Goal: Task Accomplishment & Management: Use online tool/utility

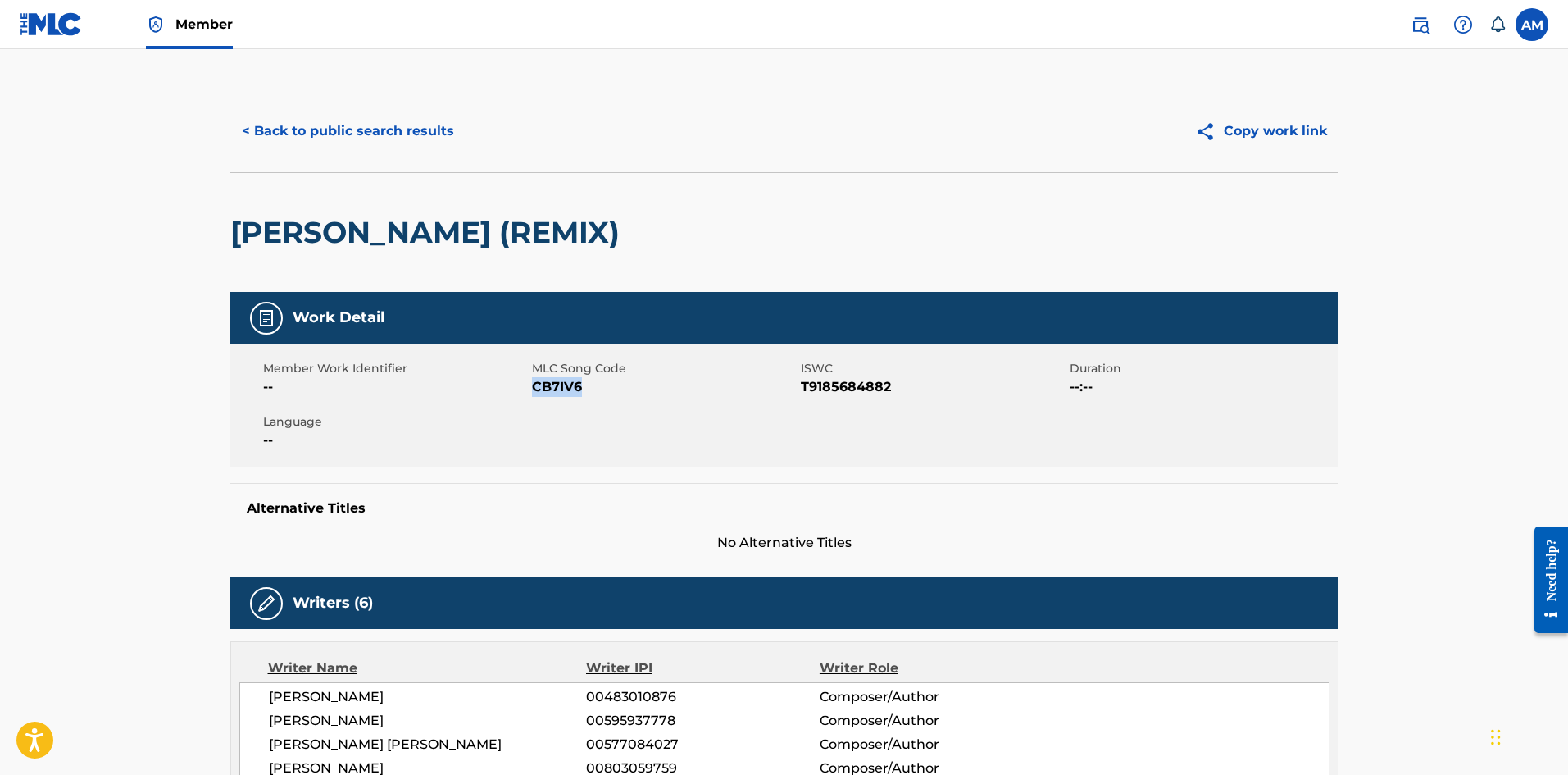
click at [384, 130] on button "< Back to public search results" at bounding box center [348, 131] width 235 height 41
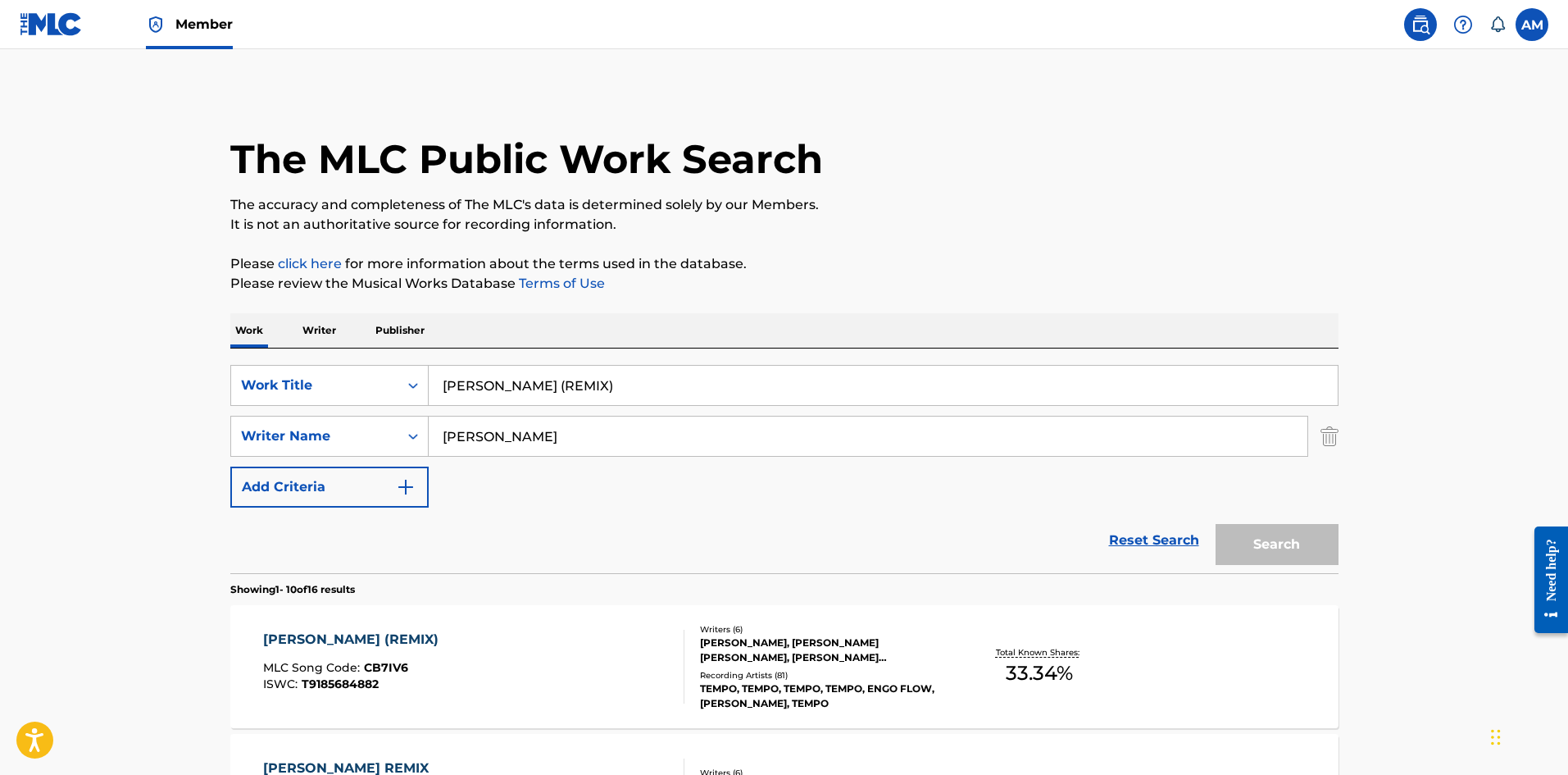
scroll to position [246, 0]
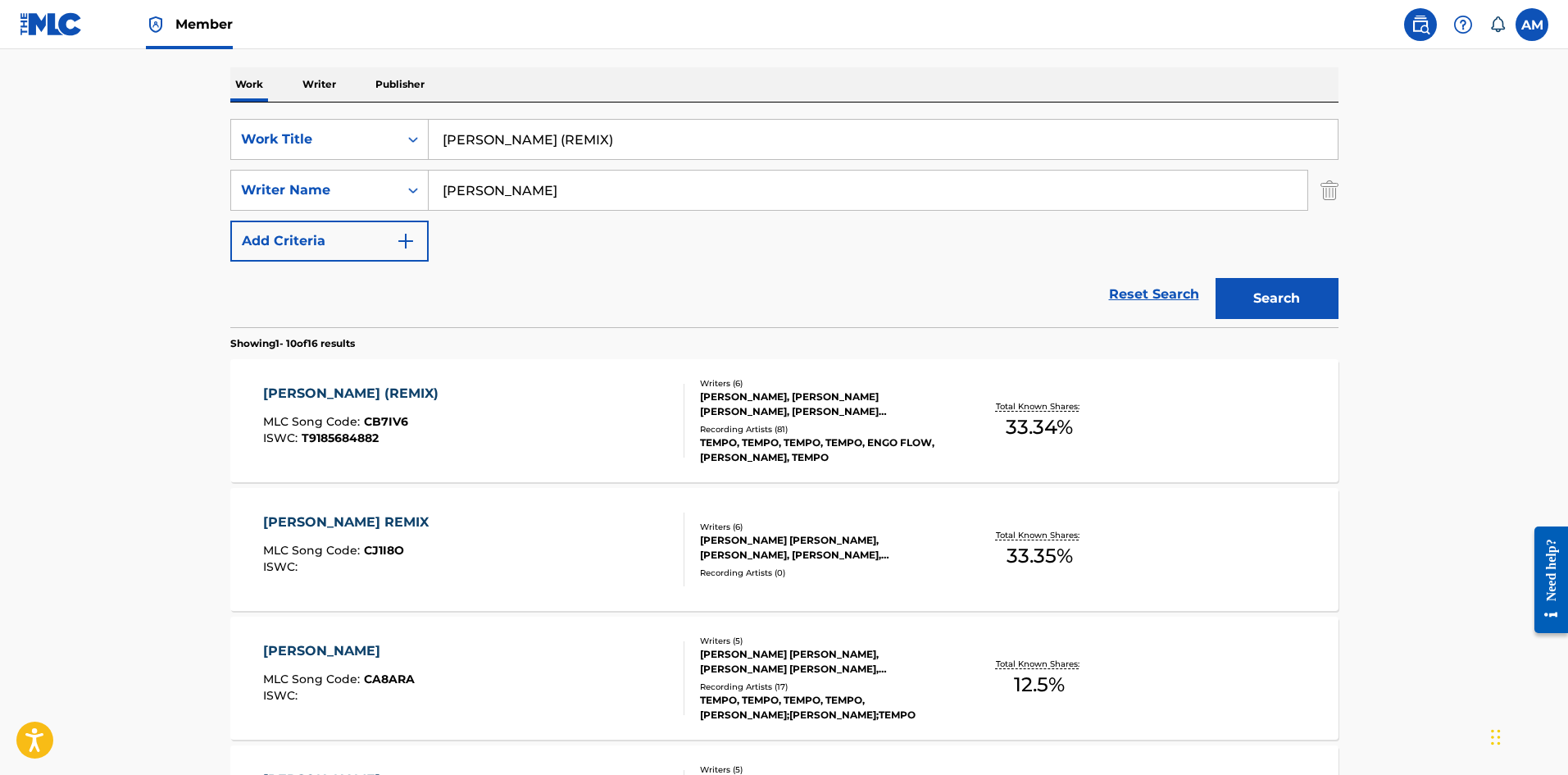
drag, startPoint x: 368, startPoint y: 148, endPoint x: -333, endPoint y: 128, distance: 701.3
click at [0, 128] on html "Accessibility Screen-Reader Guide, Feedback, and Issue Reporting | New window M…" at bounding box center [784, 141] width 1568 height 775
paste input "VOY A IMPLANTAR"
type input "VOY A IMPLANTAR"
click at [250, 286] on div "Reset Search Search" at bounding box center [784, 294] width 1108 height 65
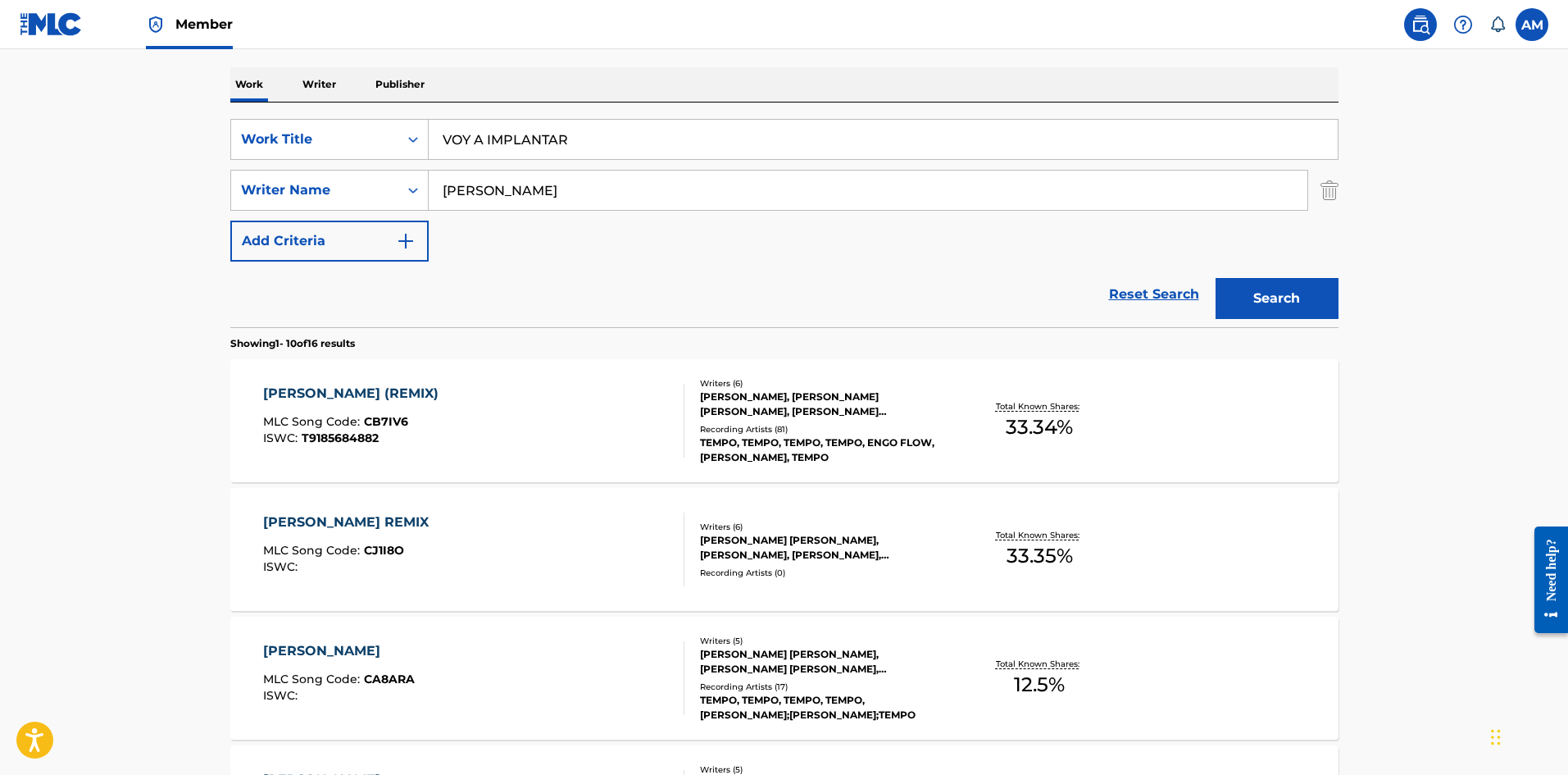
drag, startPoint x: 582, startPoint y: 173, endPoint x: -160, endPoint y: 223, distance: 743.7
click at [0, 223] on html "Accessibility Screen-Reader Guide, Feedback, and Issue Reporting | New window M…" at bounding box center [784, 141] width 1568 height 775
paste input "Rodriguez,"
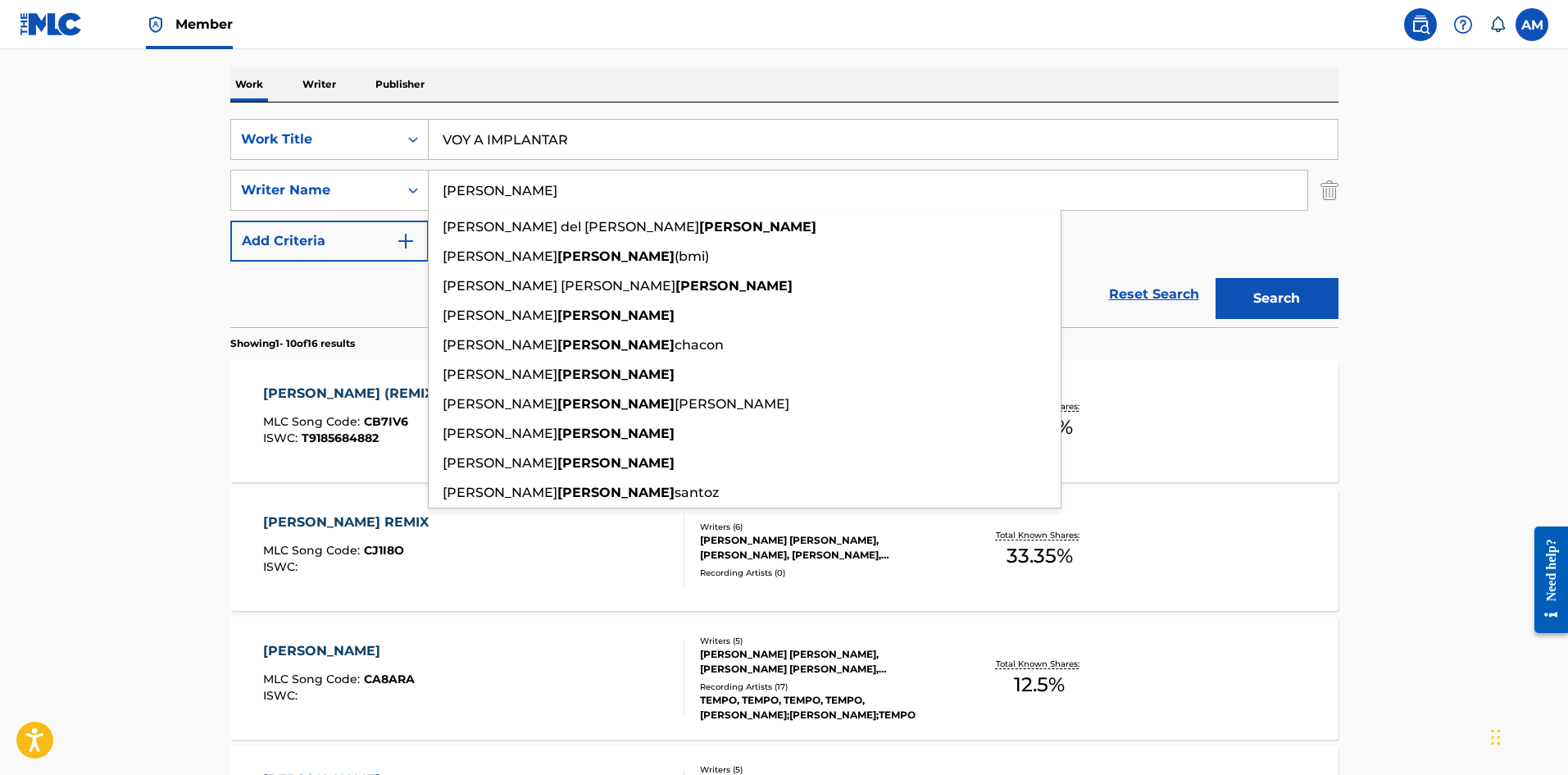
type input "Rodriguez"
click at [1249, 294] on button "Search" at bounding box center [1277, 298] width 123 height 41
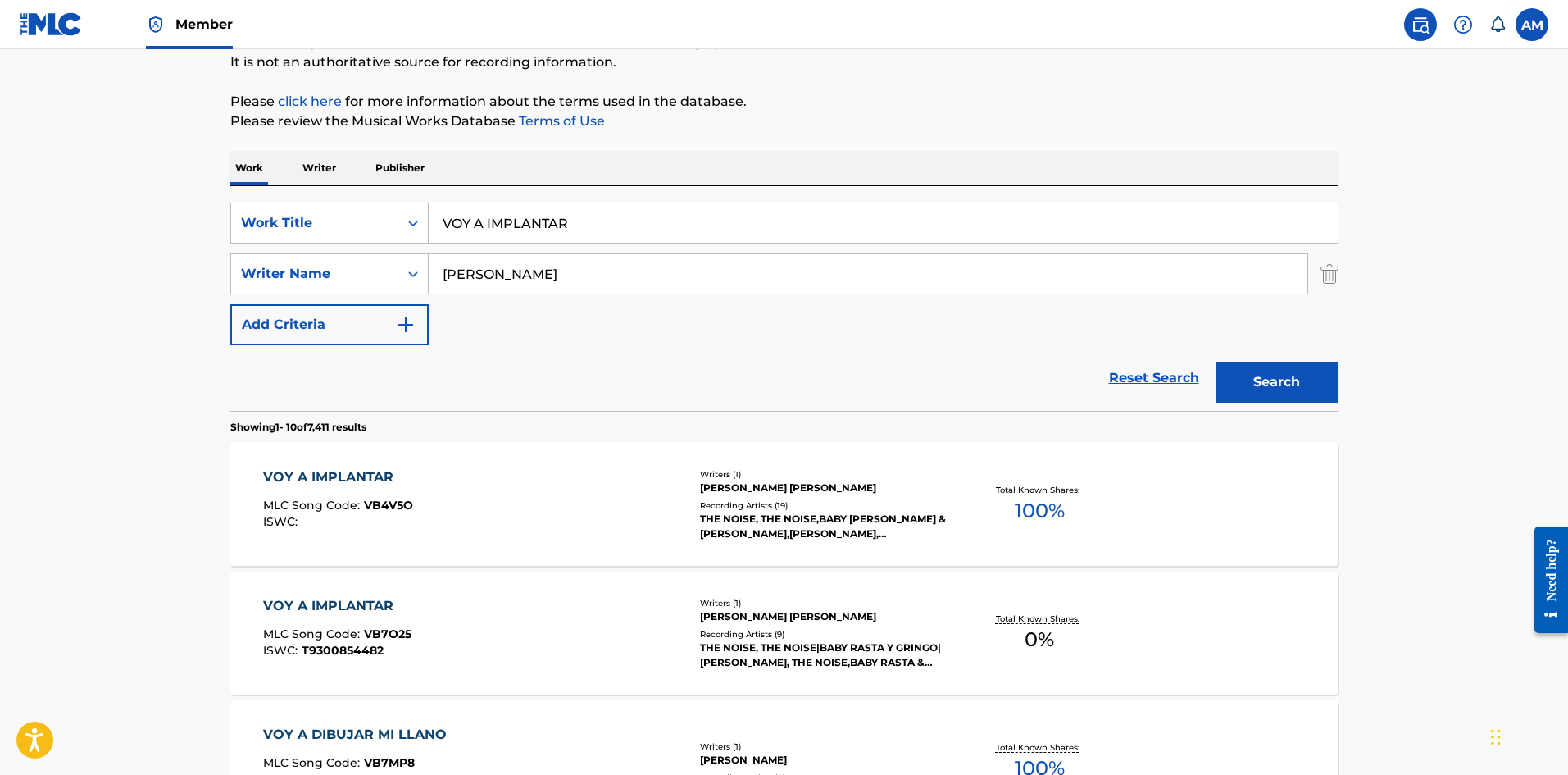
scroll to position [164, 0]
click at [686, 505] on div "Writers ( 1 ) FELIX RAMON RODRIGUEZ Recording Artists ( 19 ) THE NOISE, THE NOI…" at bounding box center [815, 503] width 263 height 73
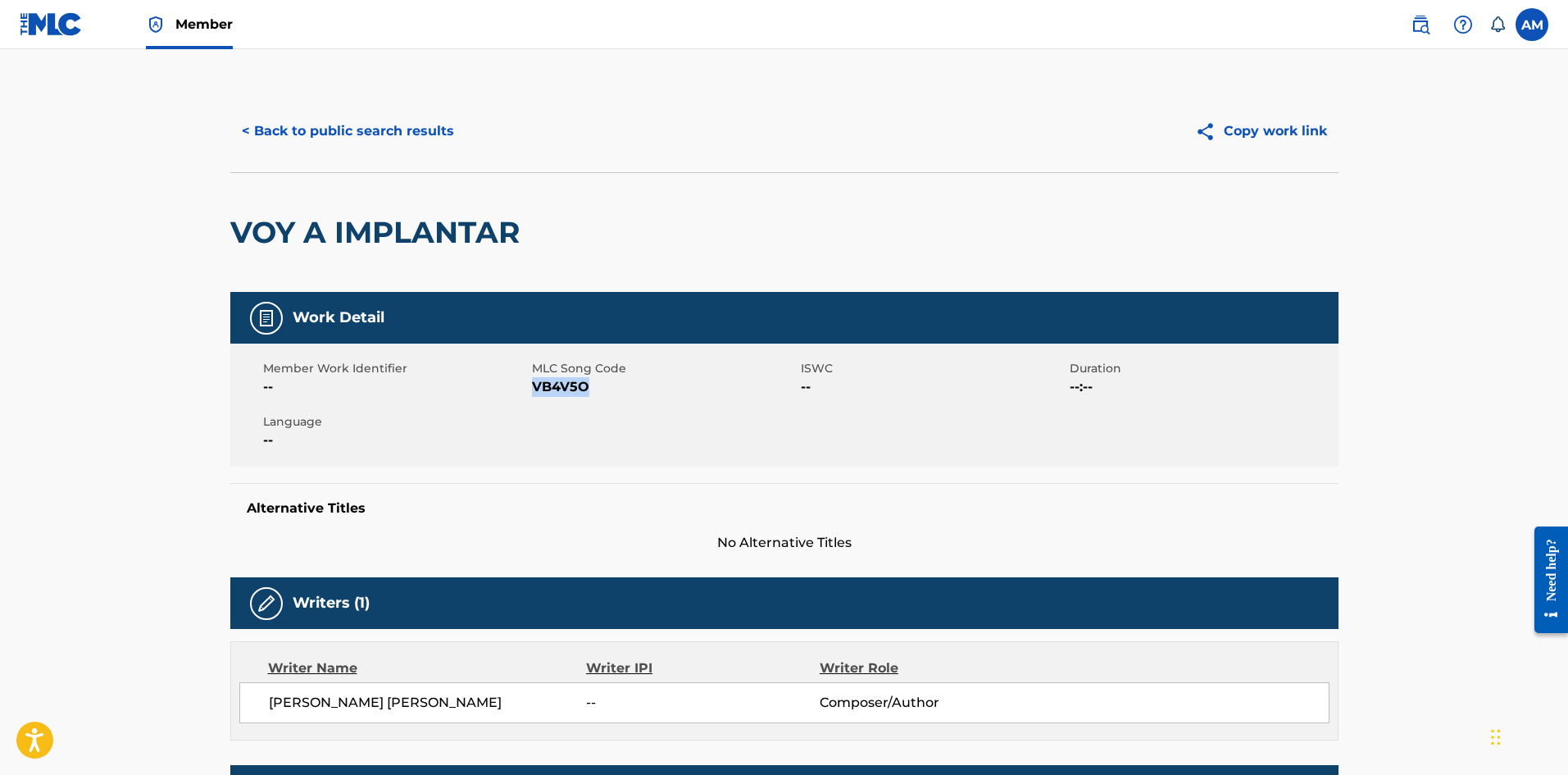
drag, startPoint x: 593, startPoint y: 389, endPoint x: 535, endPoint y: 384, distance: 58.2
click at [535, 384] on span "VB4V5O" at bounding box center [664, 387] width 264 height 20
click at [317, 117] on button "< Back to public search results" at bounding box center [348, 131] width 235 height 41
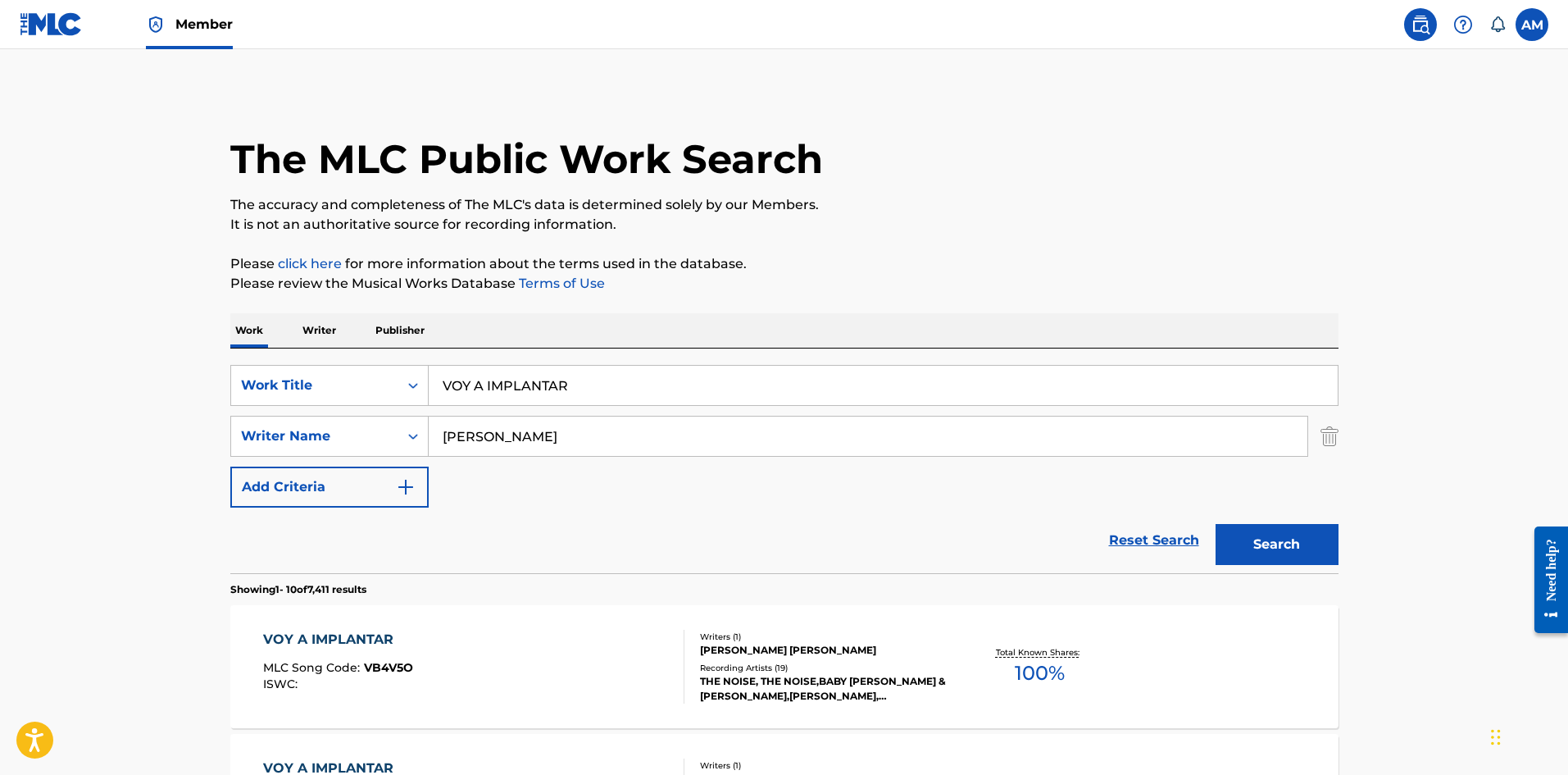
scroll to position [164, 0]
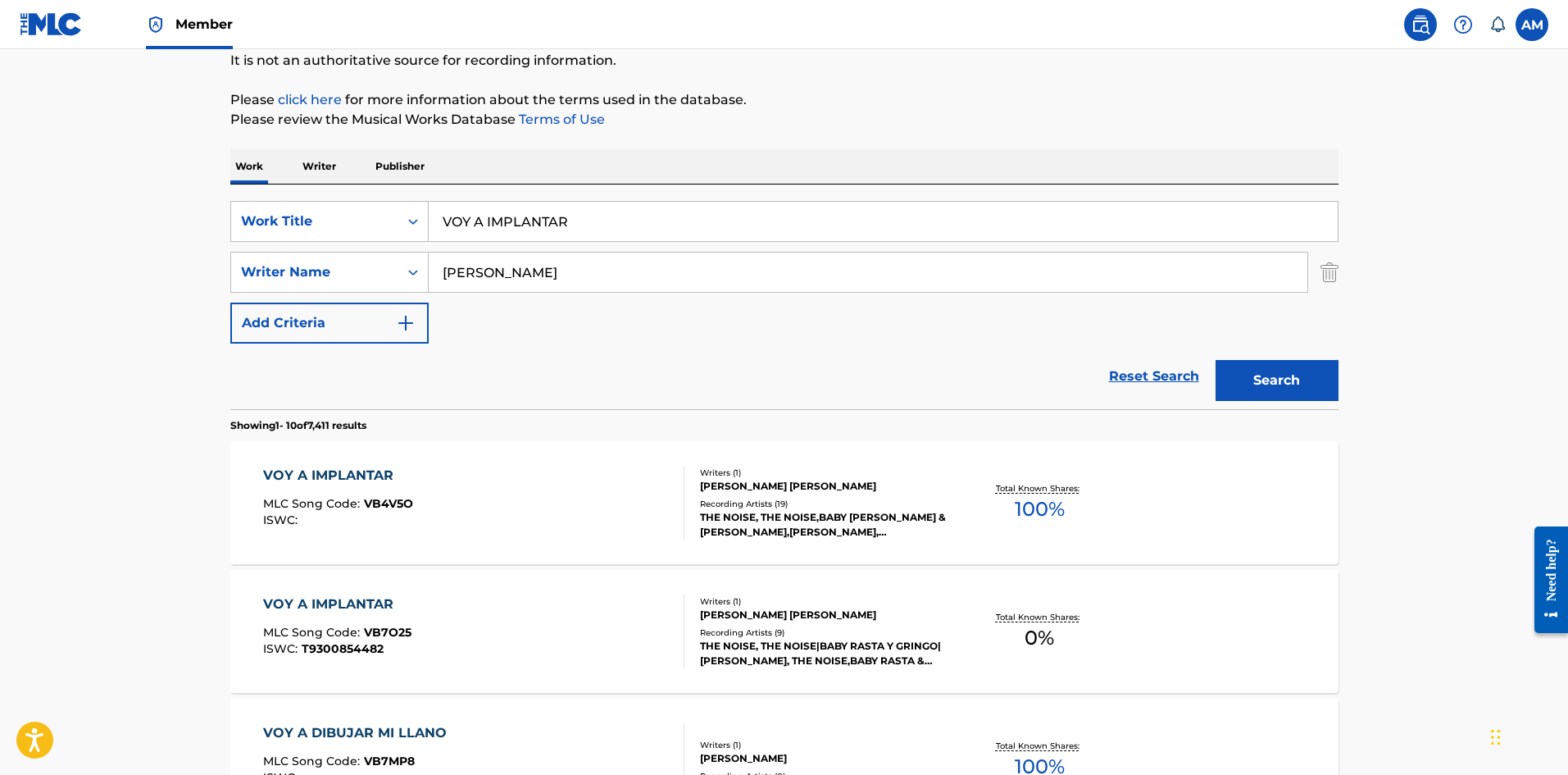
drag, startPoint x: 610, startPoint y: 221, endPoint x: 92, endPoint y: 229, distance: 518.1
paste input "PERRIANDO (LA MURGA REMIX)"
type input "PERRIANDO (LA MURGA REMIX)"
drag, startPoint x: 541, startPoint y: 262, endPoint x: 148, endPoint y: 266, distance: 393.0
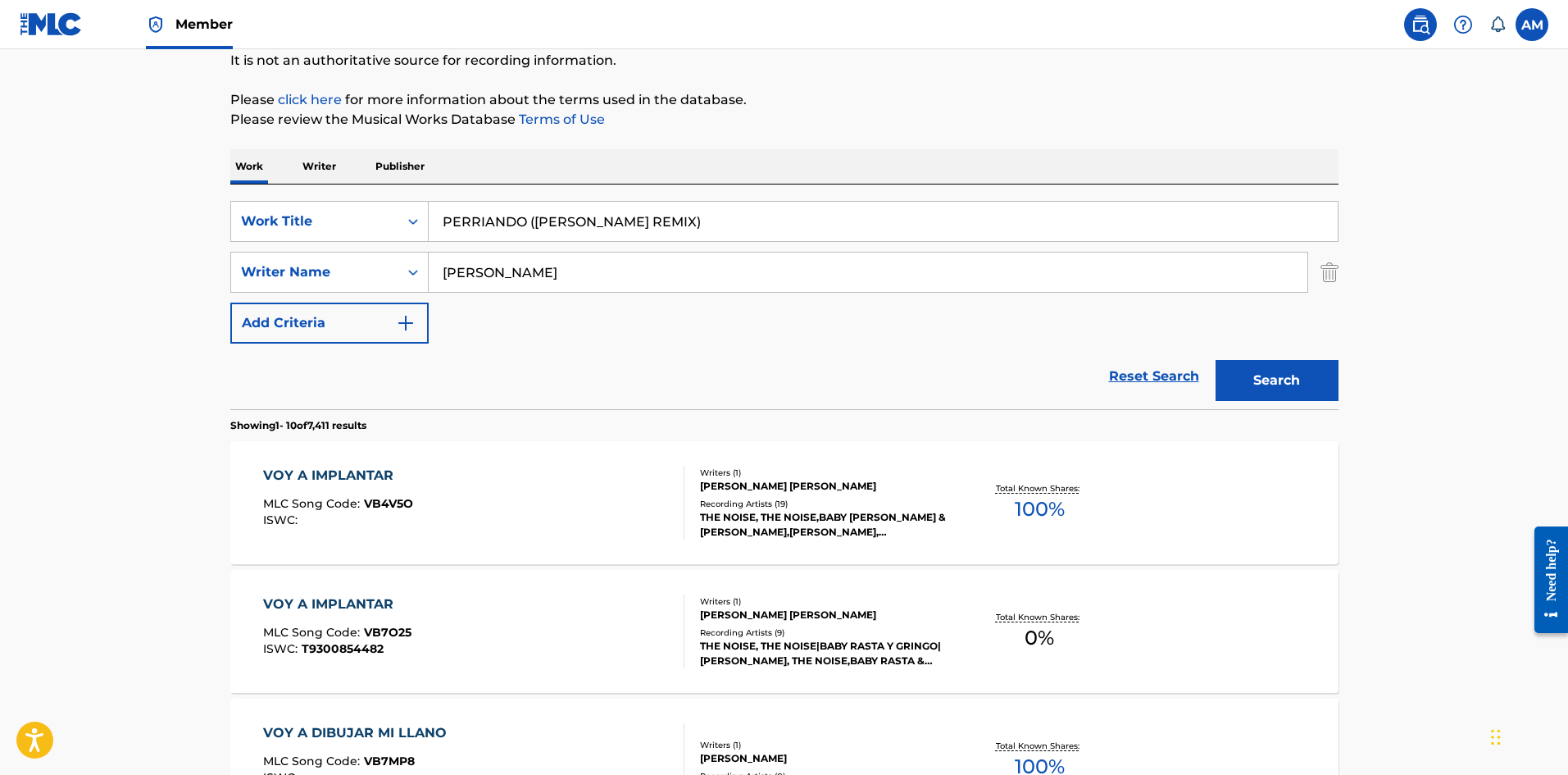
paste input "Sanch"
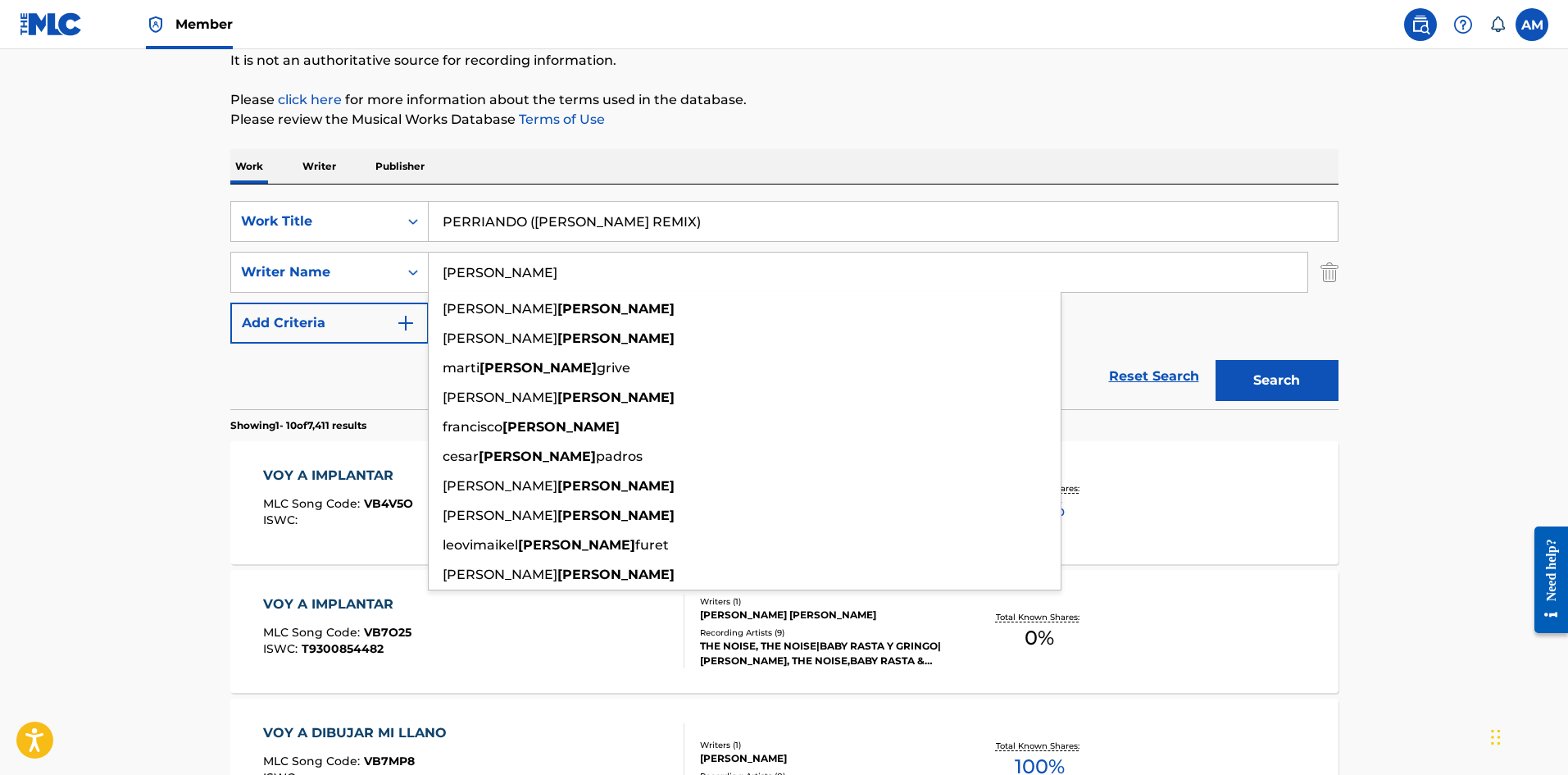
type input "Sanchez"
click at [1304, 373] on button "Search" at bounding box center [1277, 379] width 123 height 41
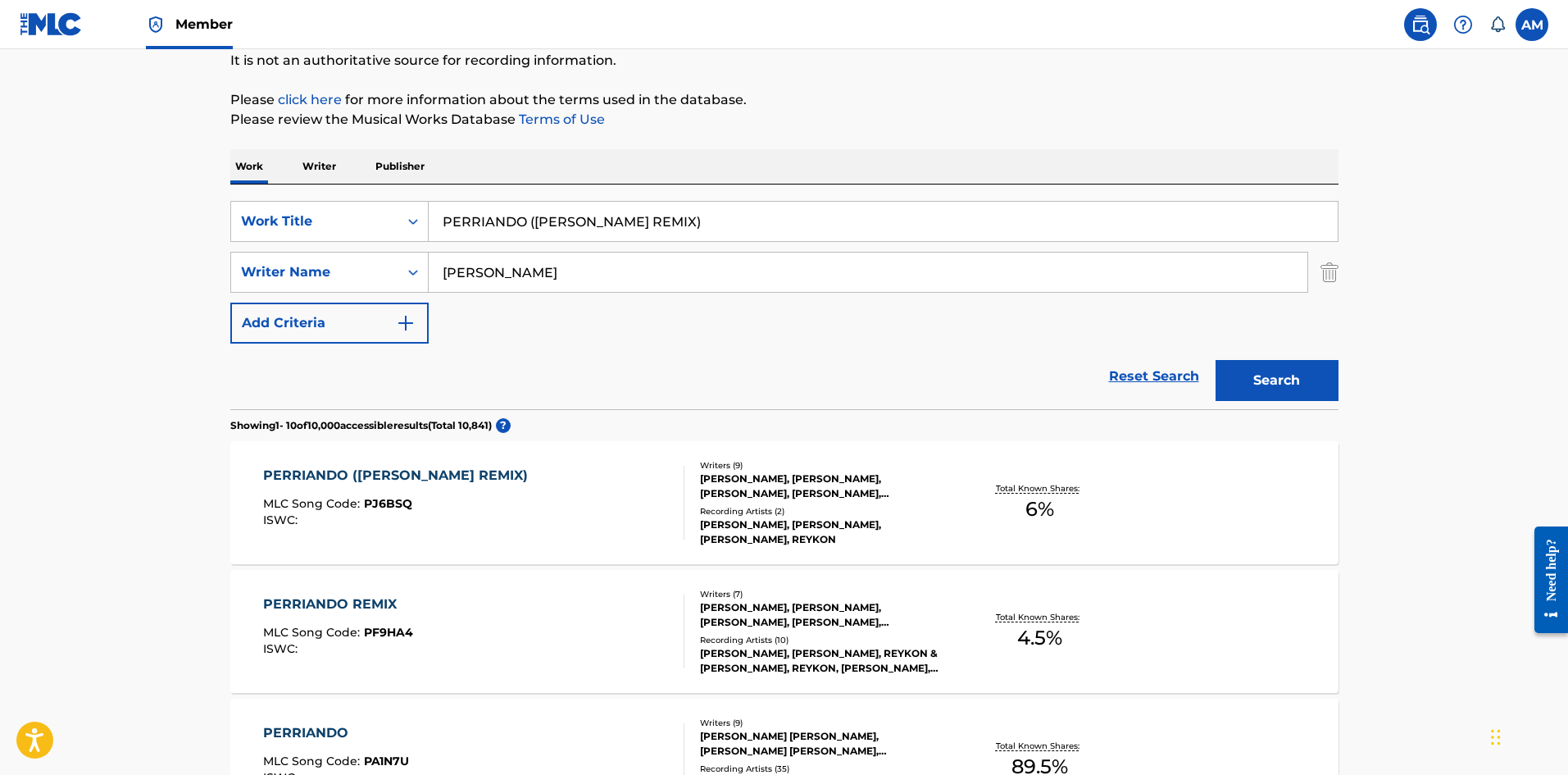
click at [523, 516] on div "PERRIANDO (LA MURGA REMIX) MLC Song Code : PJ6BSQ ISWC :" at bounding box center [473, 503] width 421 height 74
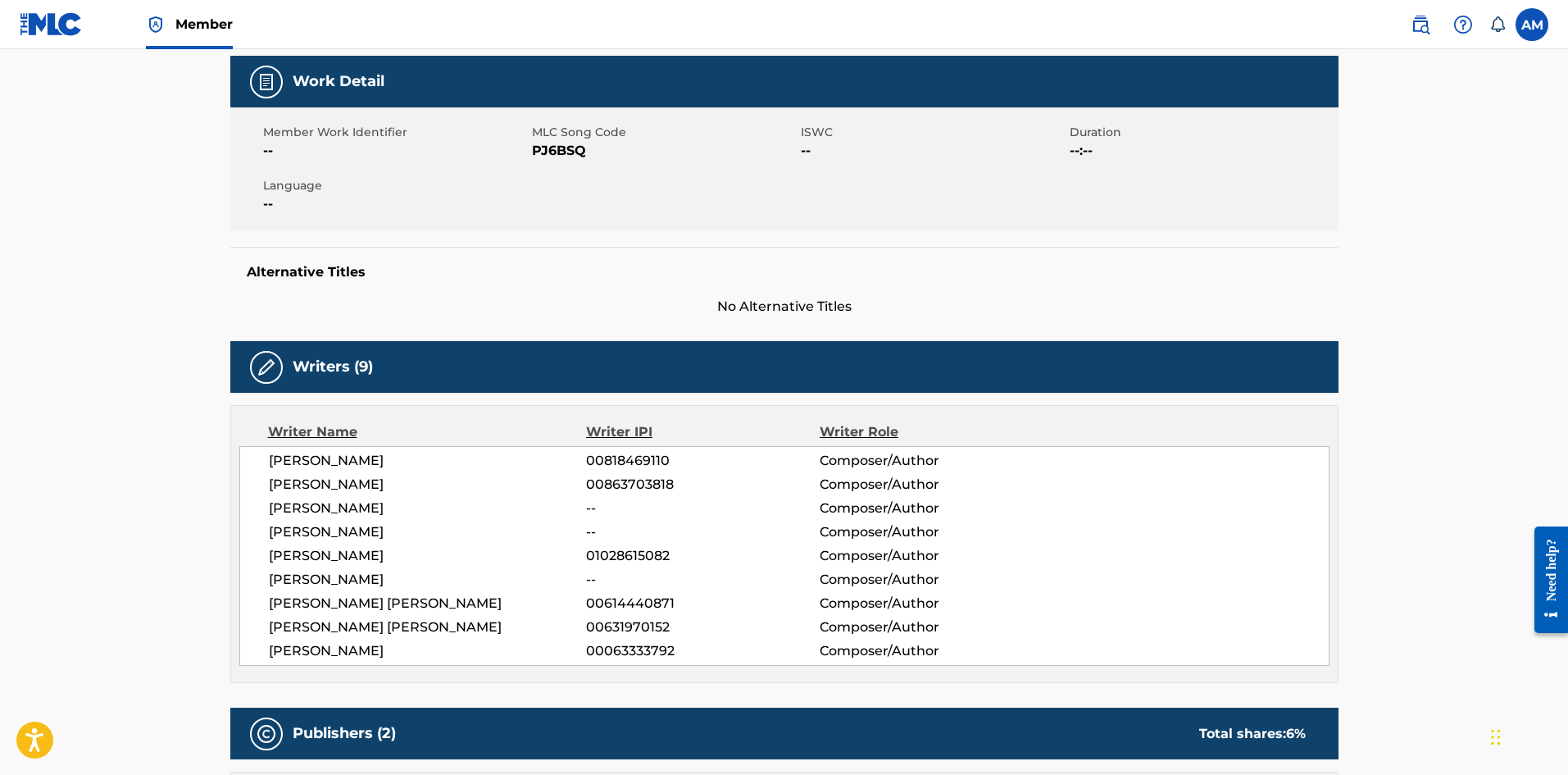
scroll to position [24, 0]
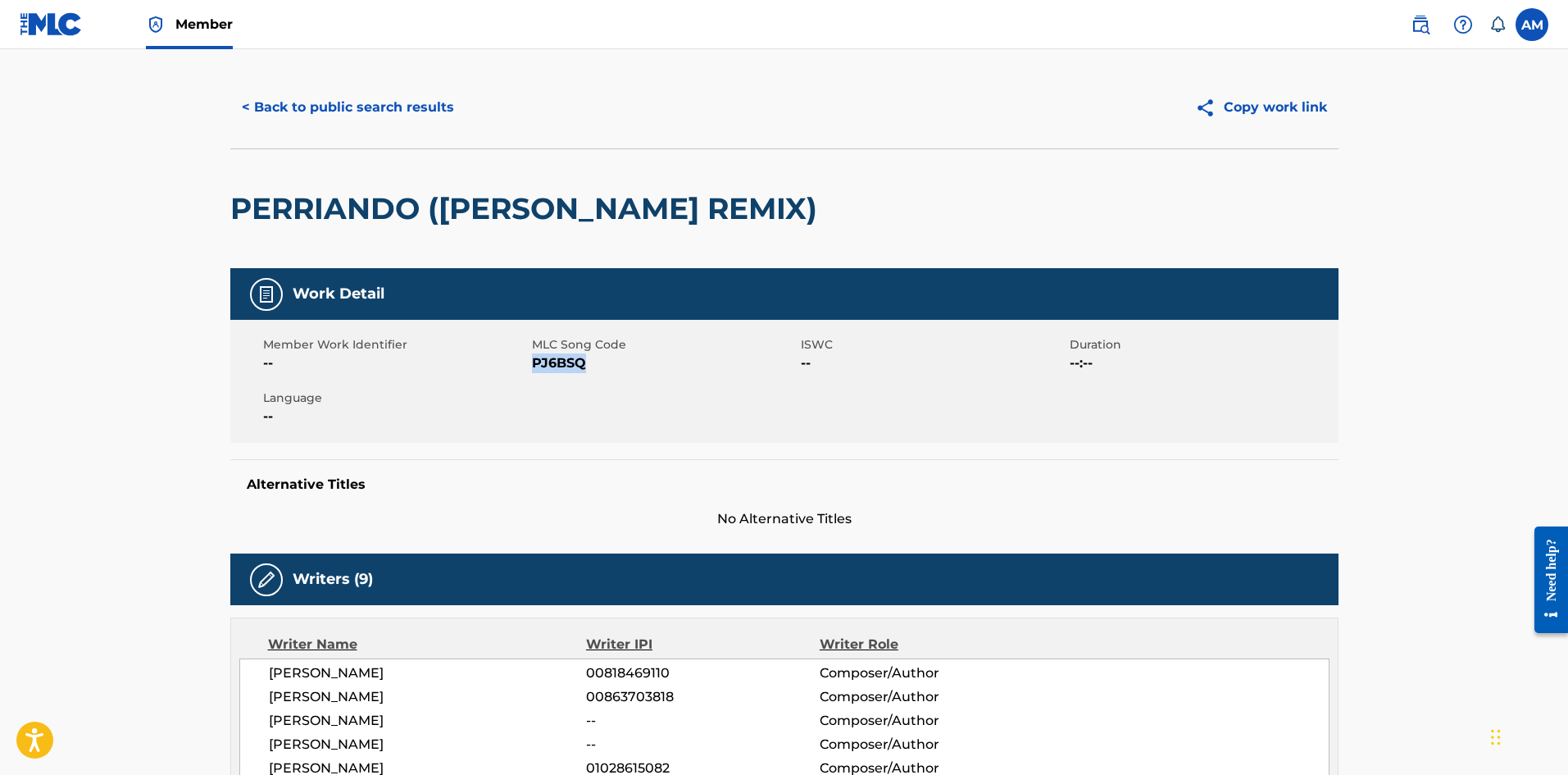
drag, startPoint x: 590, startPoint y: 361, endPoint x: 535, endPoint y: 366, distance: 55.2
click at [535, 366] on span "PJ6BSQ" at bounding box center [664, 363] width 264 height 20
copy span "PJ6BSQ"
click at [391, 106] on button "< Back to public search results" at bounding box center [348, 107] width 235 height 41
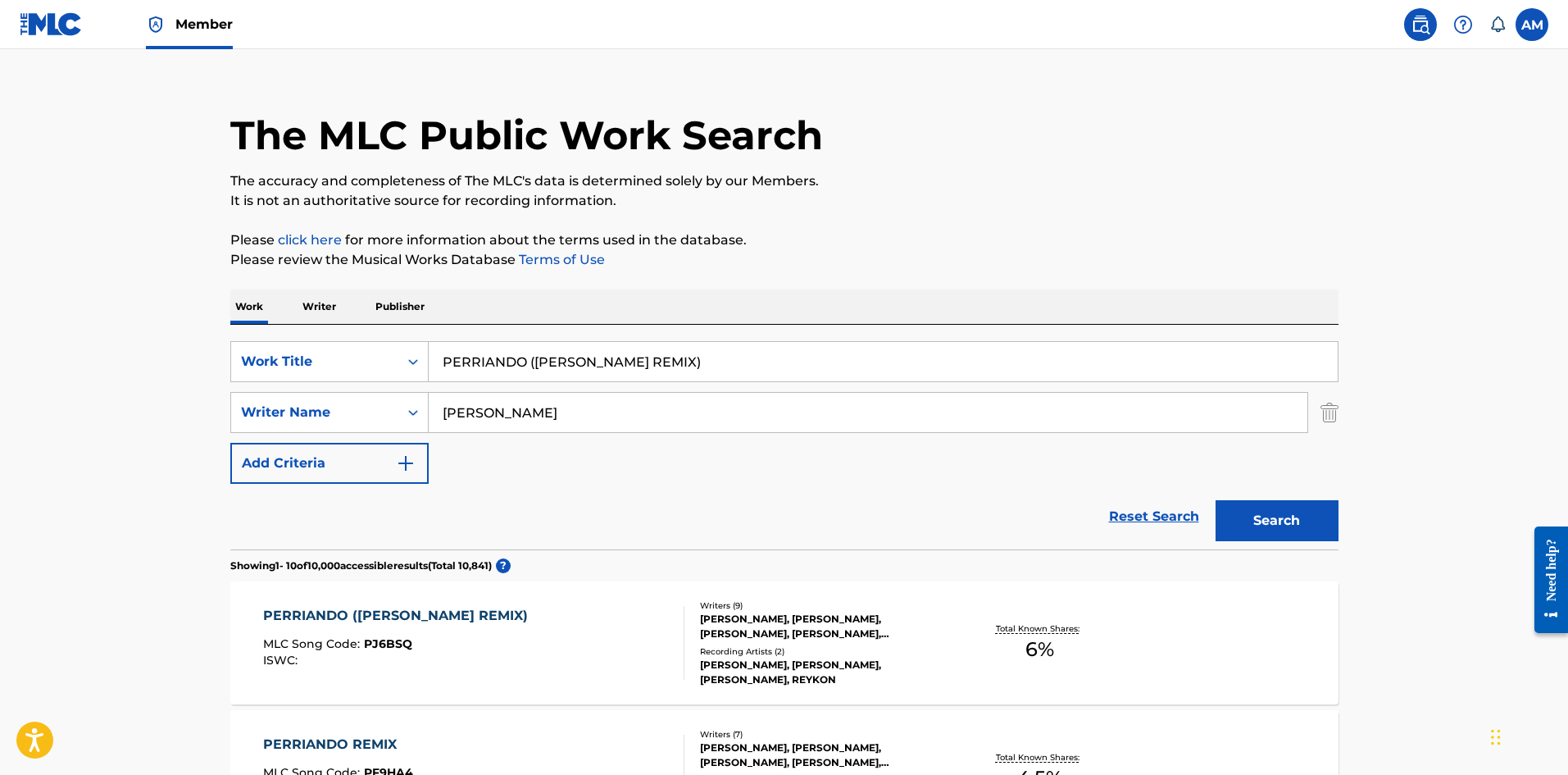
scroll to position [164, 0]
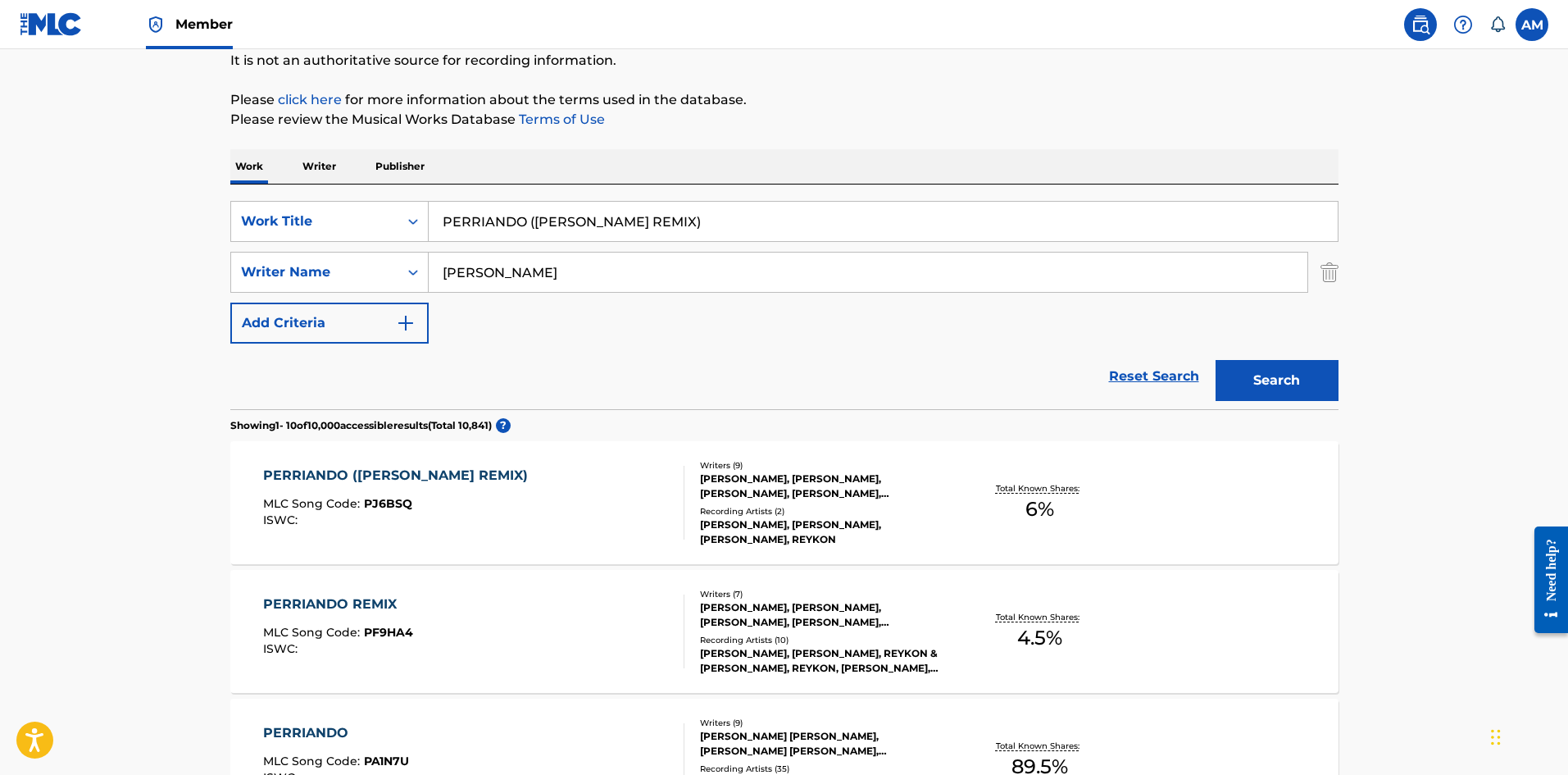
drag, startPoint x: 675, startPoint y: 217, endPoint x: 24, endPoint y: 271, distance: 653.2
paste input "AVE [PERSON_NAME]"
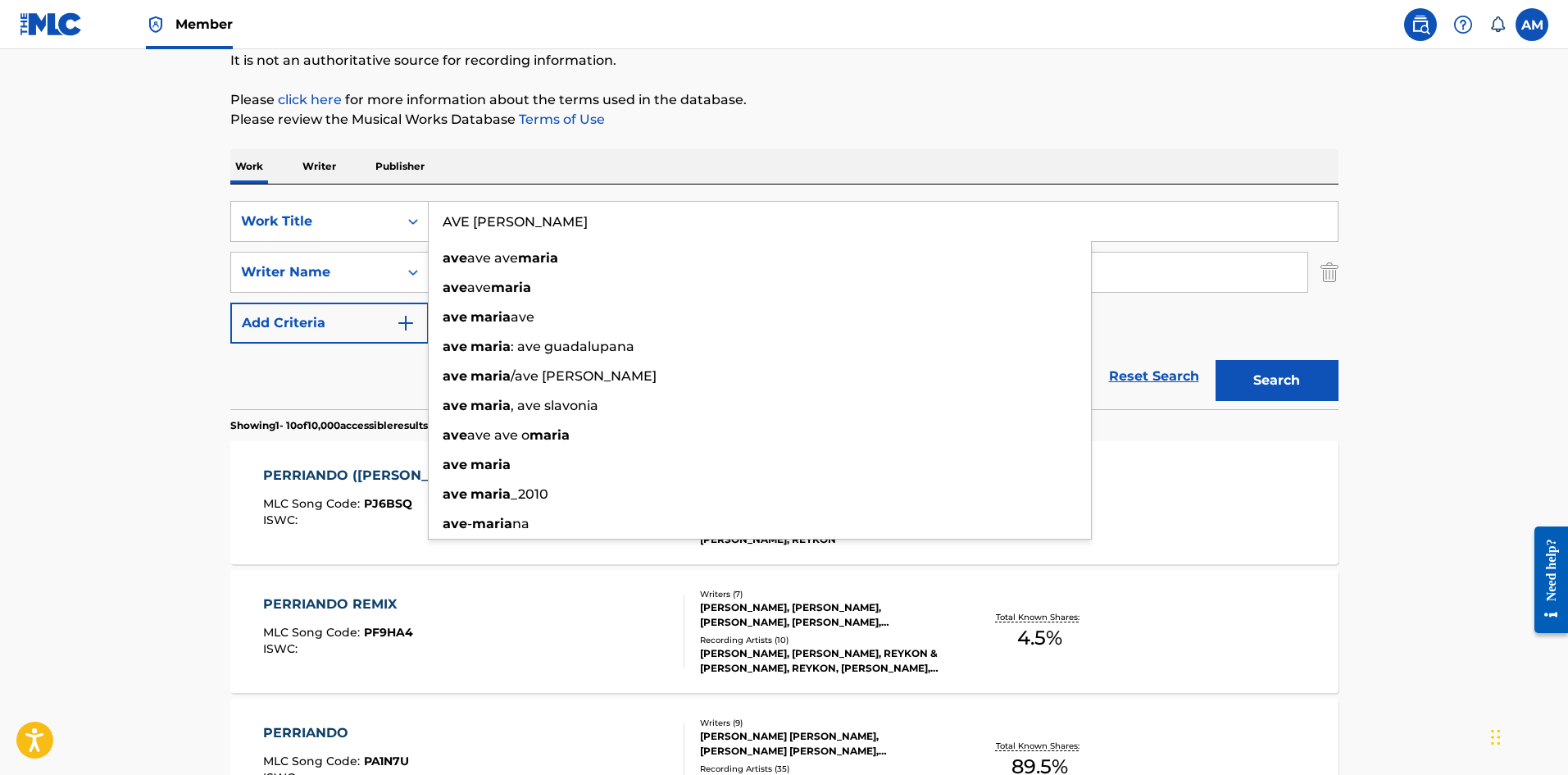
type input "AVE [PERSON_NAME]"
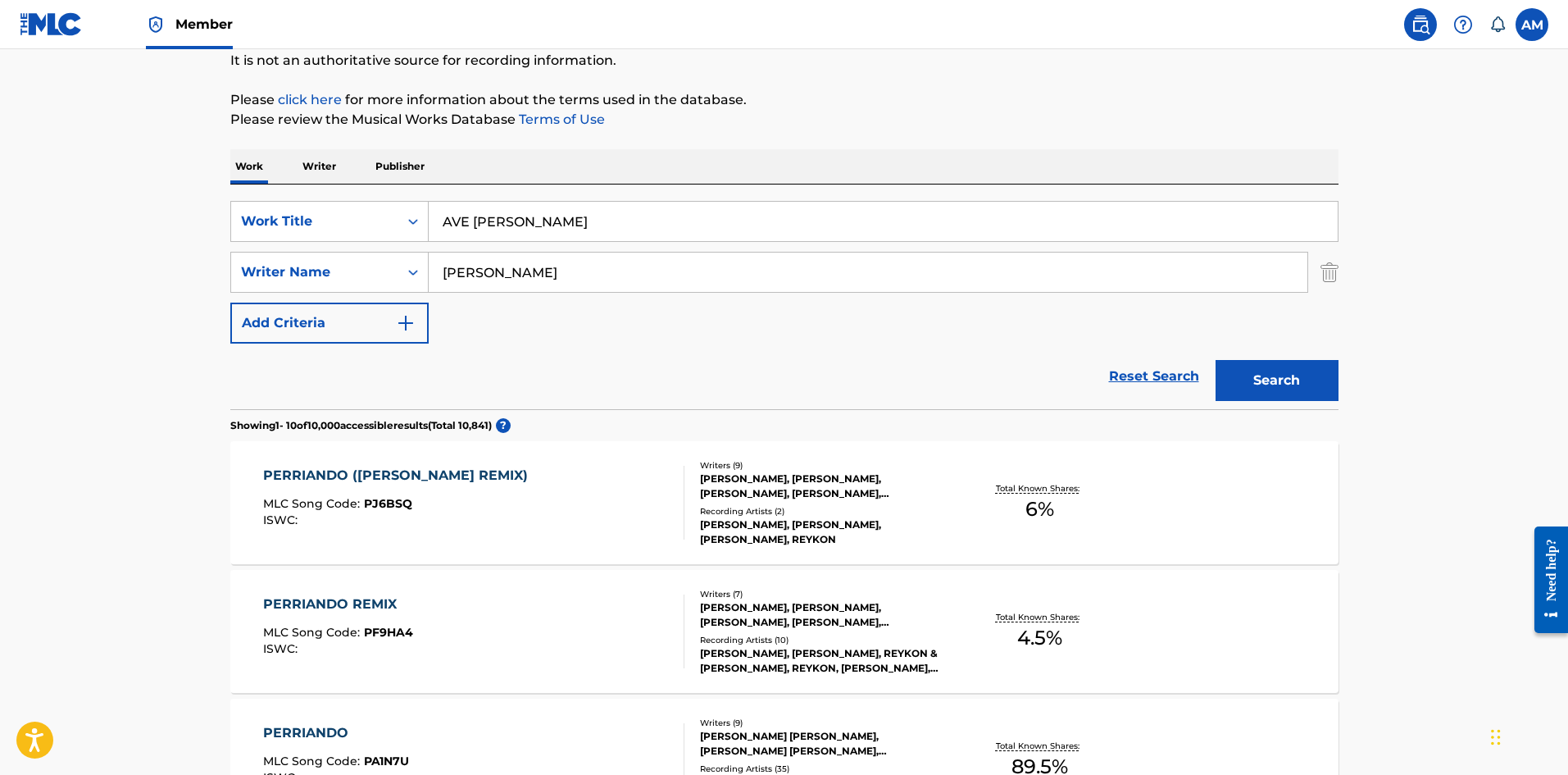
paste input "Assad,"
drag, startPoint x: 543, startPoint y: 275, endPoint x: 82, endPoint y: 286, distance: 461.1
click at [620, 275] on input "Assad," at bounding box center [867, 271] width 879 height 39
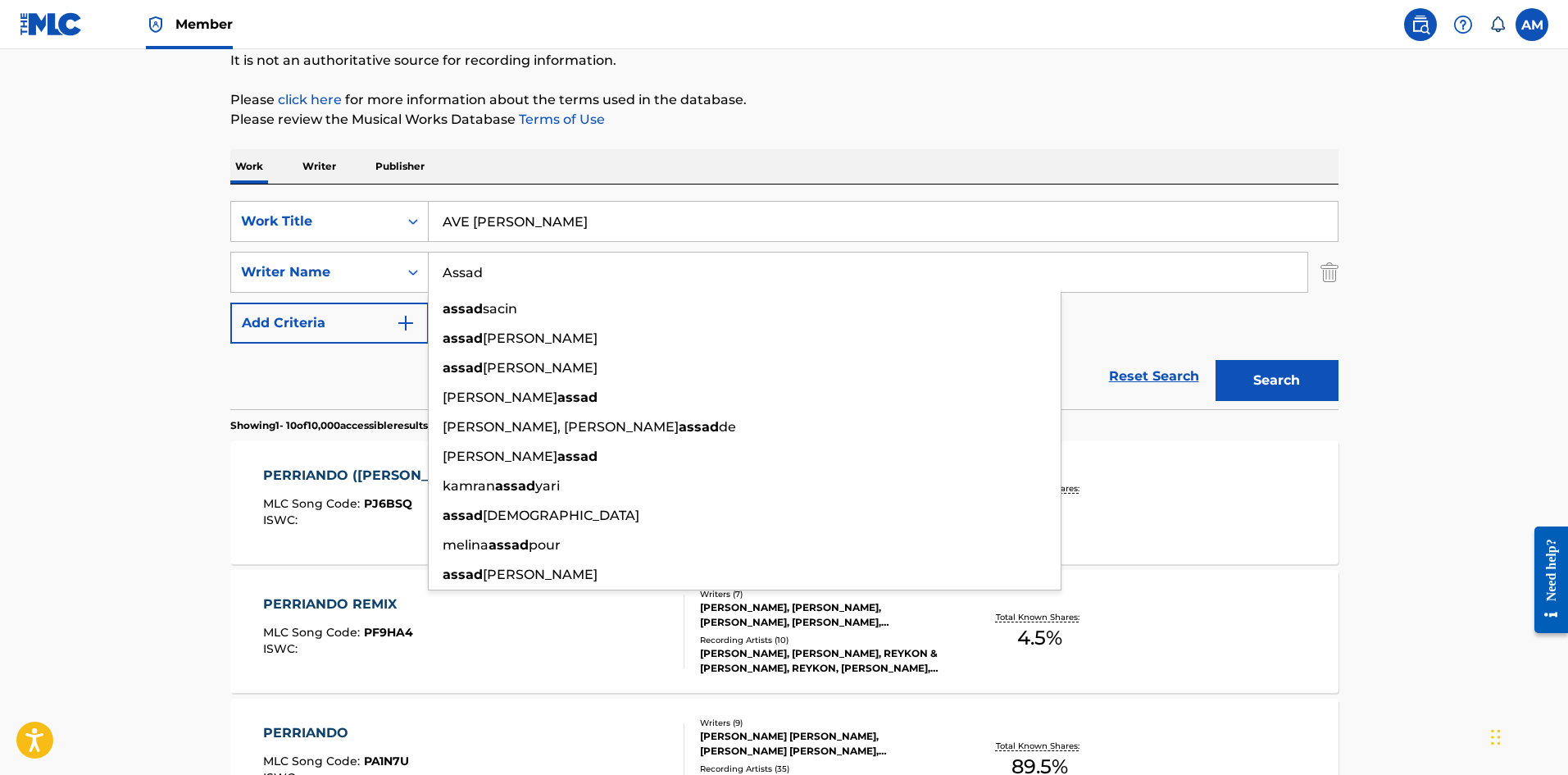
type input "Assad"
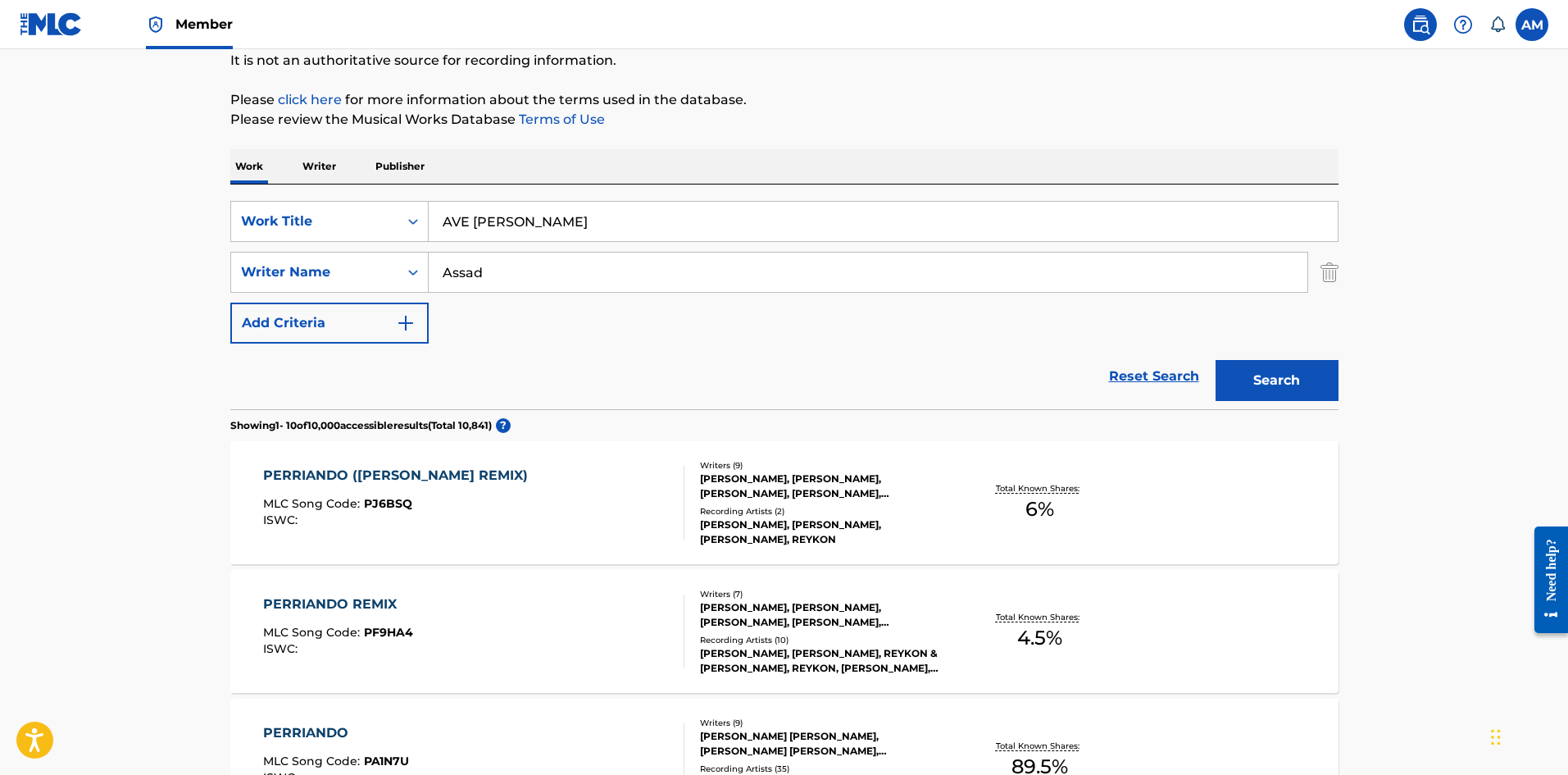
drag, startPoint x: 1291, startPoint y: 378, endPoint x: 1330, endPoint y: 418, distance: 55.9
click at [1291, 378] on button "Search" at bounding box center [1277, 379] width 123 height 41
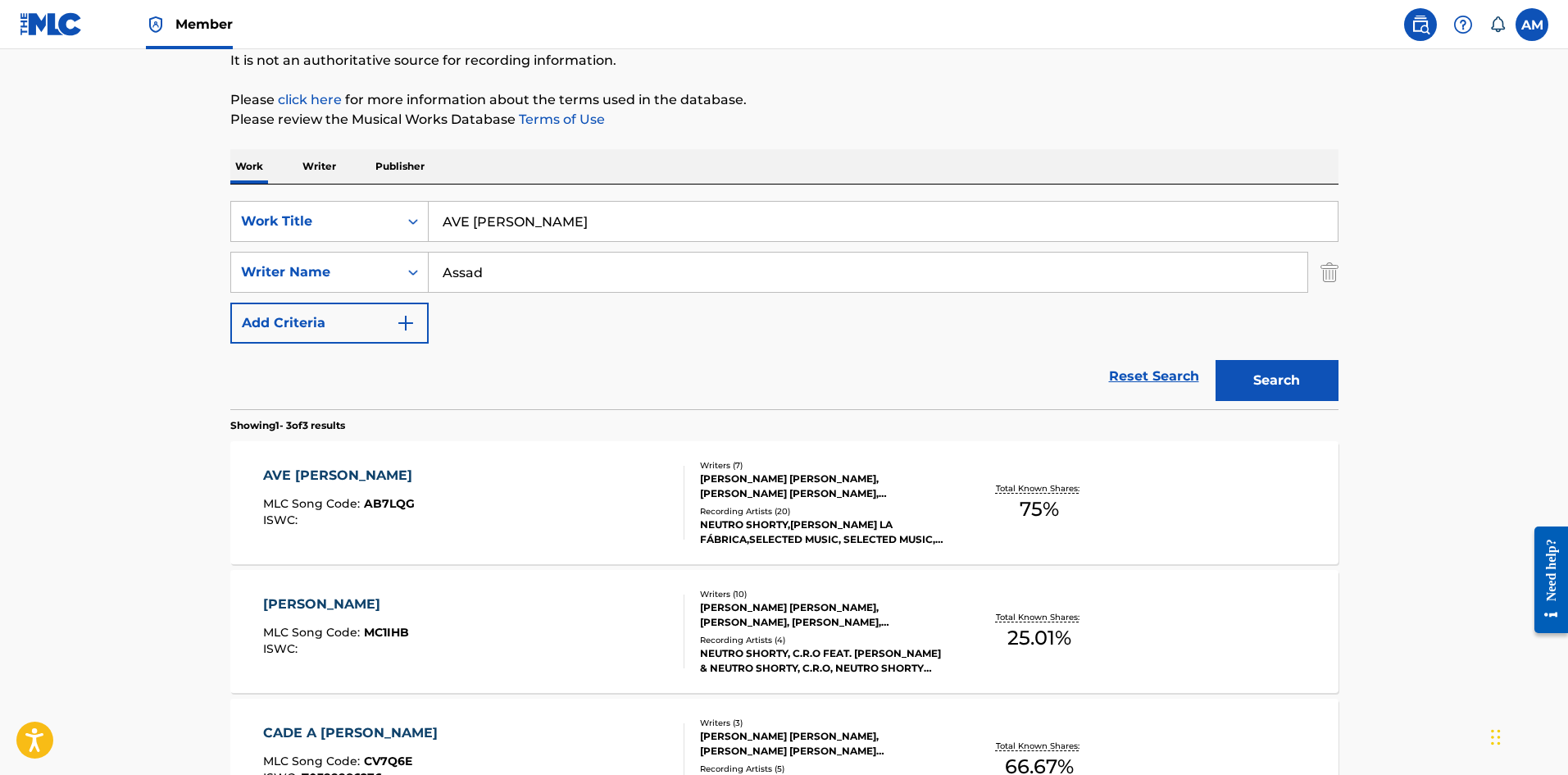
click at [586, 529] on div "AVE MARIA MLC Song Code : AB7LQG ISWC :" at bounding box center [473, 503] width 421 height 74
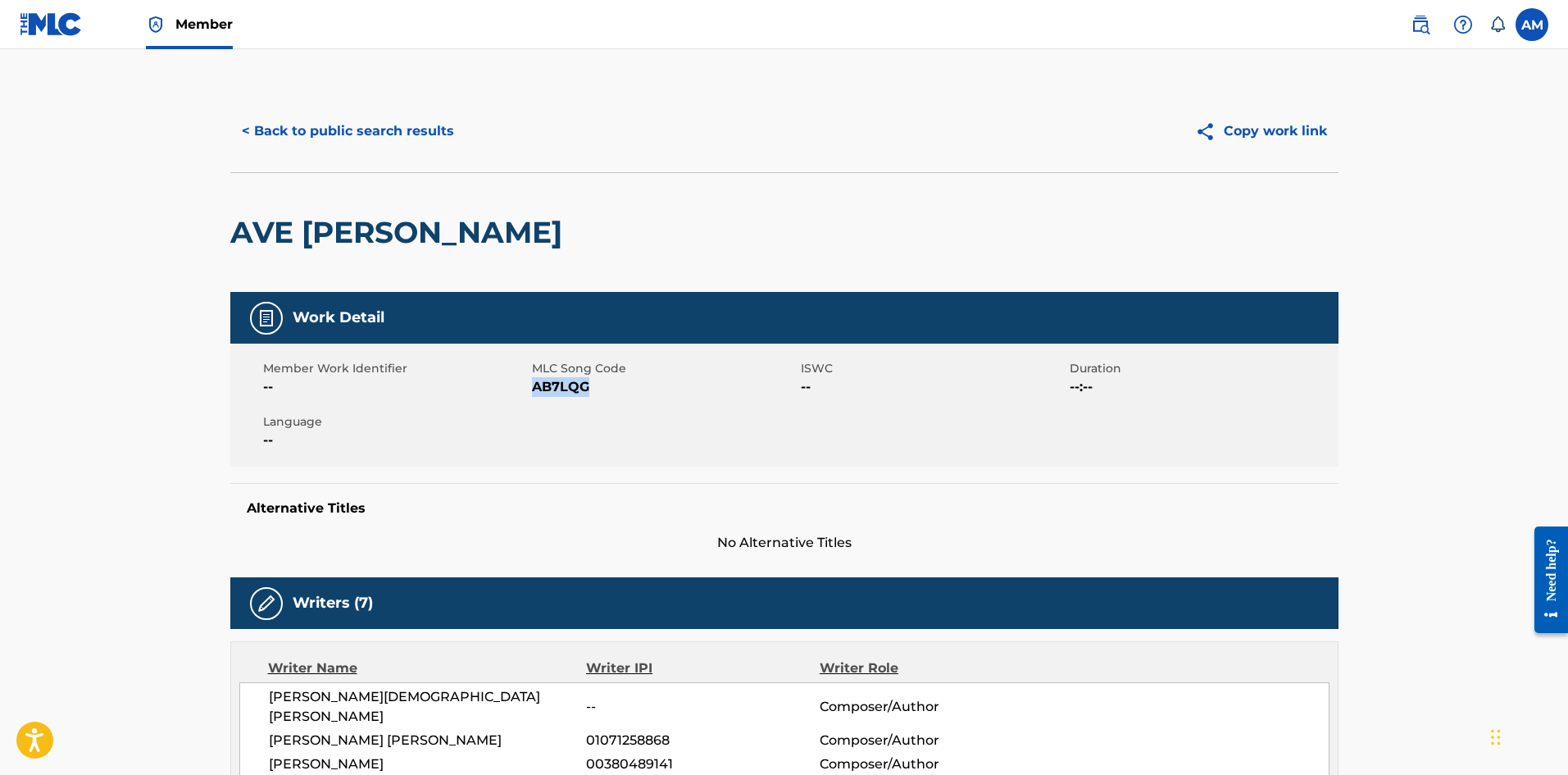
drag, startPoint x: 577, startPoint y: 396, endPoint x: 536, endPoint y: 394, distance: 41.0
click at [536, 394] on div "Member Work Identifier -- MLC Song Code AB7LQG ISWC -- Duration --:-- Language …" at bounding box center [784, 405] width 1108 height 123
copy span "AB7LQG"
click at [406, 132] on button "< Back to public search results" at bounding box center [348, 131] width 235 height 41
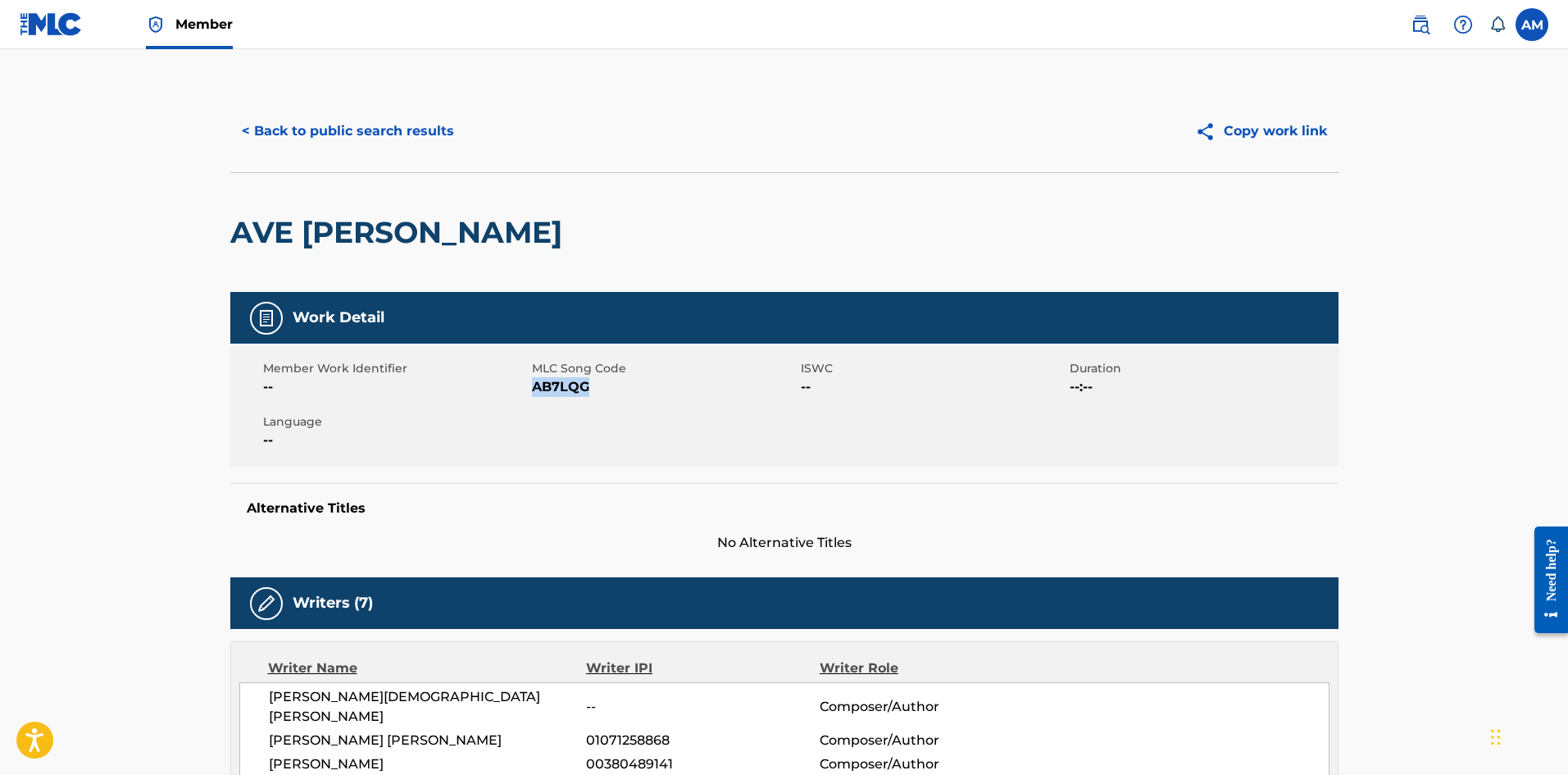
scroll to position [164, 0]
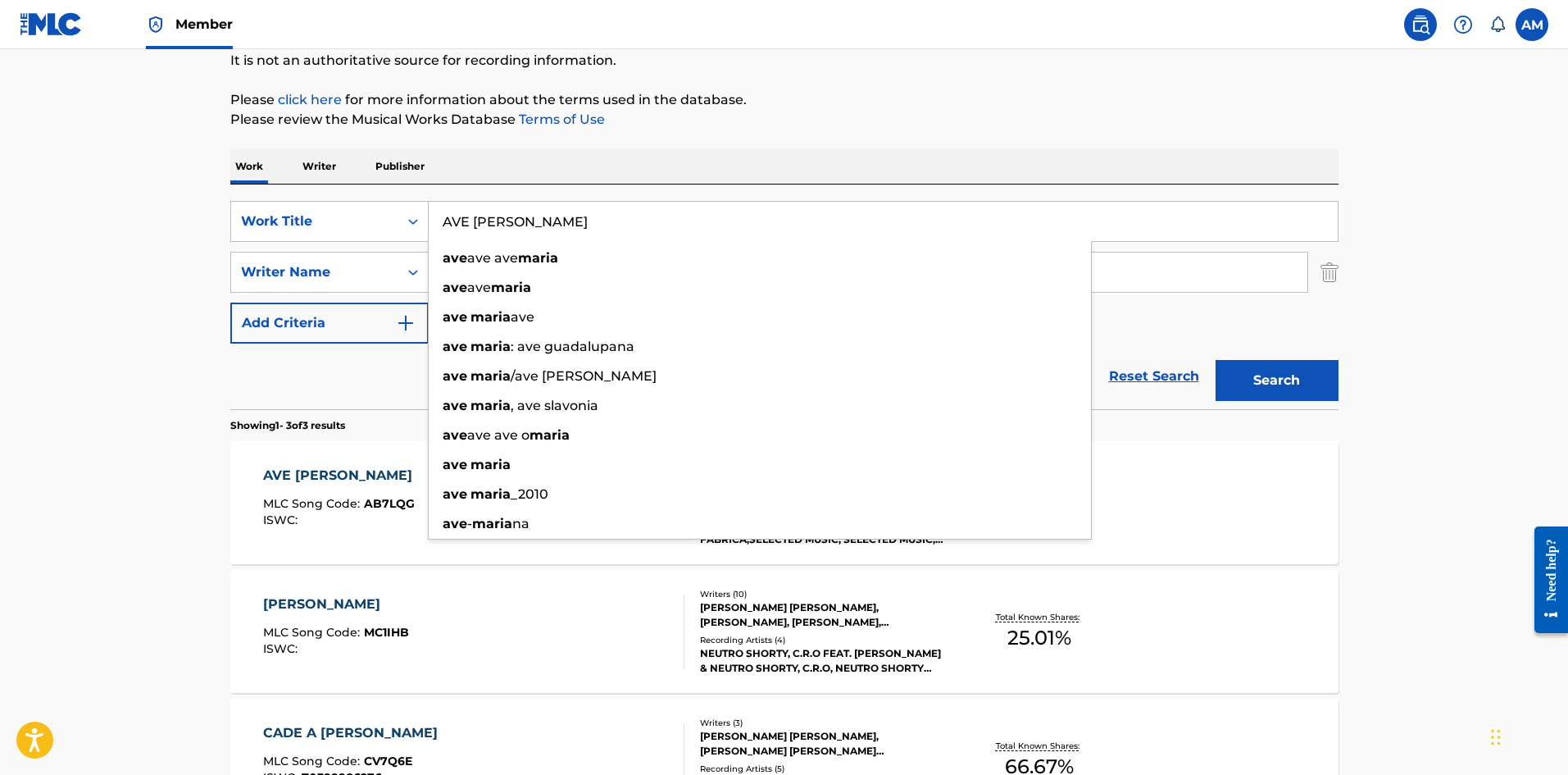
drag, startPoint x: 581, startPoint y: 227, endPoint x: 0, endPoint y: 195, distance: 581.9
click at [0, 195] on main "The MLC Public Work Search The accuracy and completeness of The MLC's data is d…" at bounding box center [784, 396] width 1568 height 1022
paste input "BENDITO"
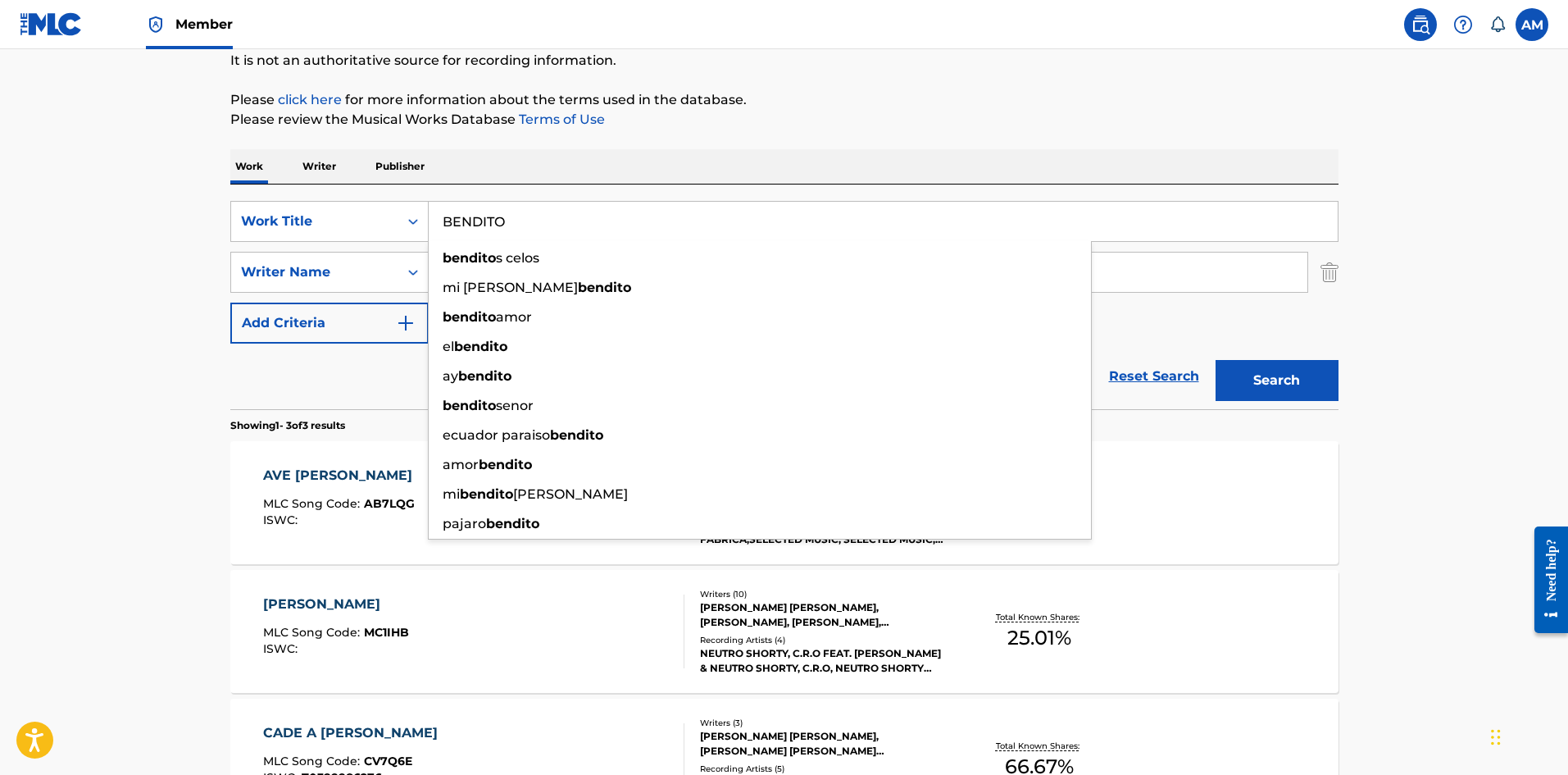
type input "BENDITO"
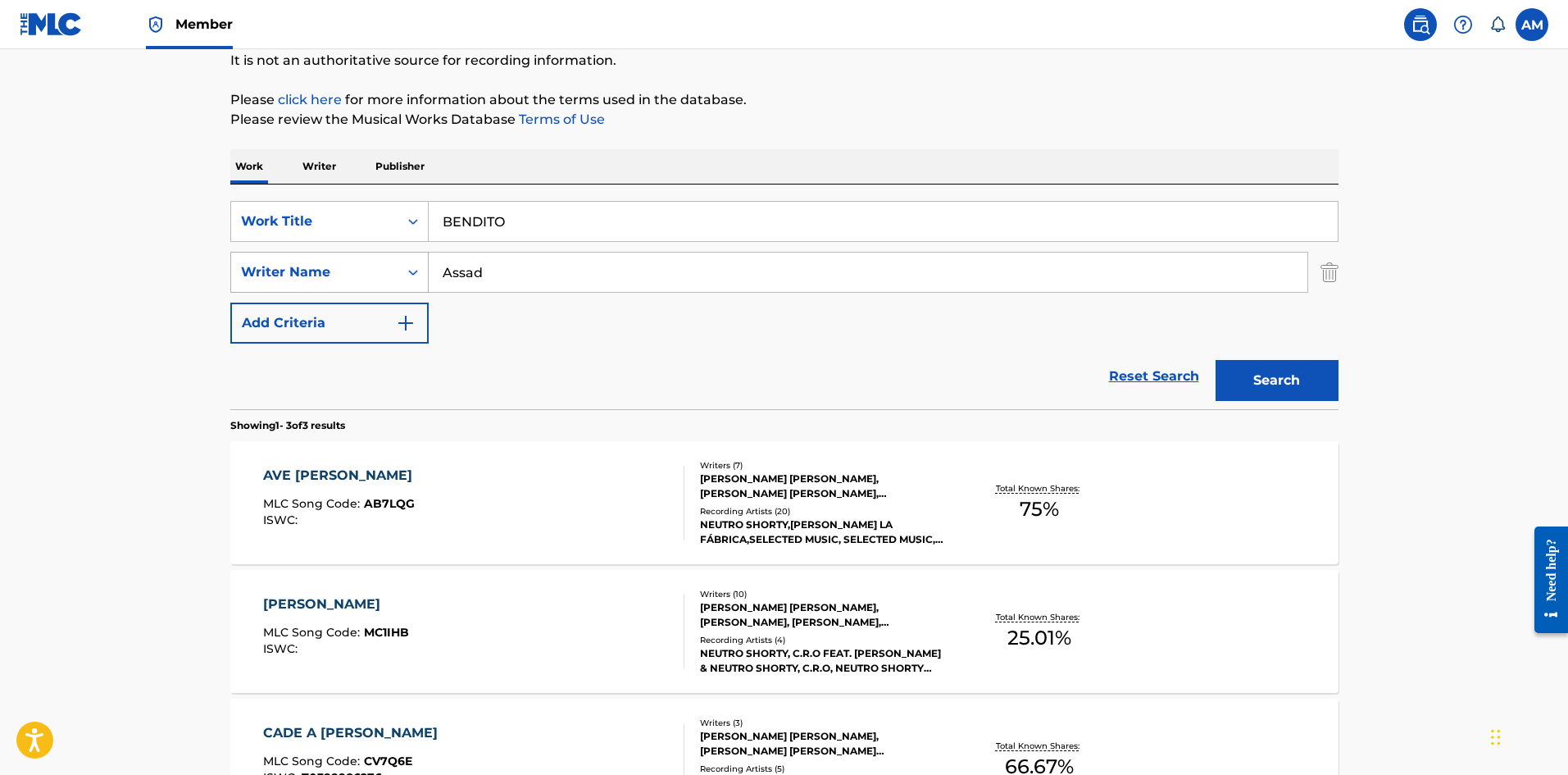
drag, startPoint x: 500, startPoint y: 284, endPoint x: 270, endPoint y: 282, distance: 230.0
click at [280, 282] on div "SearchWithCriteria66f597cd-3077-4f9b-9df9-a9f57261608f Writer Name Assad" at bounding box center [784, 271] width 1108 height 41
paste input "Rain"
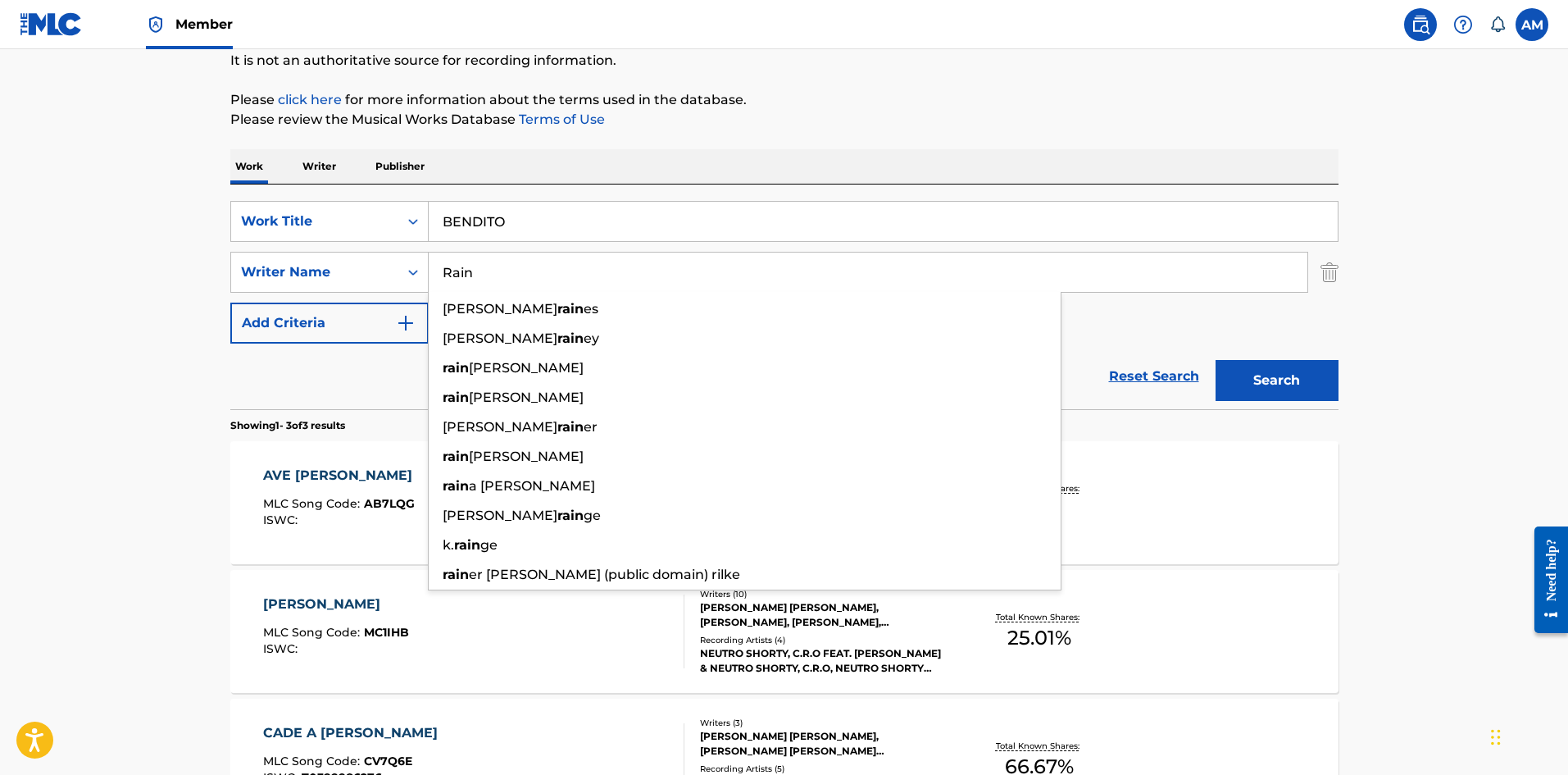
type input "Rain"
click at [1296, 383] on button "Search" at bounding box center [1277, 379] width 123 height 41
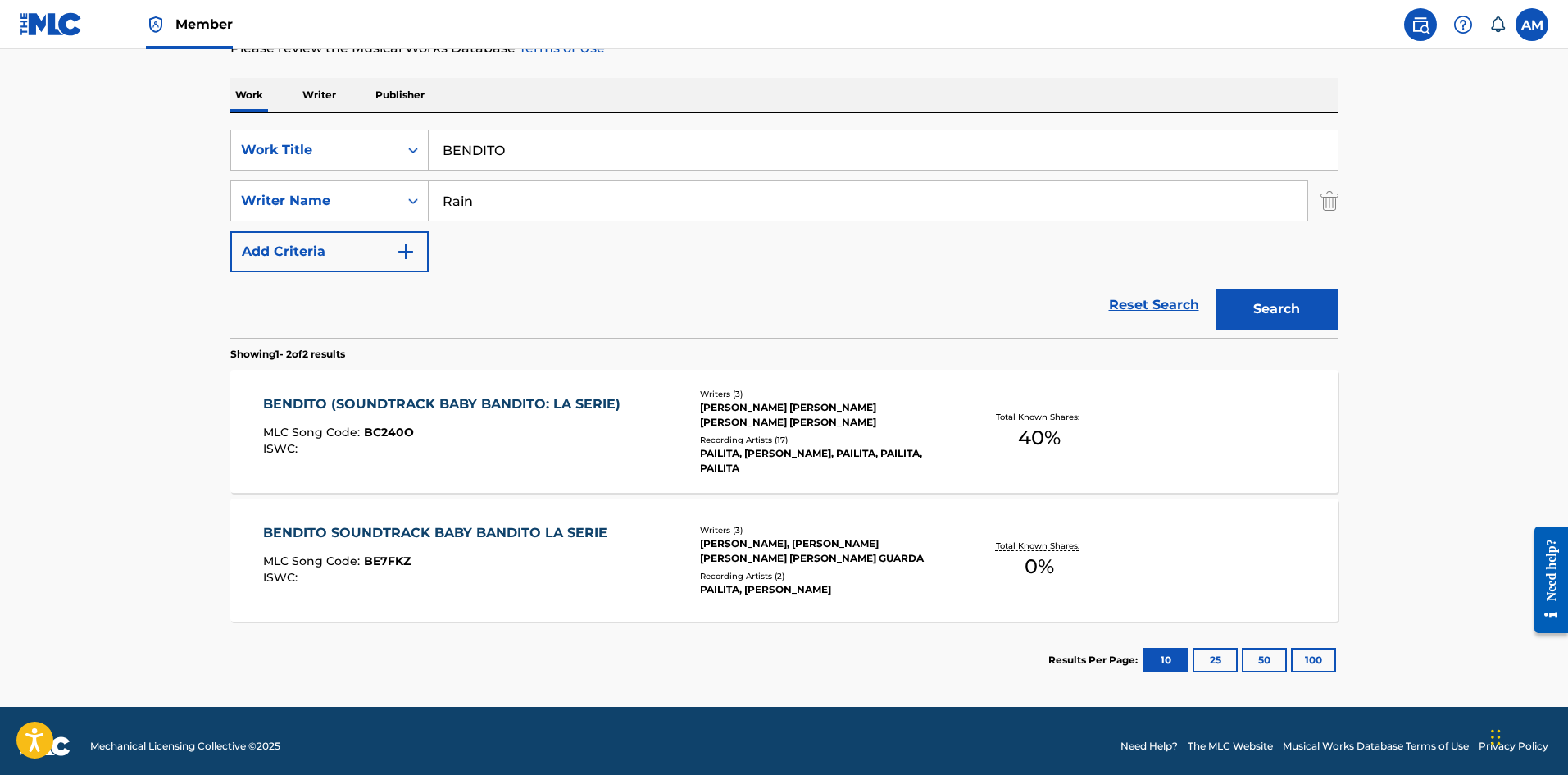
scroll to position [246, 0]
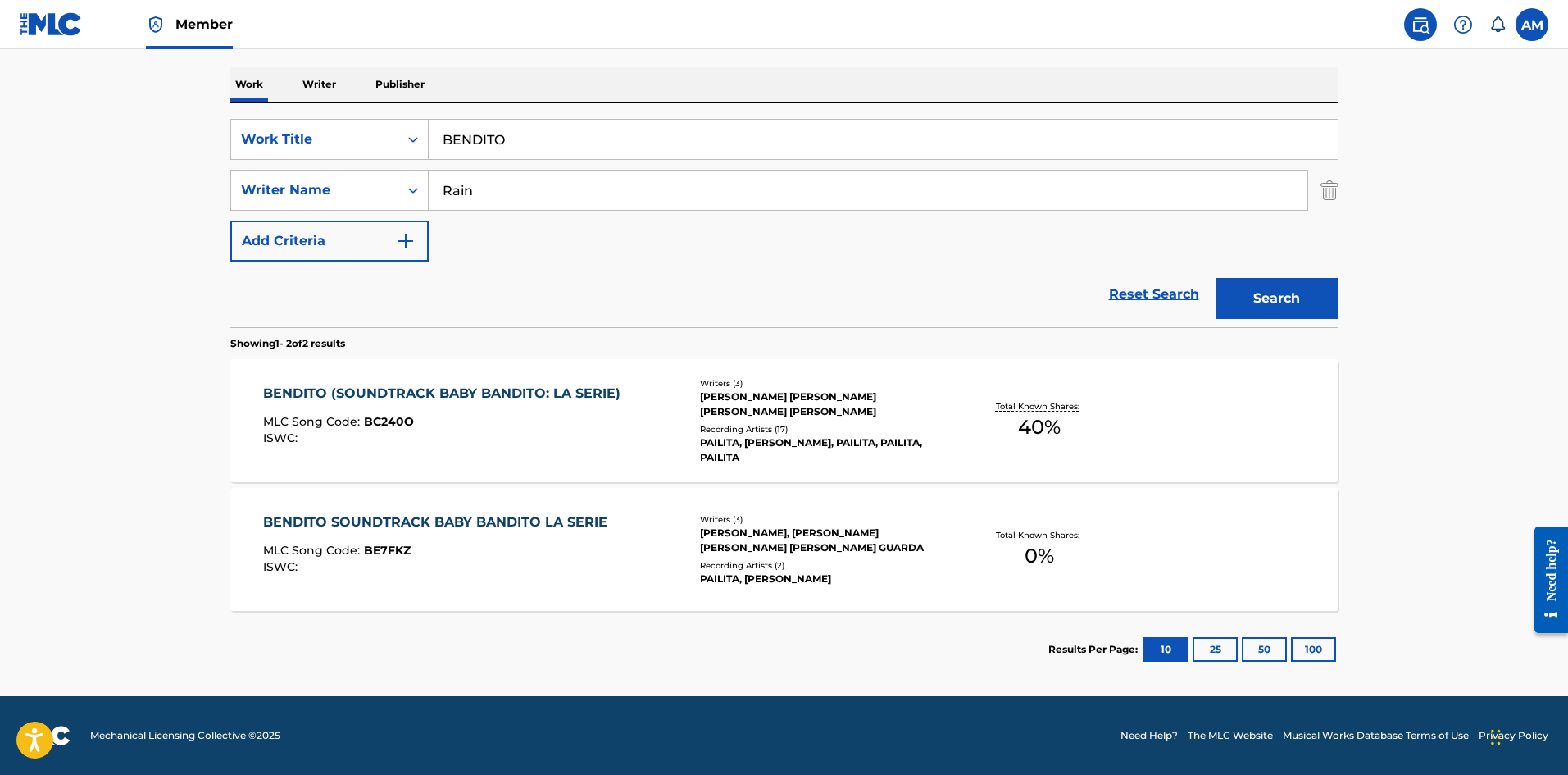
click at [557, 402] on div "BENDITO (SOUNDTRACK BABY BANDITO: LA SERIE) MLC Song Code : BC240O ISWC :" at bounding box center [446, 421] width 366 height 74
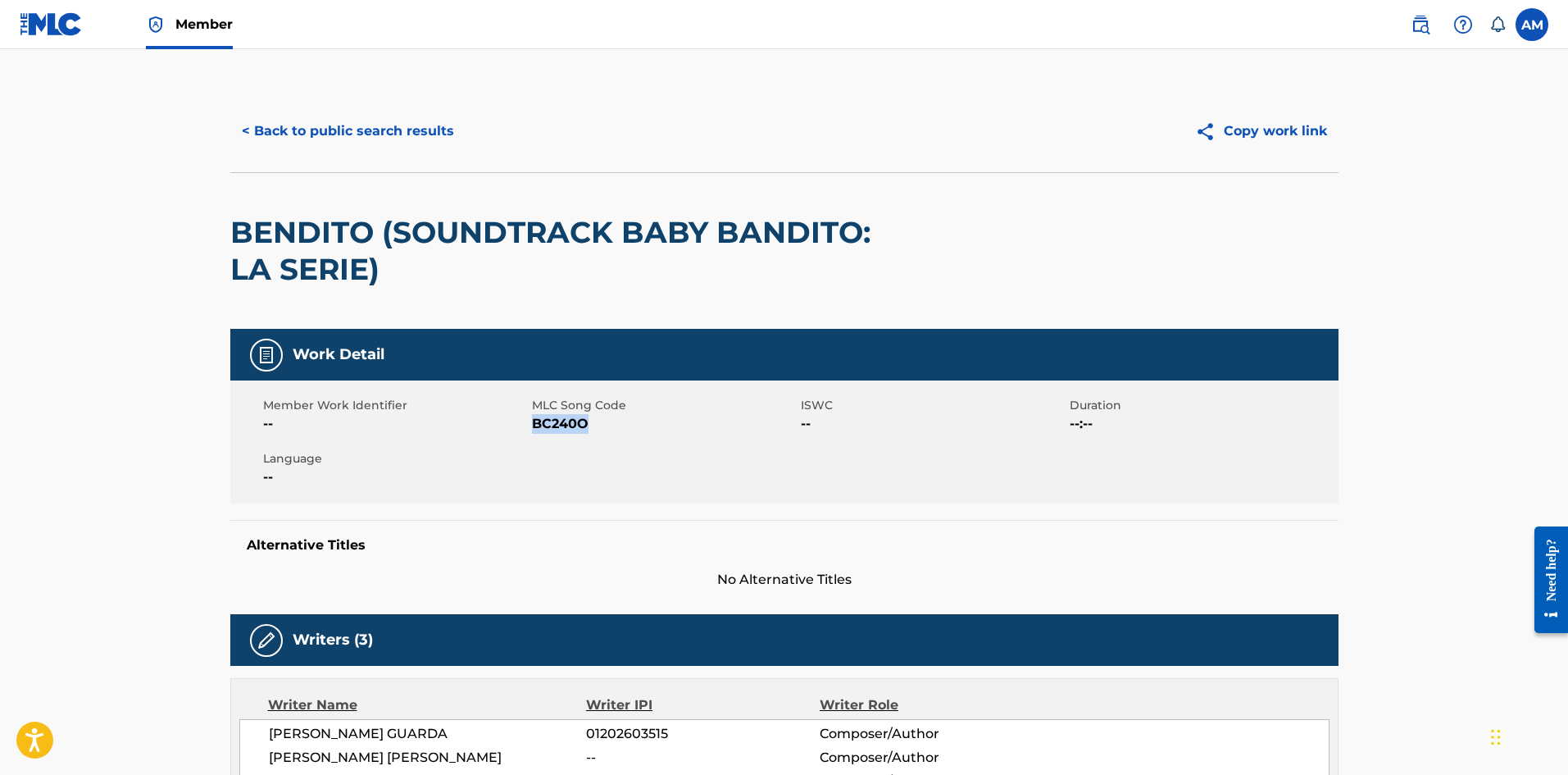
drag, startPoint x: 554, startPoint y: 427, endPoint x: 535, endPoint y: 426, distance: 19.0
click at [535, 426] on span "BC240O" at bounding box center [664, 424] width 264 height 20
copy span "BC240O"
click at [372, 135] on button "< Back to public search results" at bounding box center [348, 131] width 235 height 41
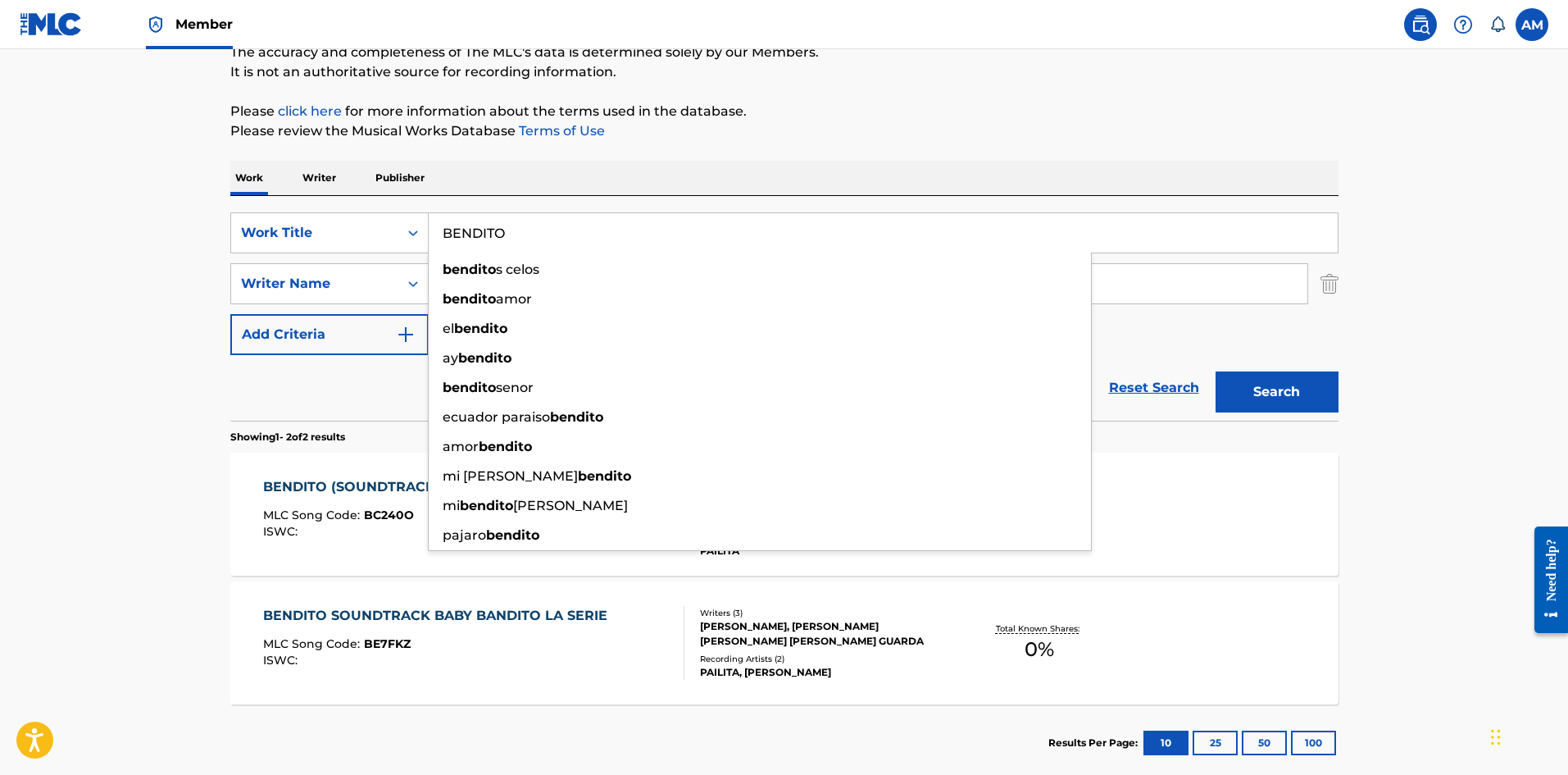
drag, startPoint x: 554, startPoint y: 240, endPoint x: 231, endPoint y: 254, distance: 323.3
click at [218, 249] on div "The MLC Public Work Search The accuracy and completeness of The MLC's data is d…" at bounding box center [784, 360] width 1147 height 844
paste input "AJENA"
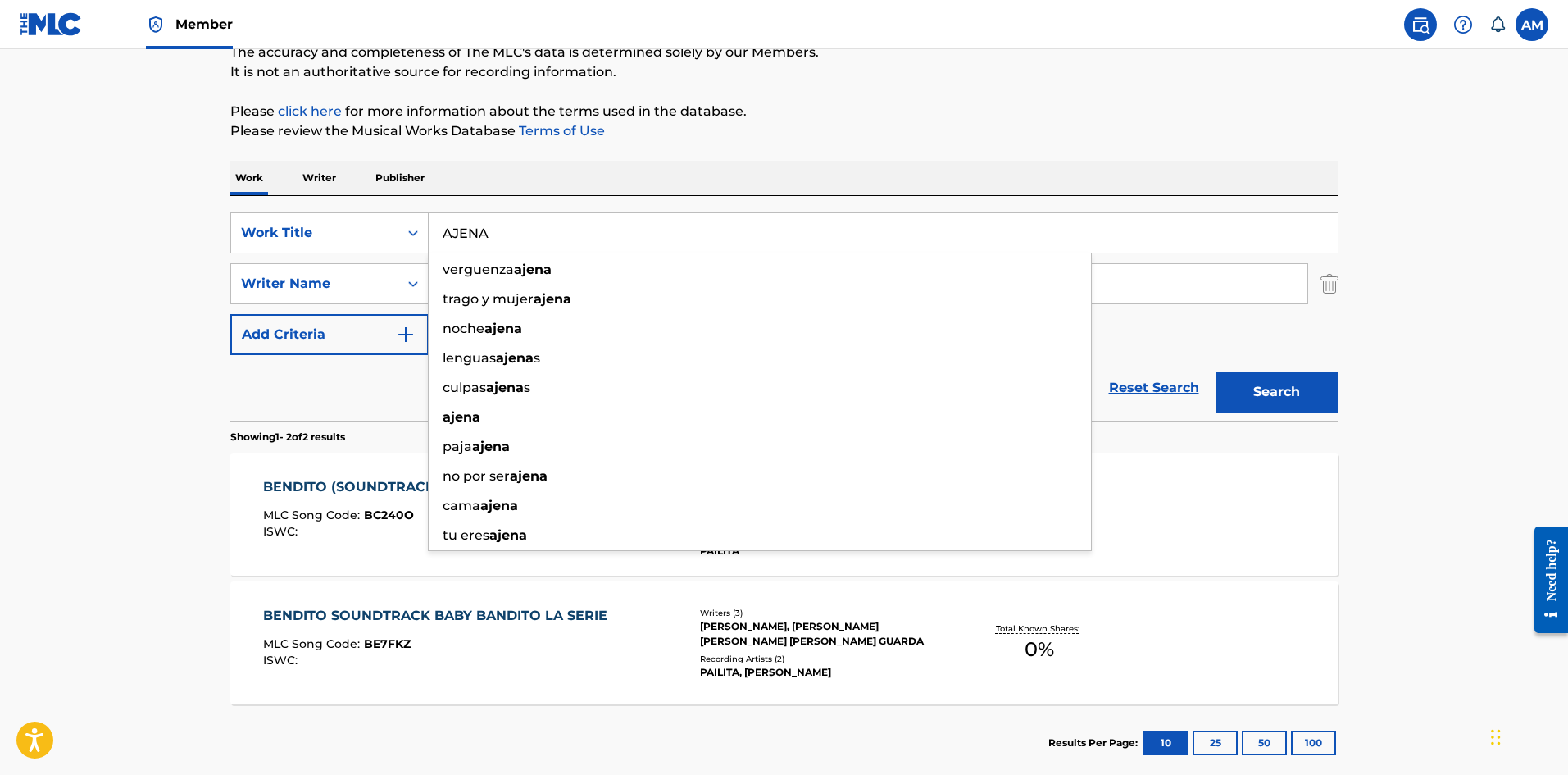
type input "AJENA"
click at [157, 376] on main "The MLC Public Work Search The accuracy and completeness of The MLC's data is d…" at bounding box center [784, 342] width 1568 height 893
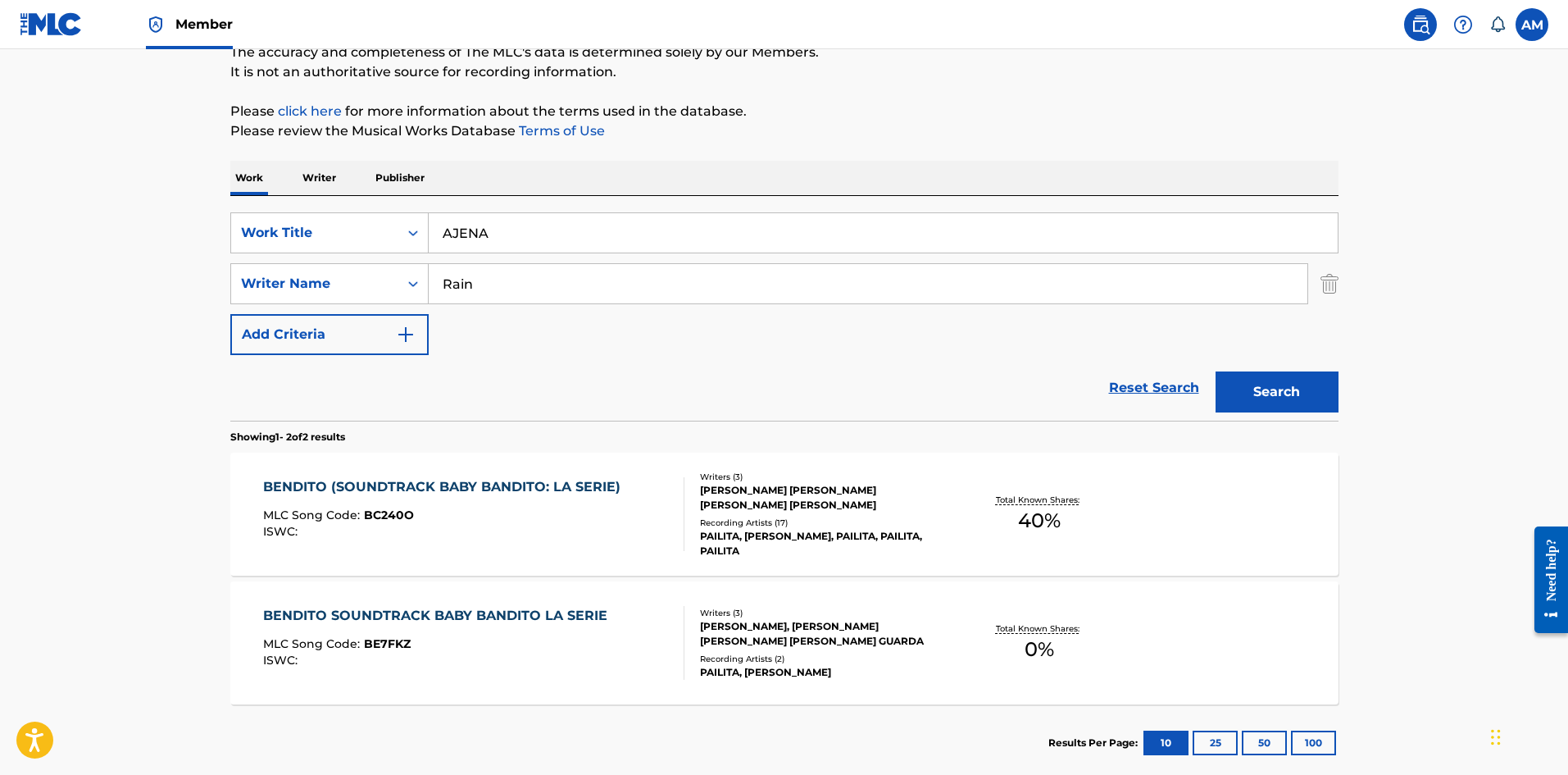
drag, startPoint x: 505, startPoint y: 292, endPoint x: 150, endPoint y: 282, distance: 355.1
click at [152, 282] on main "The MLC Public Work Search The accuracy and completeness of The MLC's data is d…" at bounding box center [784, 342] width 1568 height 893
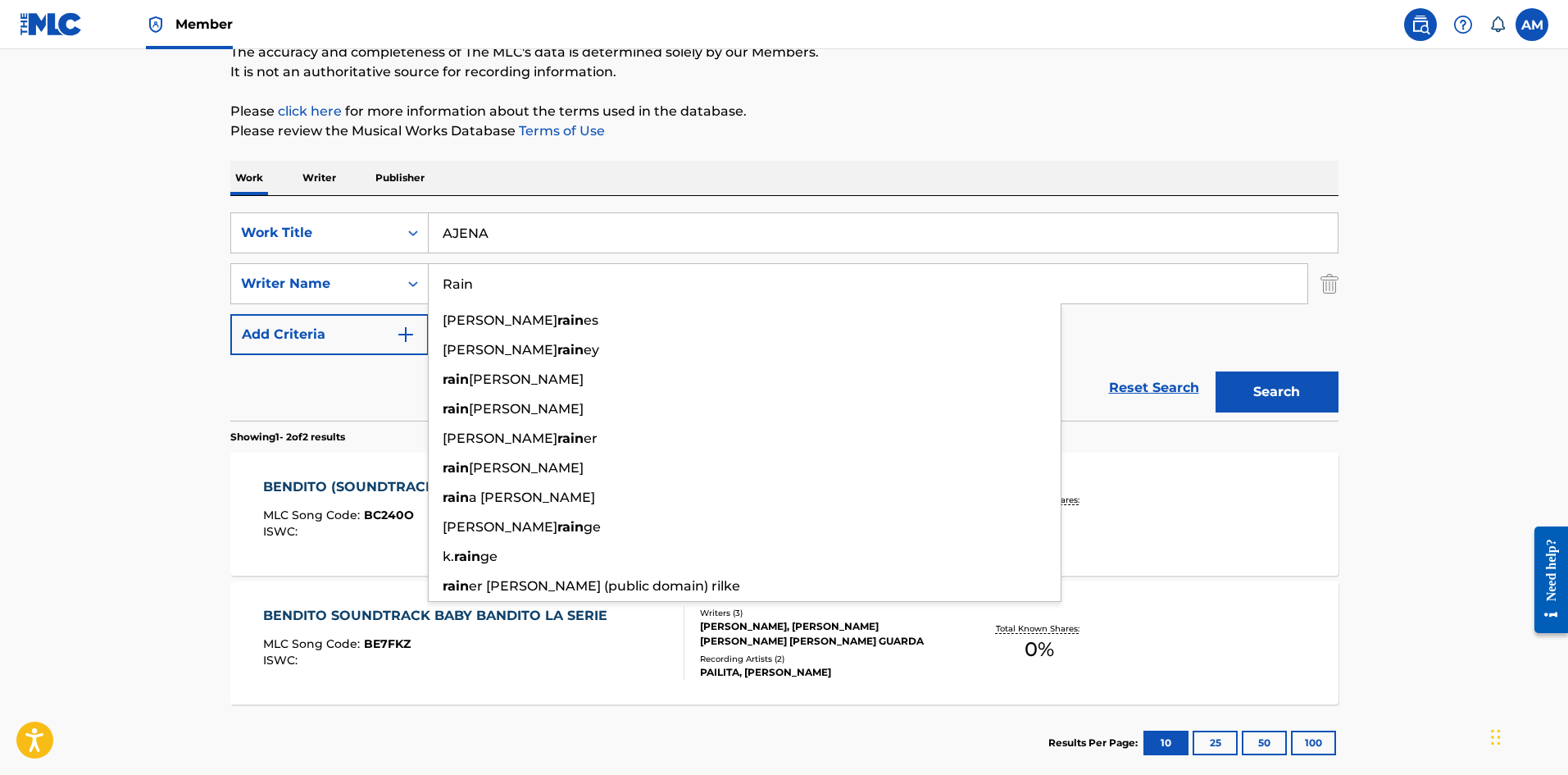
paste input "Zambrano"
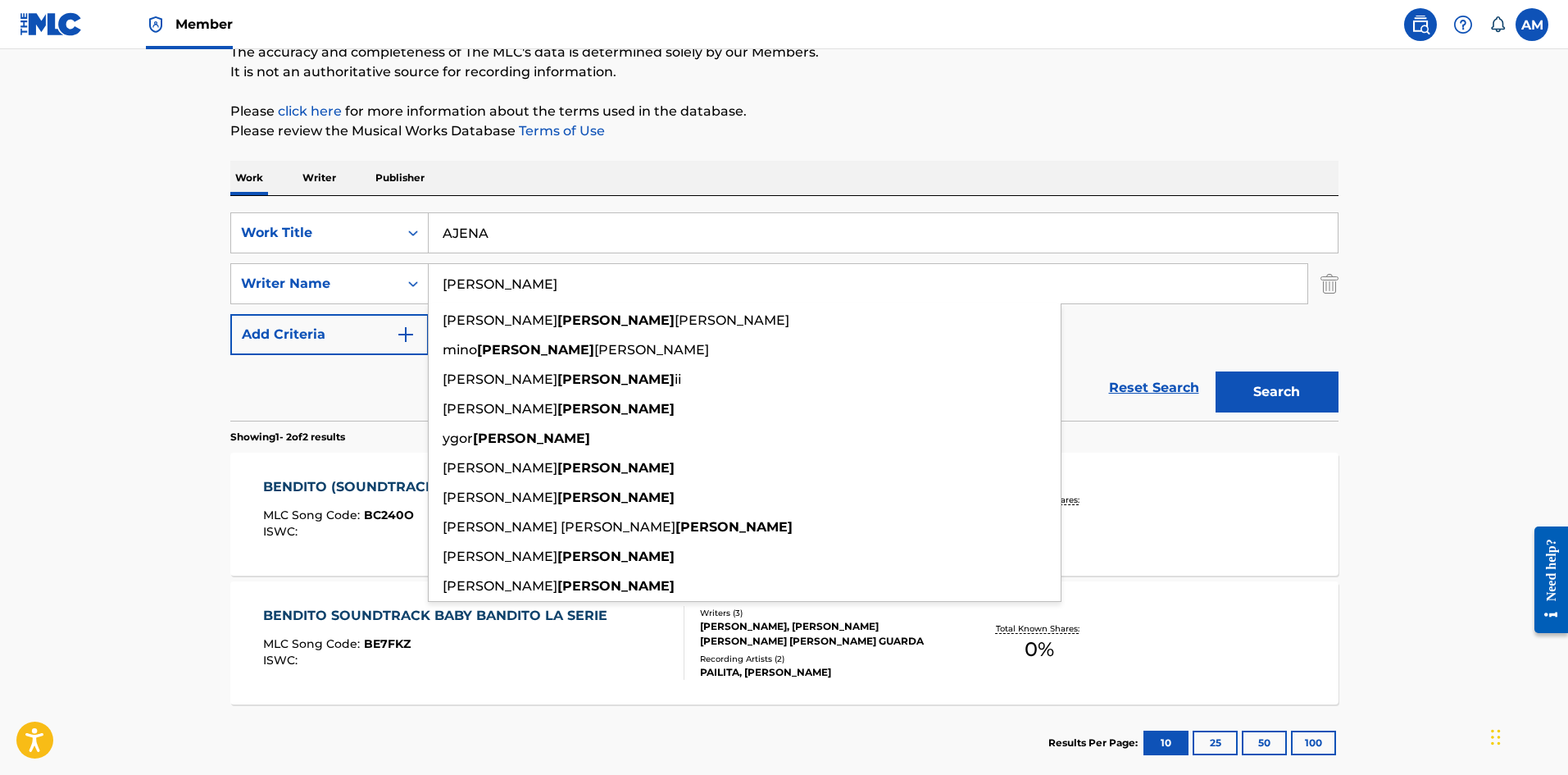
type input "Zambrano"
click at [1235, 384] on button "Search" at bounding box center [1277, 392] width 123 height 41
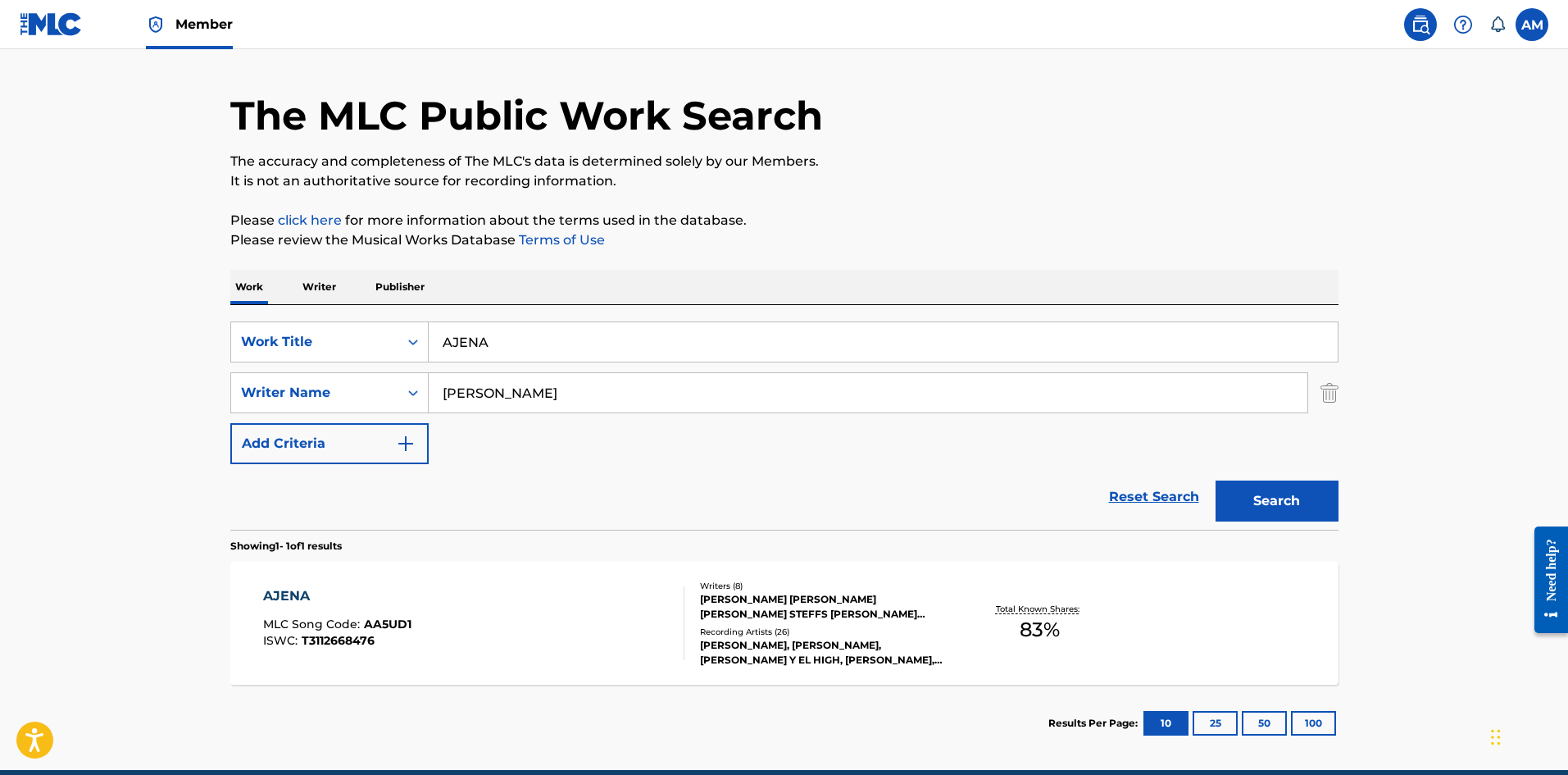
scroll to position [82, 0]
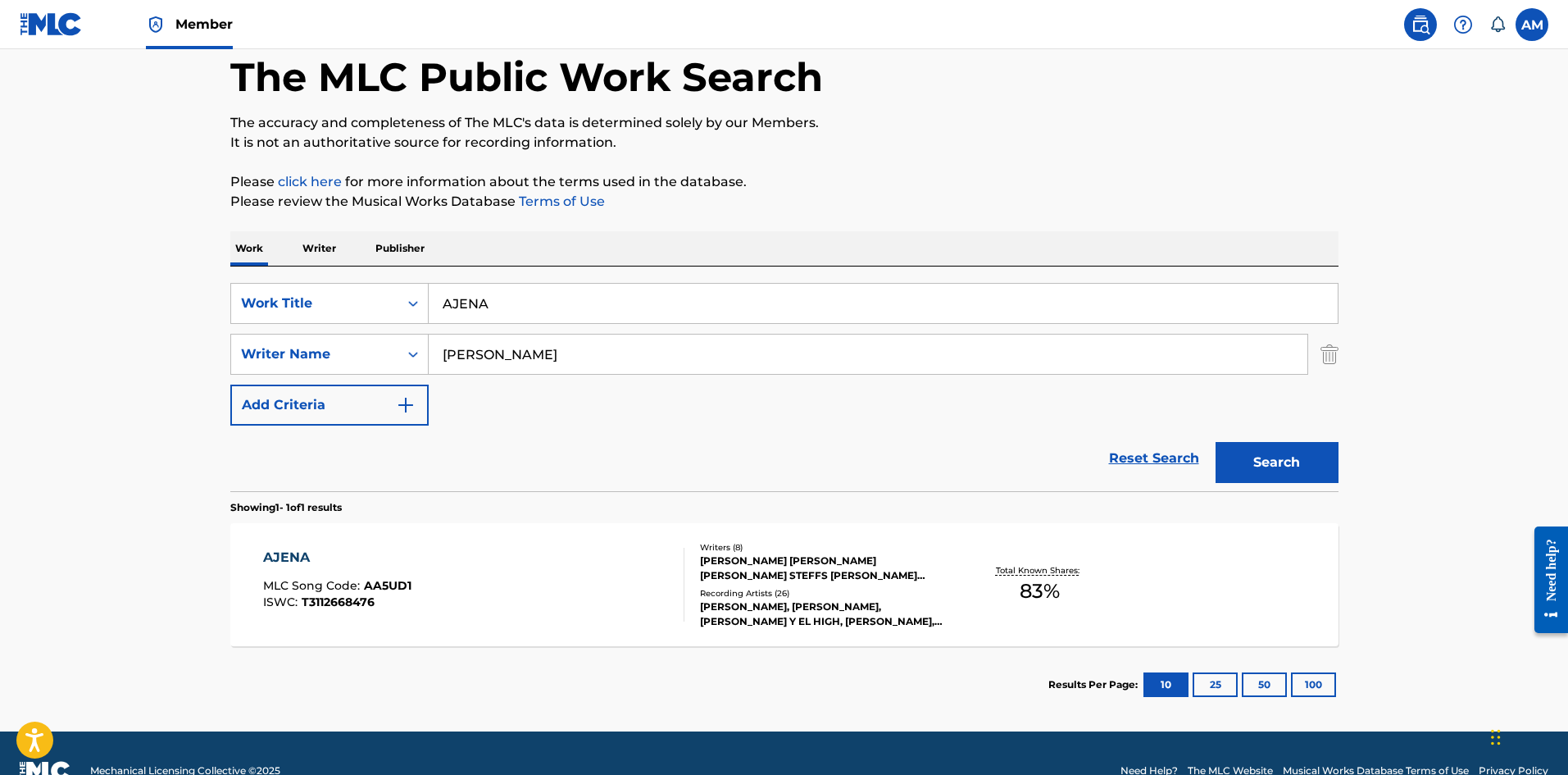
click at [605, 611] on div "AJENA MLC Song Code : AA5UD1 ISWC : T3112668476" at bounding box center [473, 584] width 421 height 74
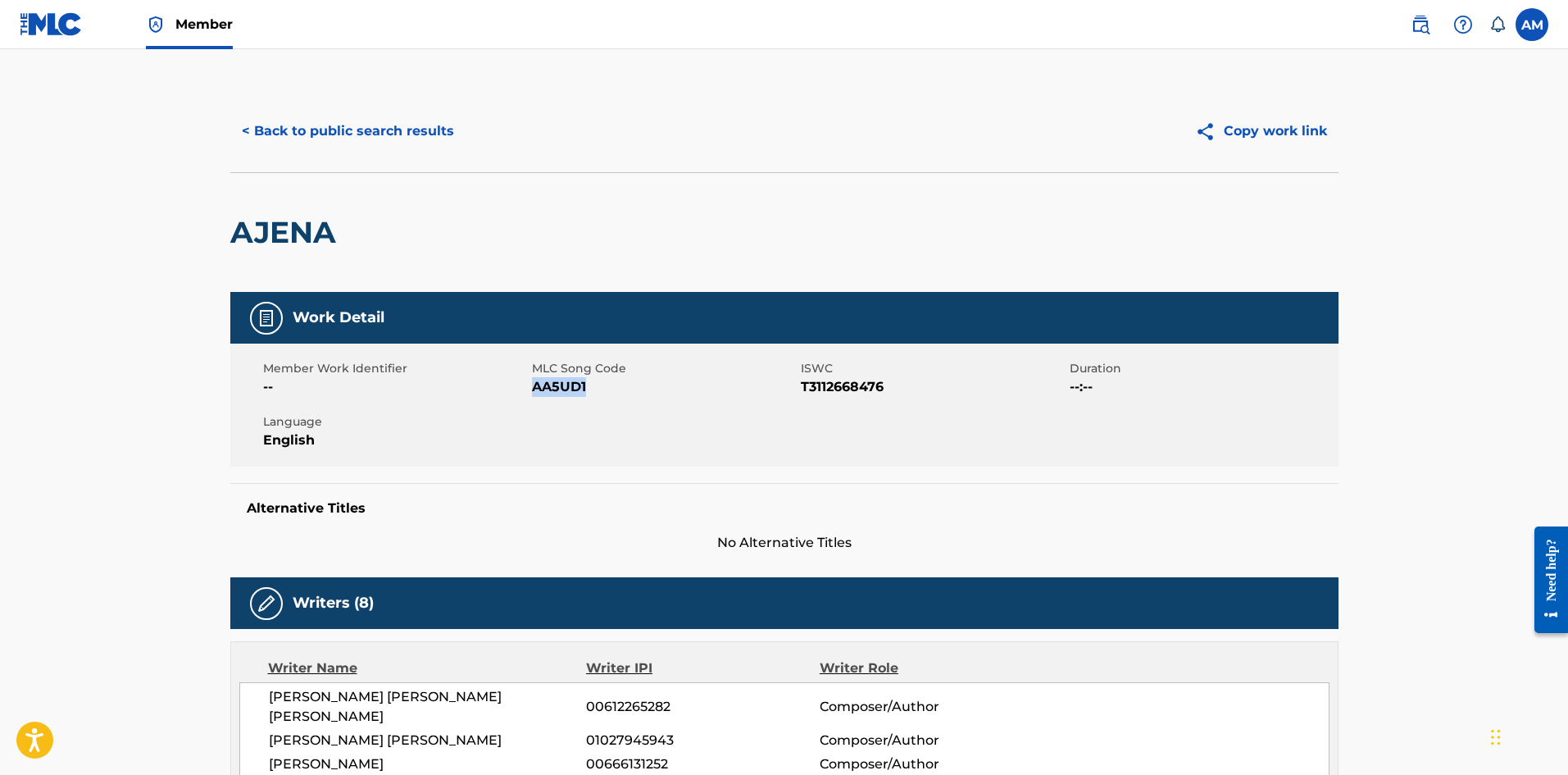
drag, startPoint x: 590, startPoint y: 386, endPoint x: 534, endPoint y: 386, distance: 56.0
click at [534, 386] on span "AA5UD1" at bounding box center [664, 387] width 264 height 20
copy span "AA5UD1"
click at [384, 119] on button "< Back to public search results" at bounding box center [348, 131] width 235 height 41
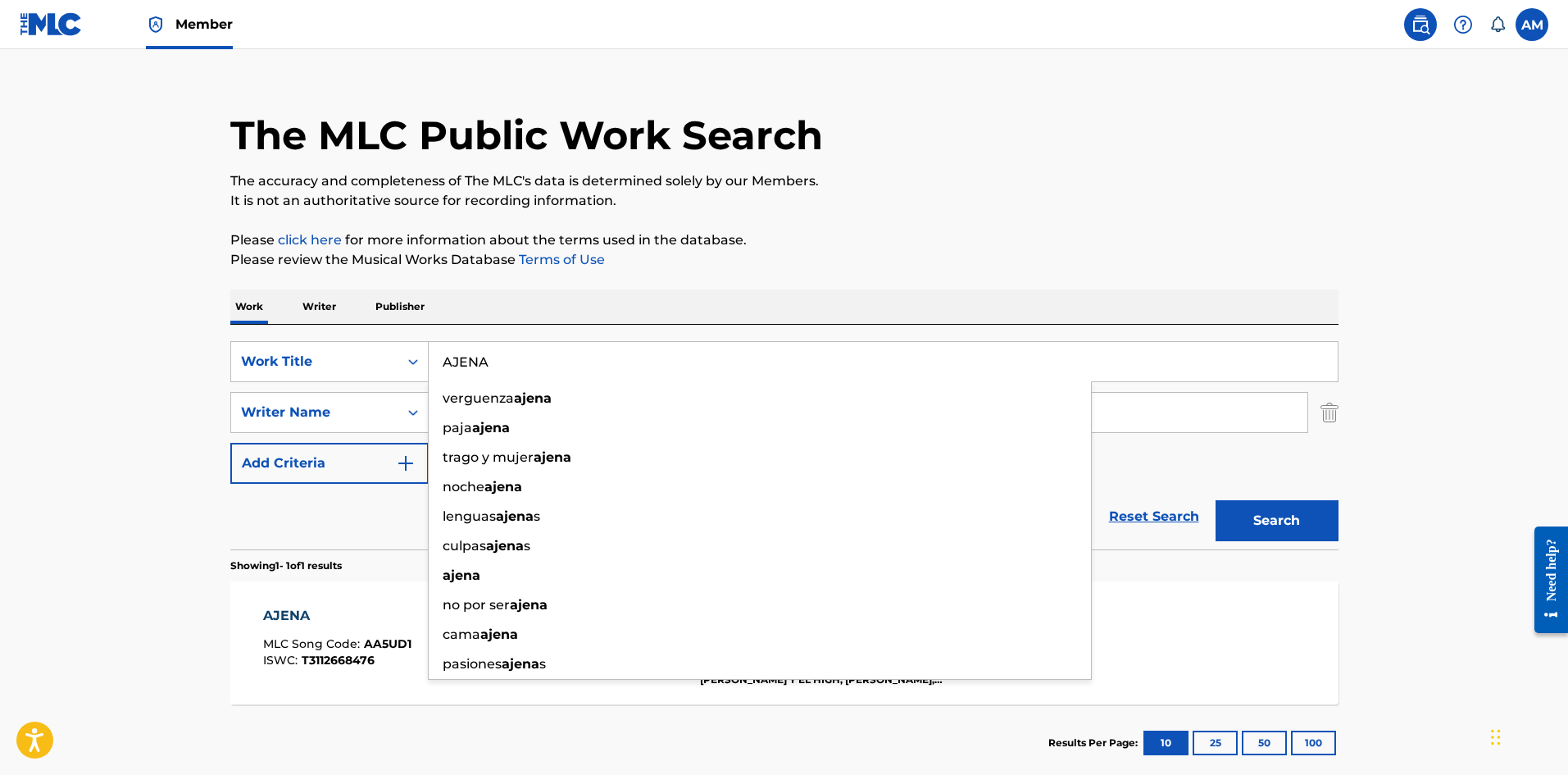
paste input "LIKE THIS (LURKIN)"
drag, startPoint x: 511, startPoint y: 369, endPoint x: 168, endPoint y: 372, distance: 343.0
click at [168, 372] on main "The MLC Public Work Search The accuracy and completeness of The MLC's data is d…" at bounding box center [784, 408] width 1568 height 765
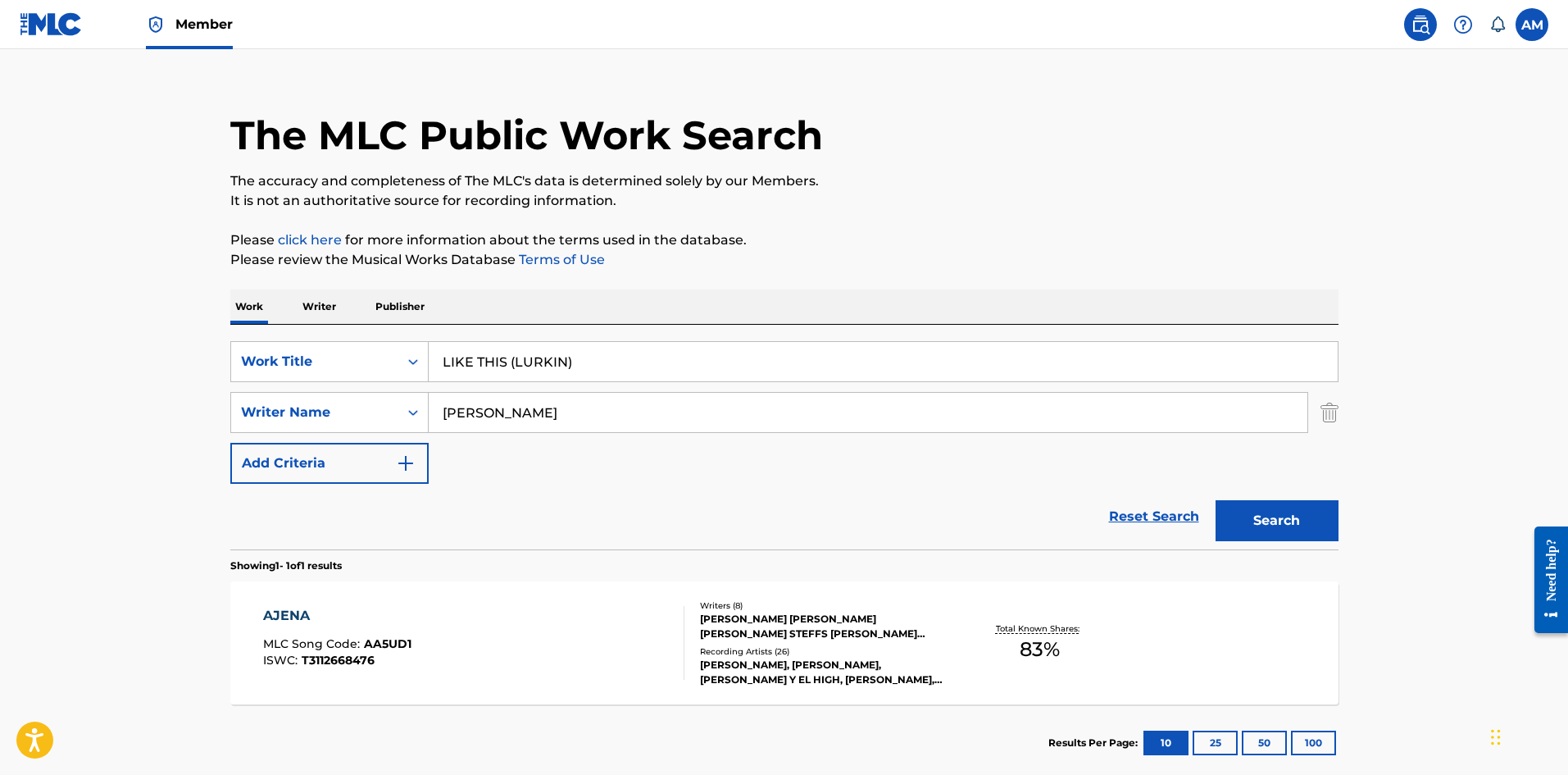
type input "LIKE THIS (LURKIN)"
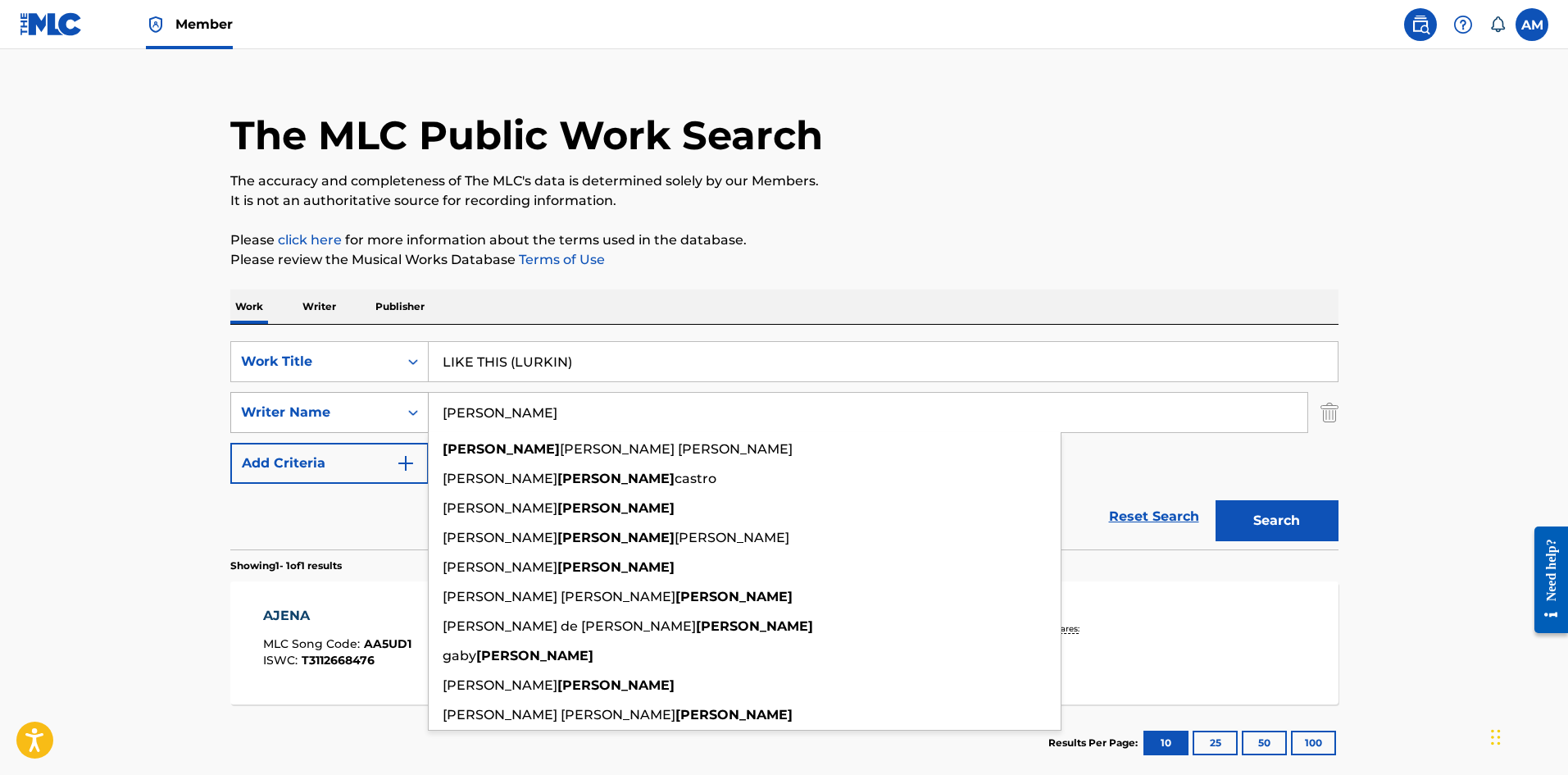
drag, startPoint x: 136, startPoint y: 419, endPoint x: 341, endPoint y: 431, distance: 205.4
click at [37, 421] on main "The MLC Public Work Search The accuracy and completeness of The MLC's data is d…" at bounding box center [784, 408] width 1568 height 765
paste input "Miller"
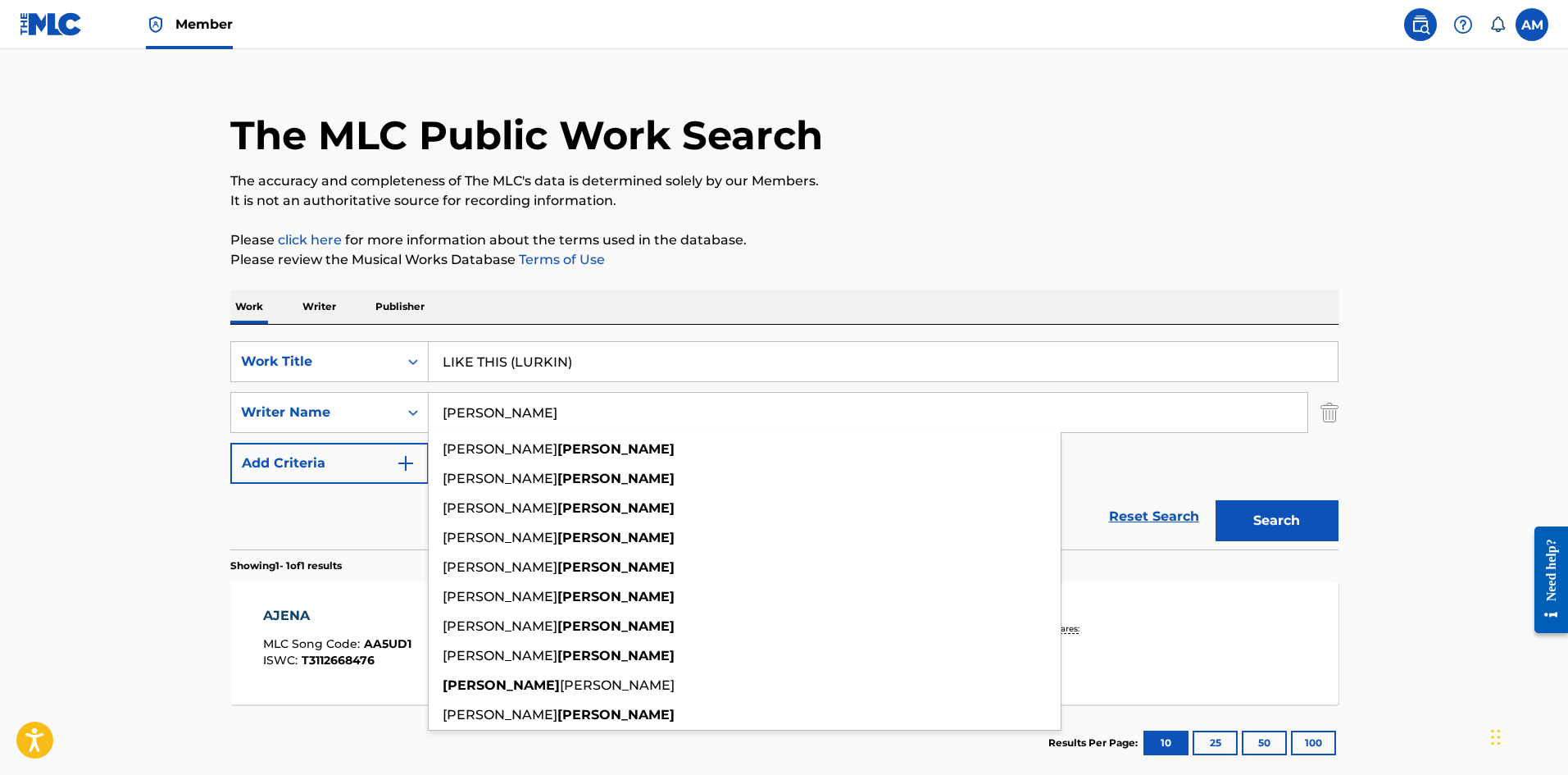
type input "Miller"
click at [1267, 509] on button "Search" at bounding box center [1277, 520] width 123 height 41
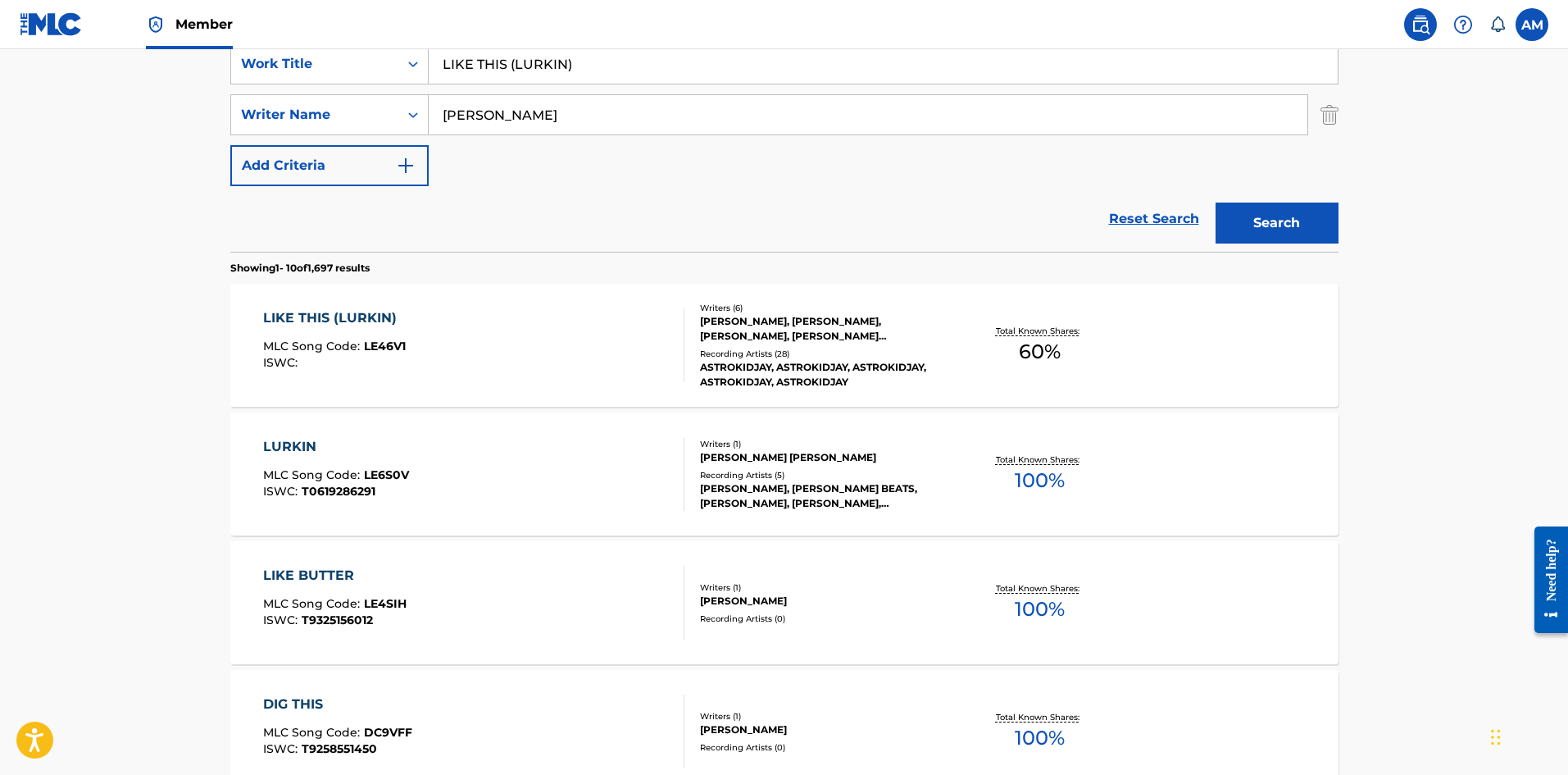
scroll to position [328, 0]
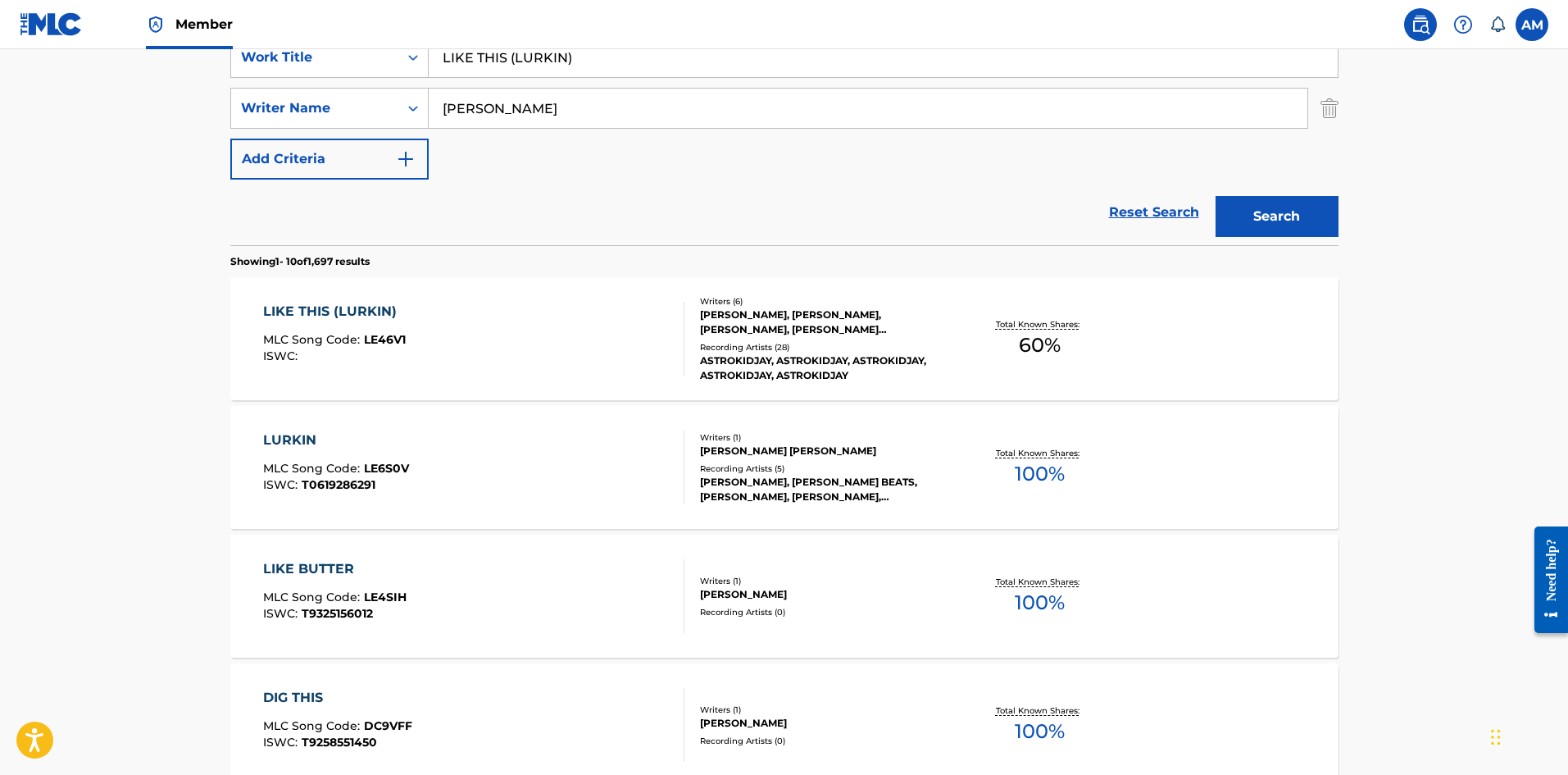
click at [473, 334] on div "LIKE THIS (LURKIN) MLC Song Code : LE46V1 ISWC :" at bounding box center [473, 339] width 421 height 74
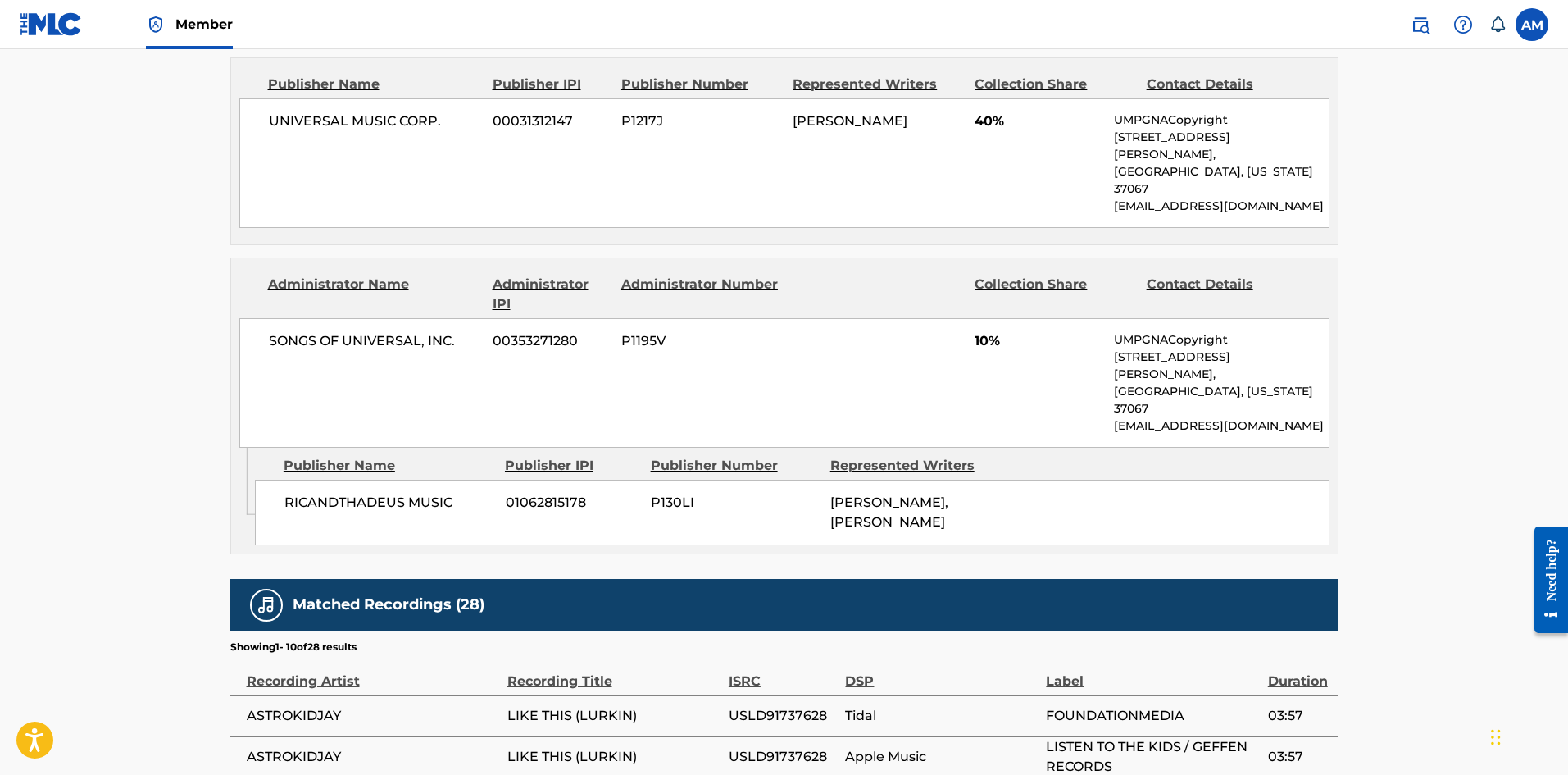
scroll to position [1312, 0]
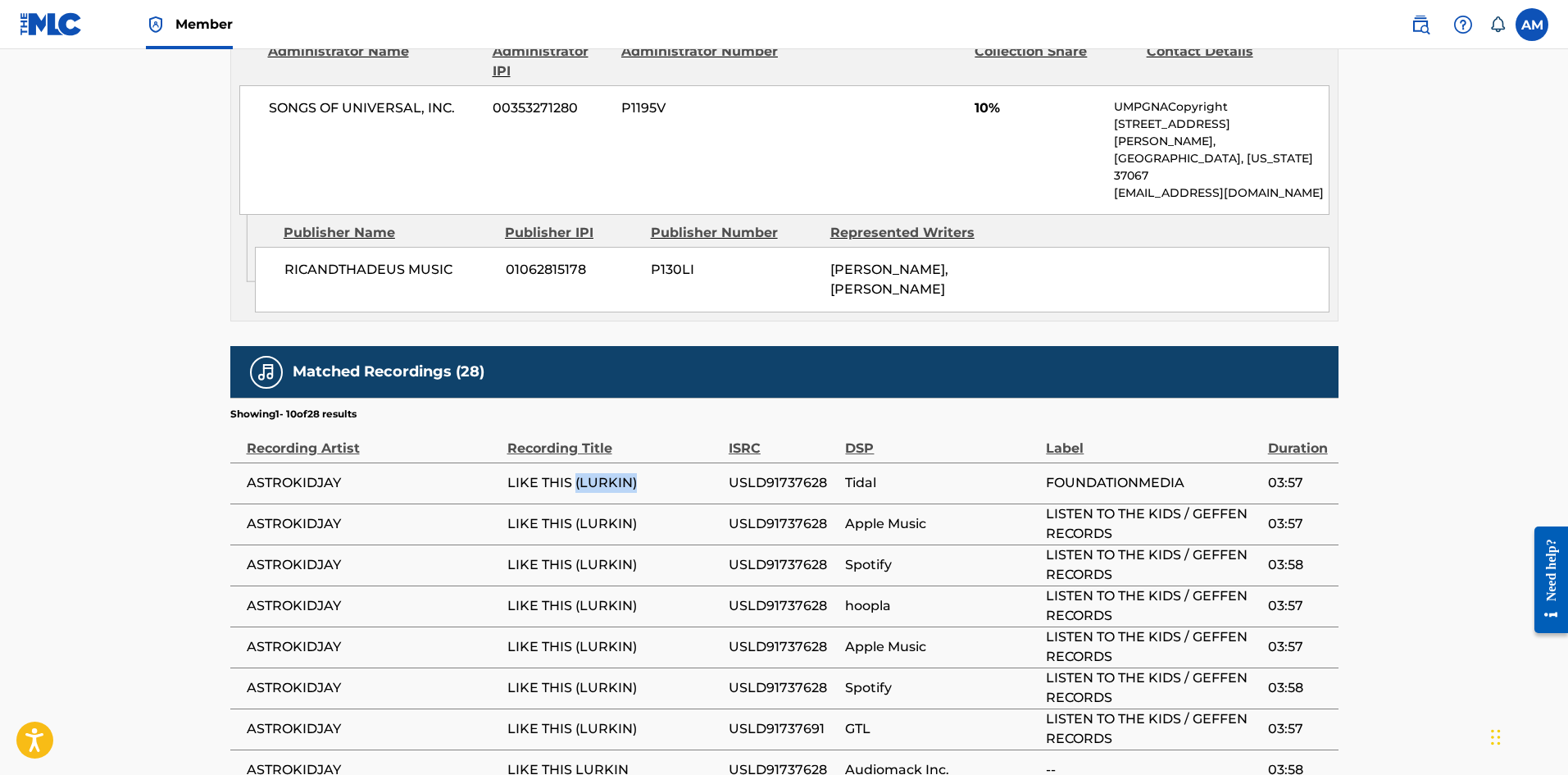
drag, startPoint x: 624, startPoint y: 378, endPoint x: 574, endPoint y: 381, distance: 50.1
click at [574, 473] on span "LIKE THIS (LURKIN)" at bounding box center [613, 483] width 213 height 20
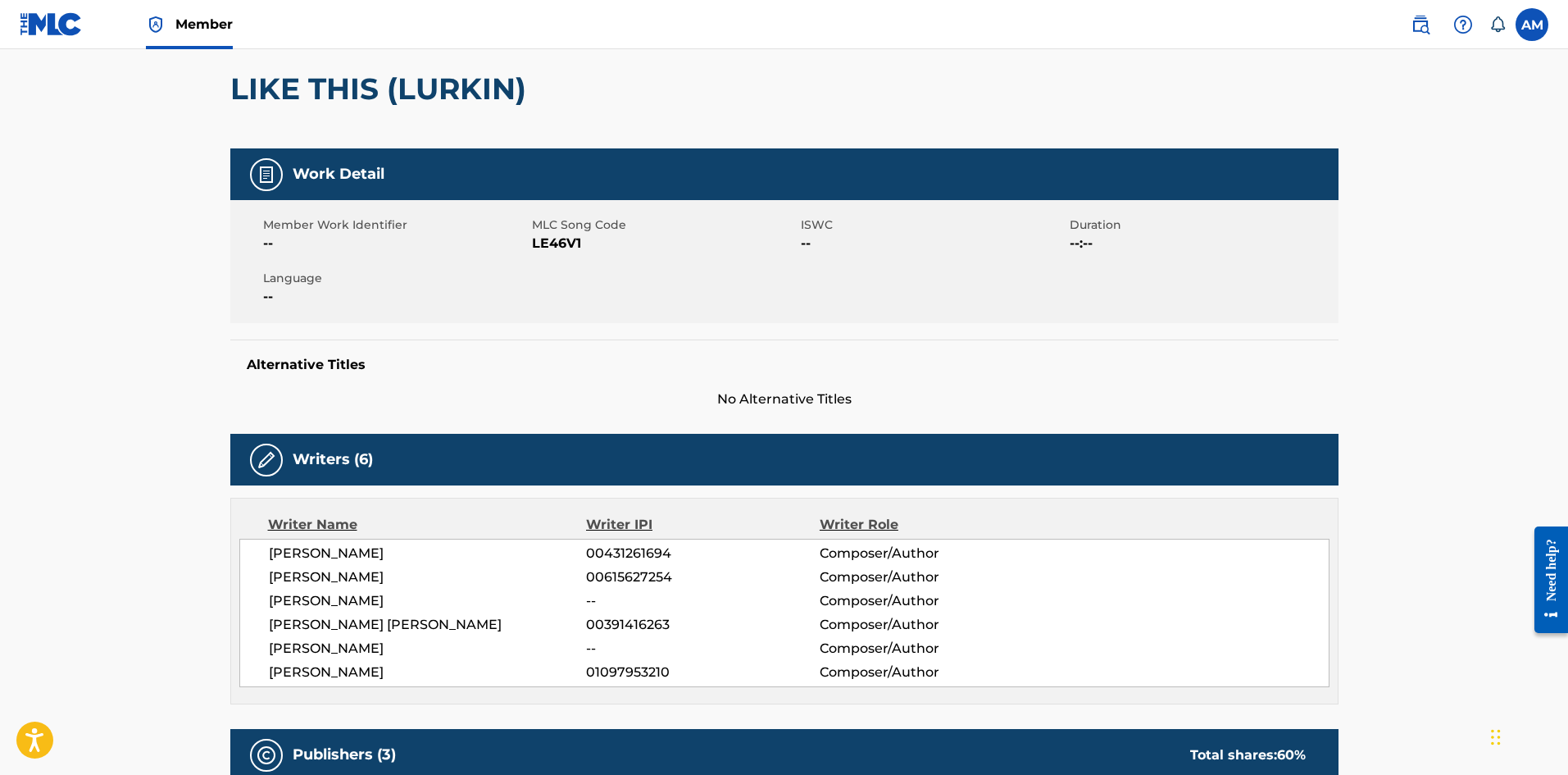
scroll to position [0, 0]
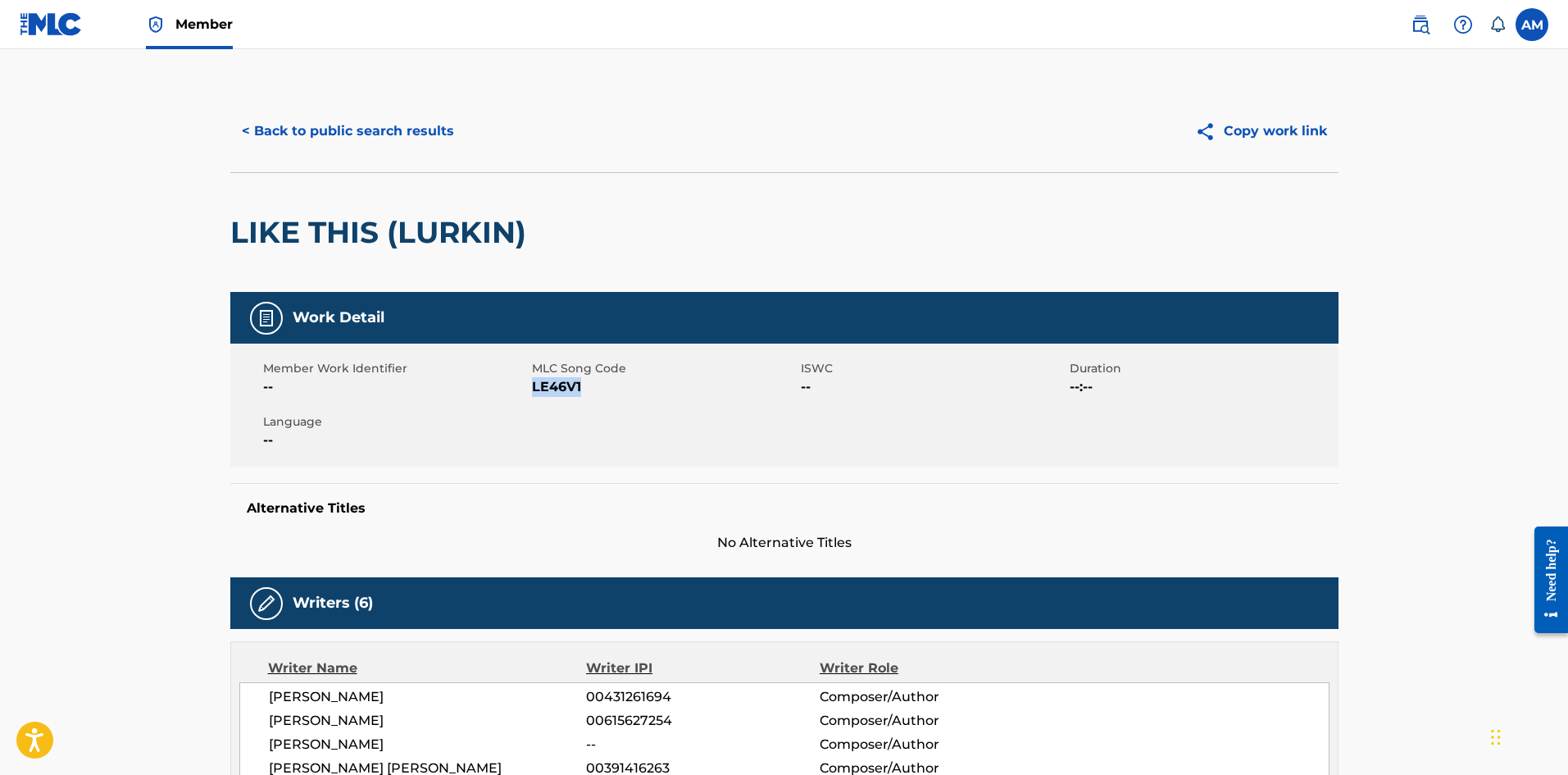
drag, startPoint x: 582, startPoint y: 390, endPoint x: 533, endPoint y: 390, distance: 49.0
click at [533, 390] on span "LE46V1" at bounding box center [664, 387] width 264 height 20
click at [350, 112] on button "< Back to public search results" at bounding box center [348, 131] width 235 height 41
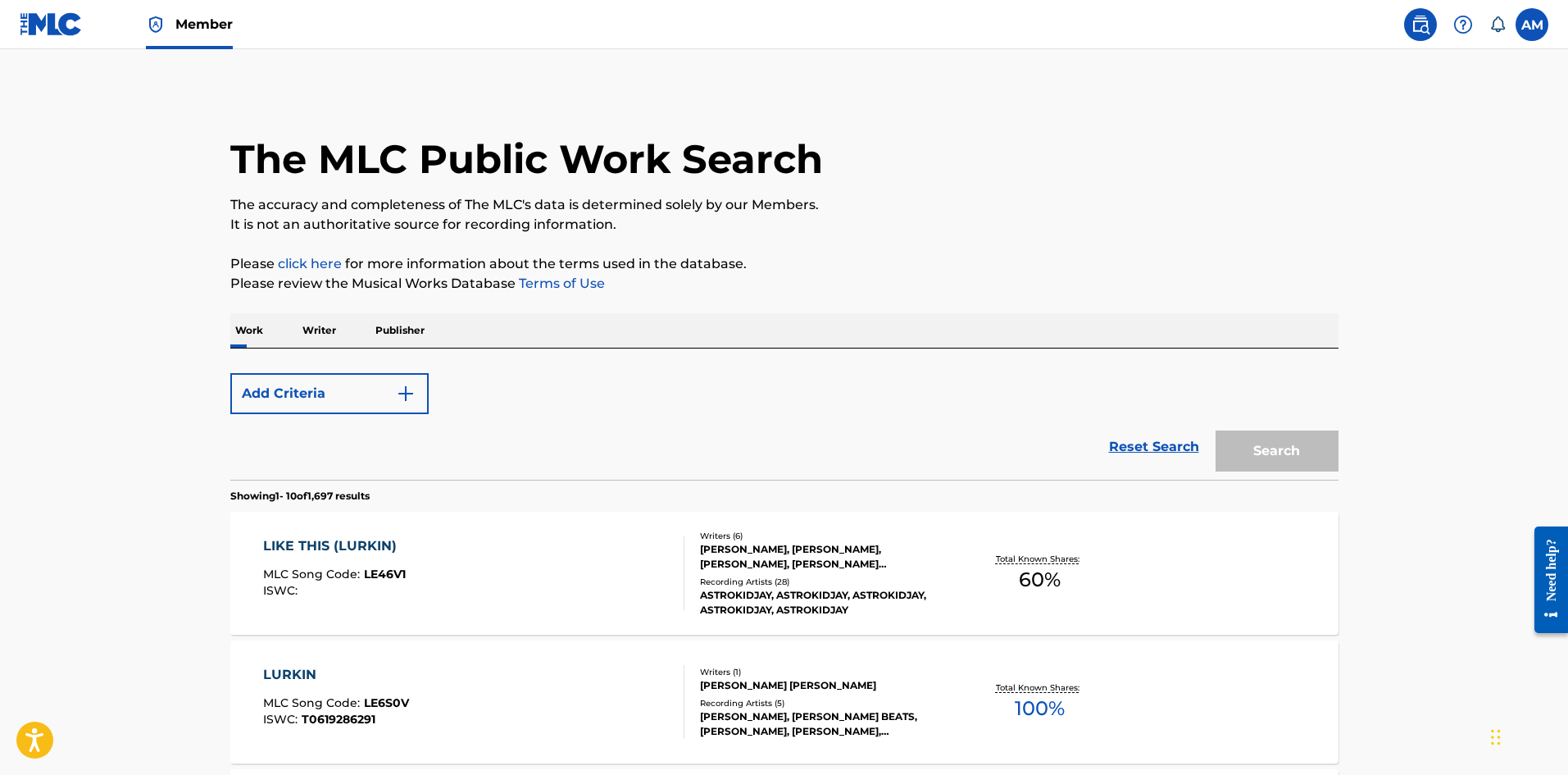
scroll to position [328, 0]
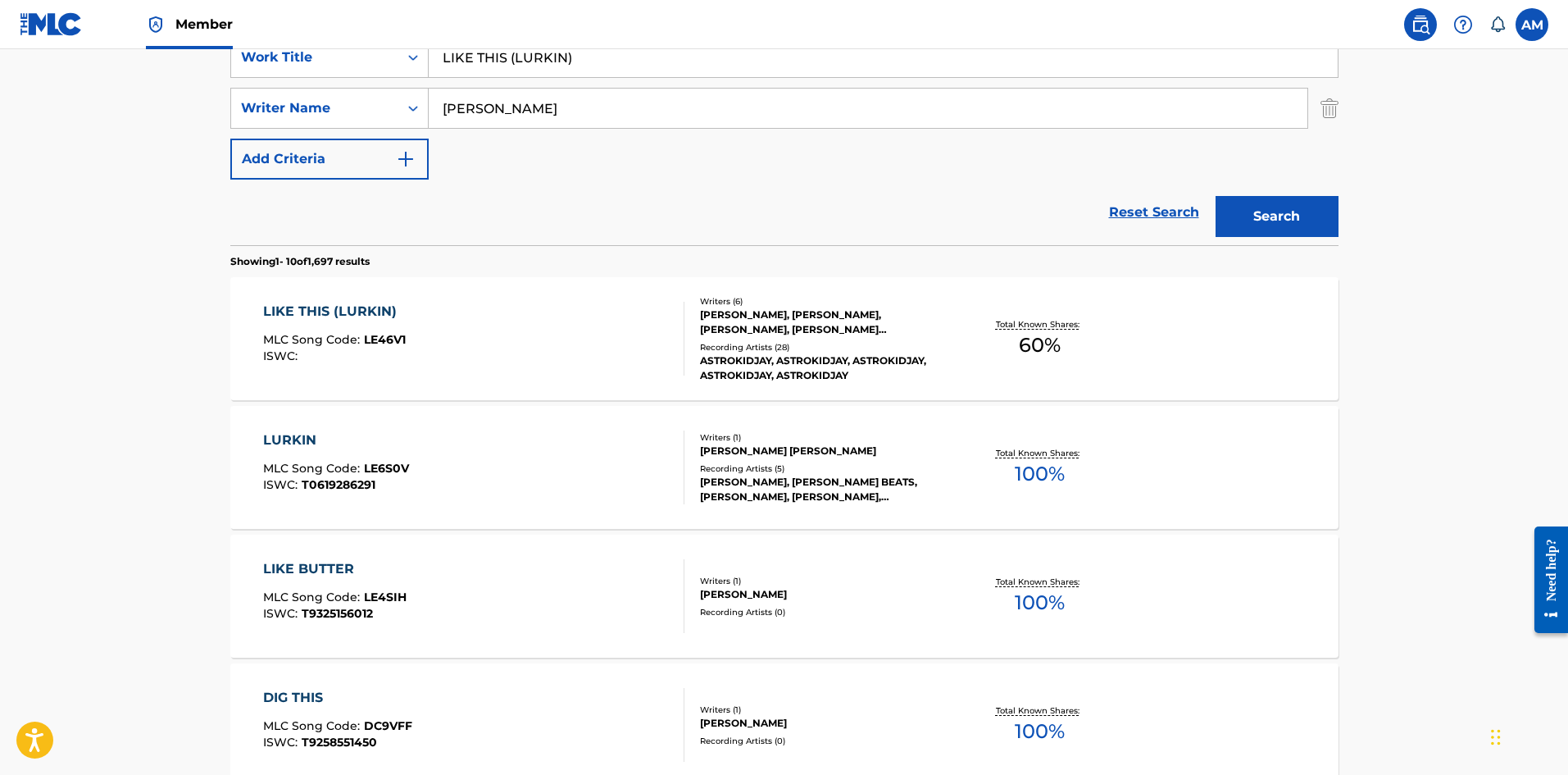
drag, startPoint x: 620, startPoint y: 62, endPoint x: 31, endPoint y: 65, distance: 589.0
click at [33, 65] on main "The MLC Public Work Search The accuracy and completeness of The MLC's data is d…" at bounding box center [784, 686] width 1568 height 1930
paste input "SOY UNA GARGOLA"
type input "SOY UNA GARGOLA"
drag, startPoint x: 359, startPoint y: 133, endPoint x: 38, endPoint y: 143, distance: 321.2
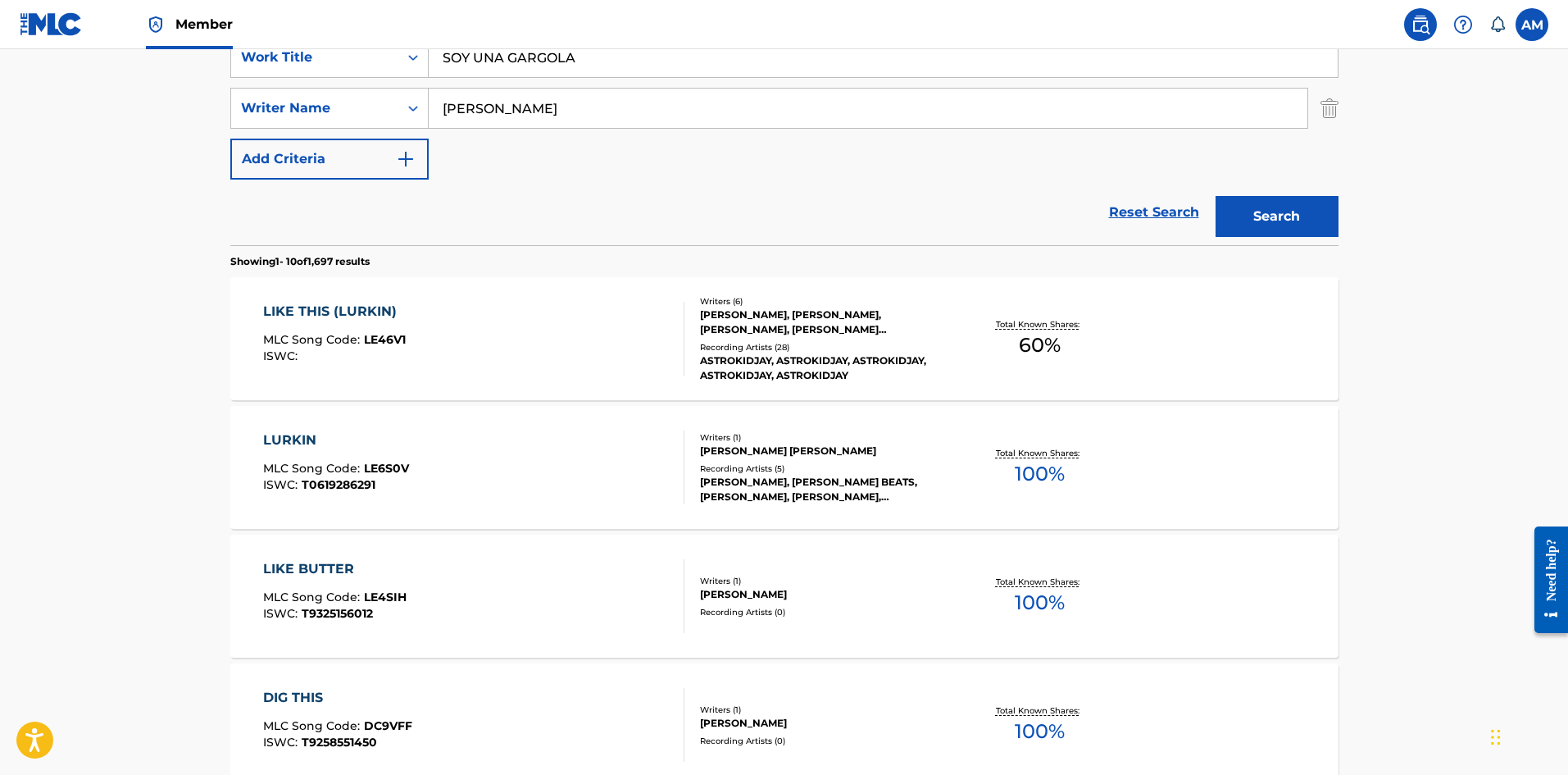
click at [50, 147] on main "The MLC Public Work Search The accuracy and completeness of The MLC's data is d…" at bounding box center [784, 686] width 1568 height 1930
paste input "Lopez"
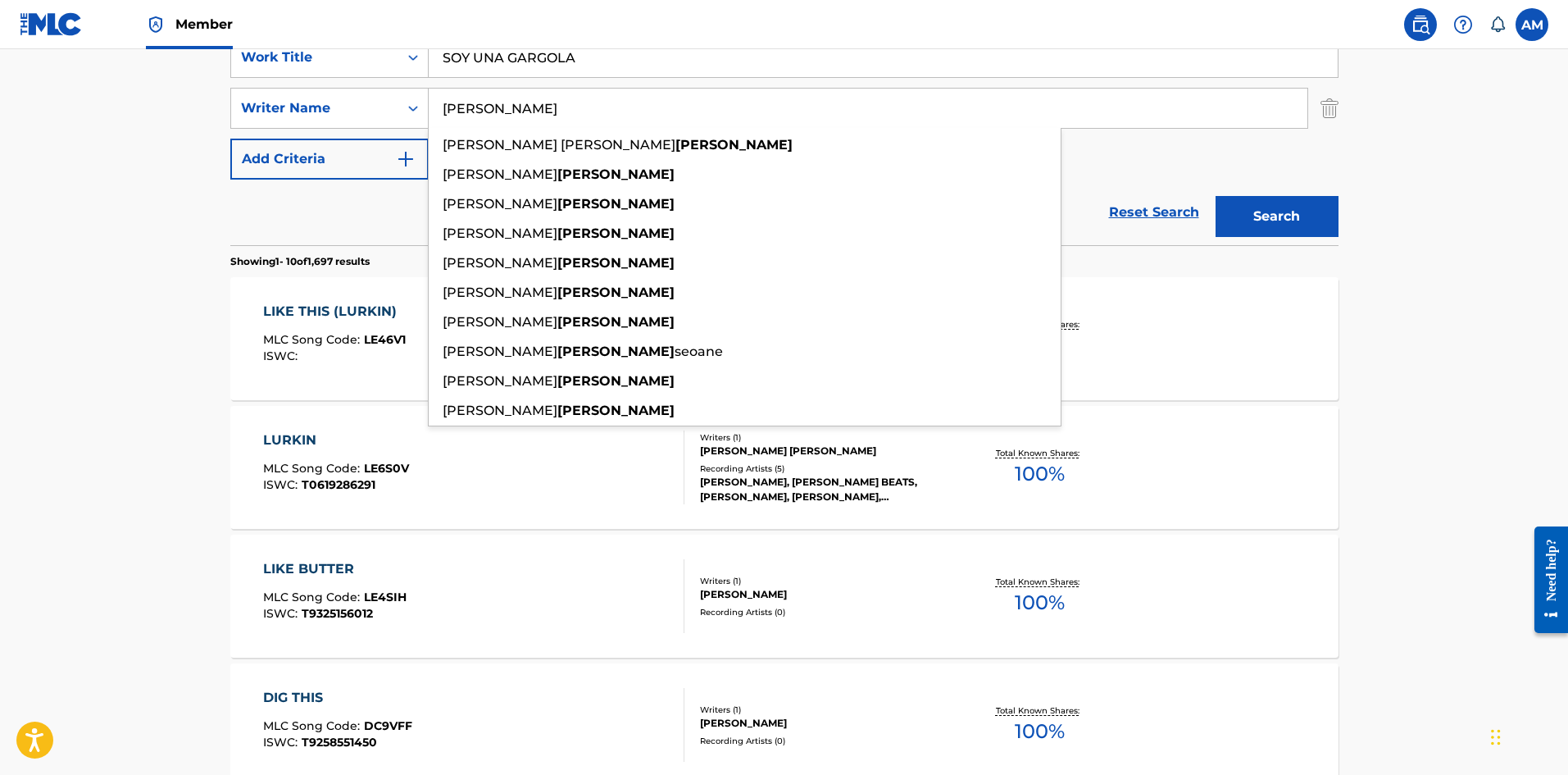
type input "Lopez"
click at [1266, 220] on button "Search" at bounding box center [1277, 216] width 123 height 41
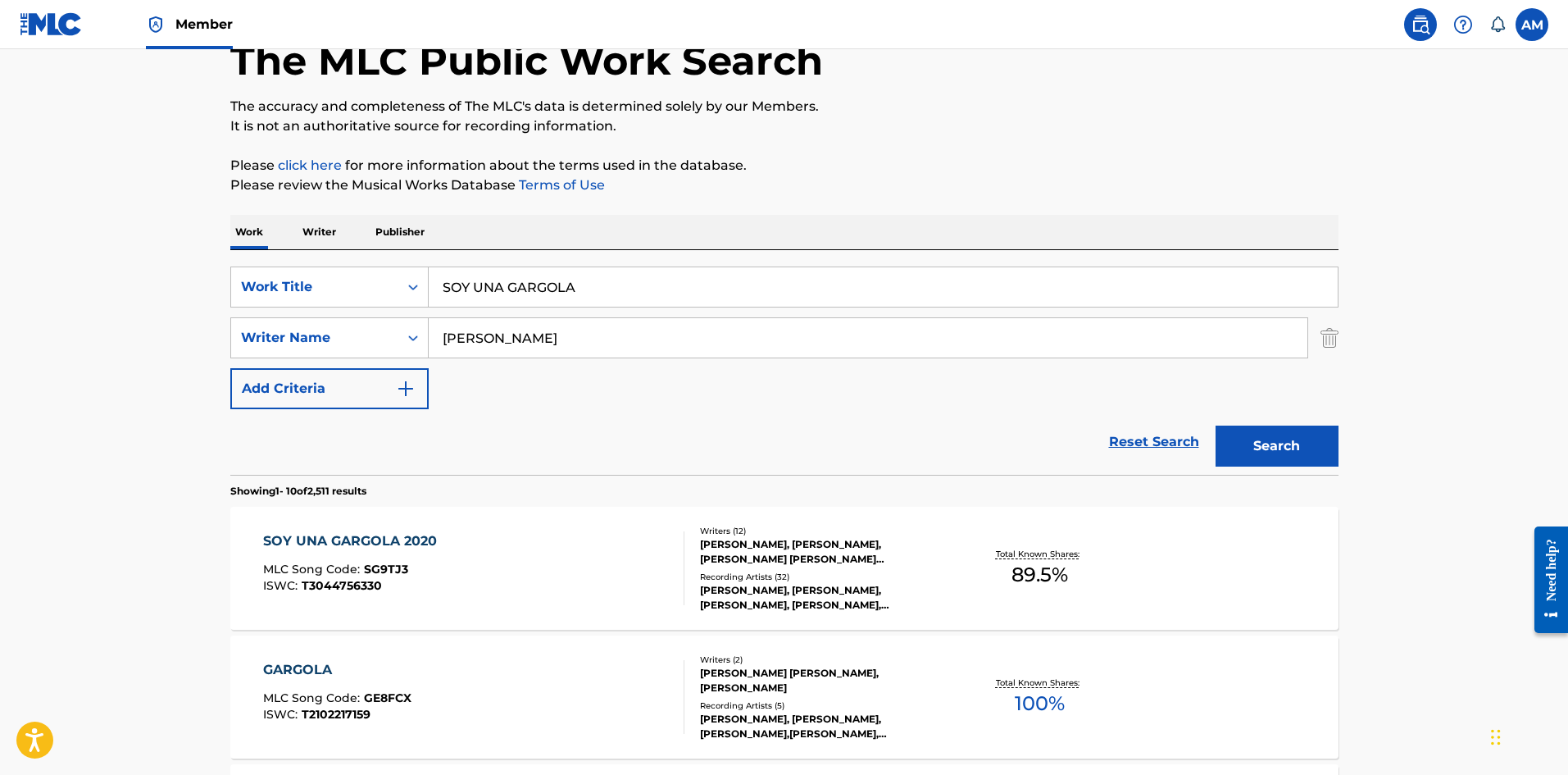
scroll to position [246, 0]
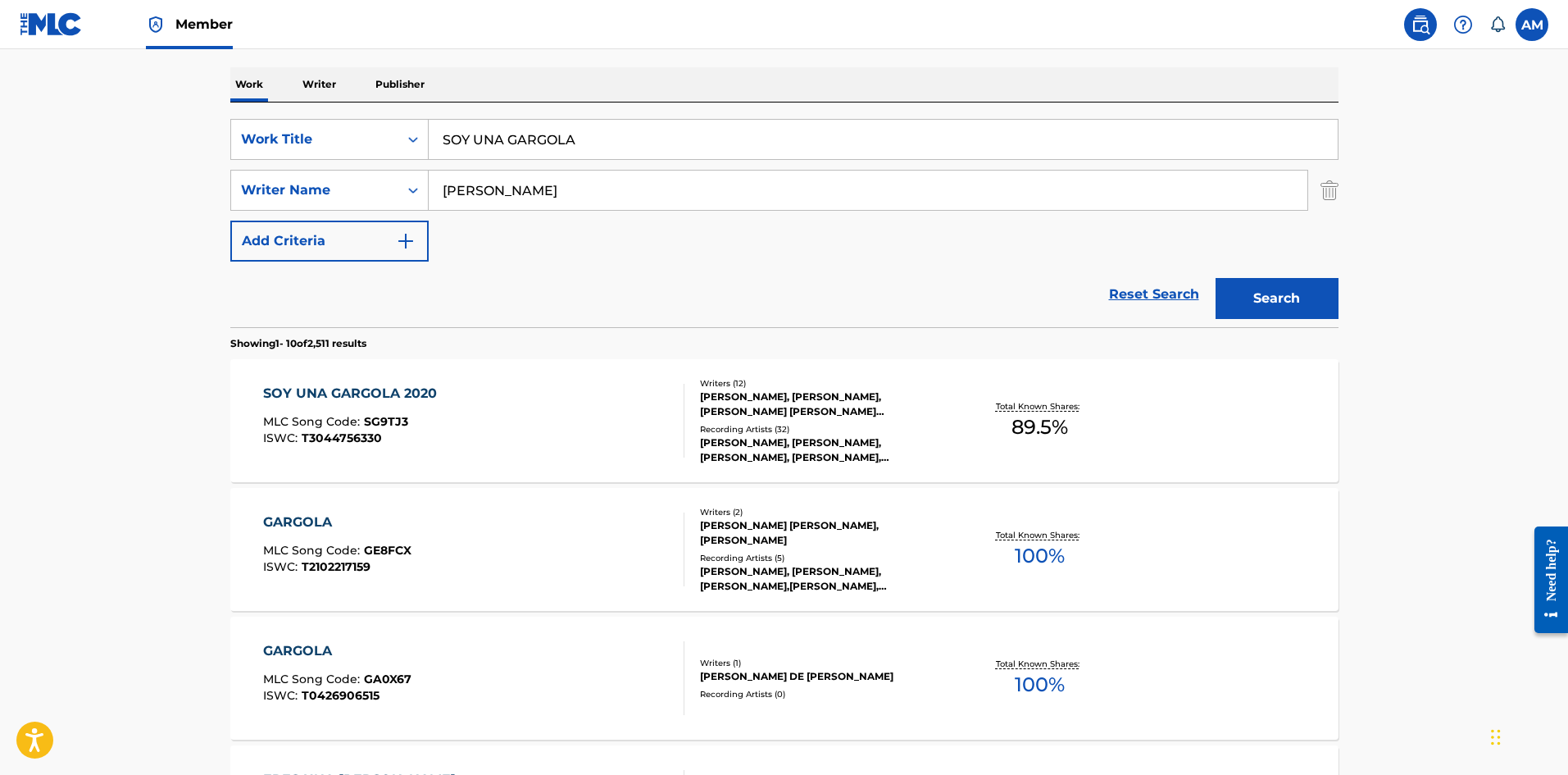
click at [583, 432] on div "SOY UNA GARGOLA 2020 MLC Song Code : SG9TJ3 ISWC : T3044756330" at bounding box center [473, 421] width 421 height 74
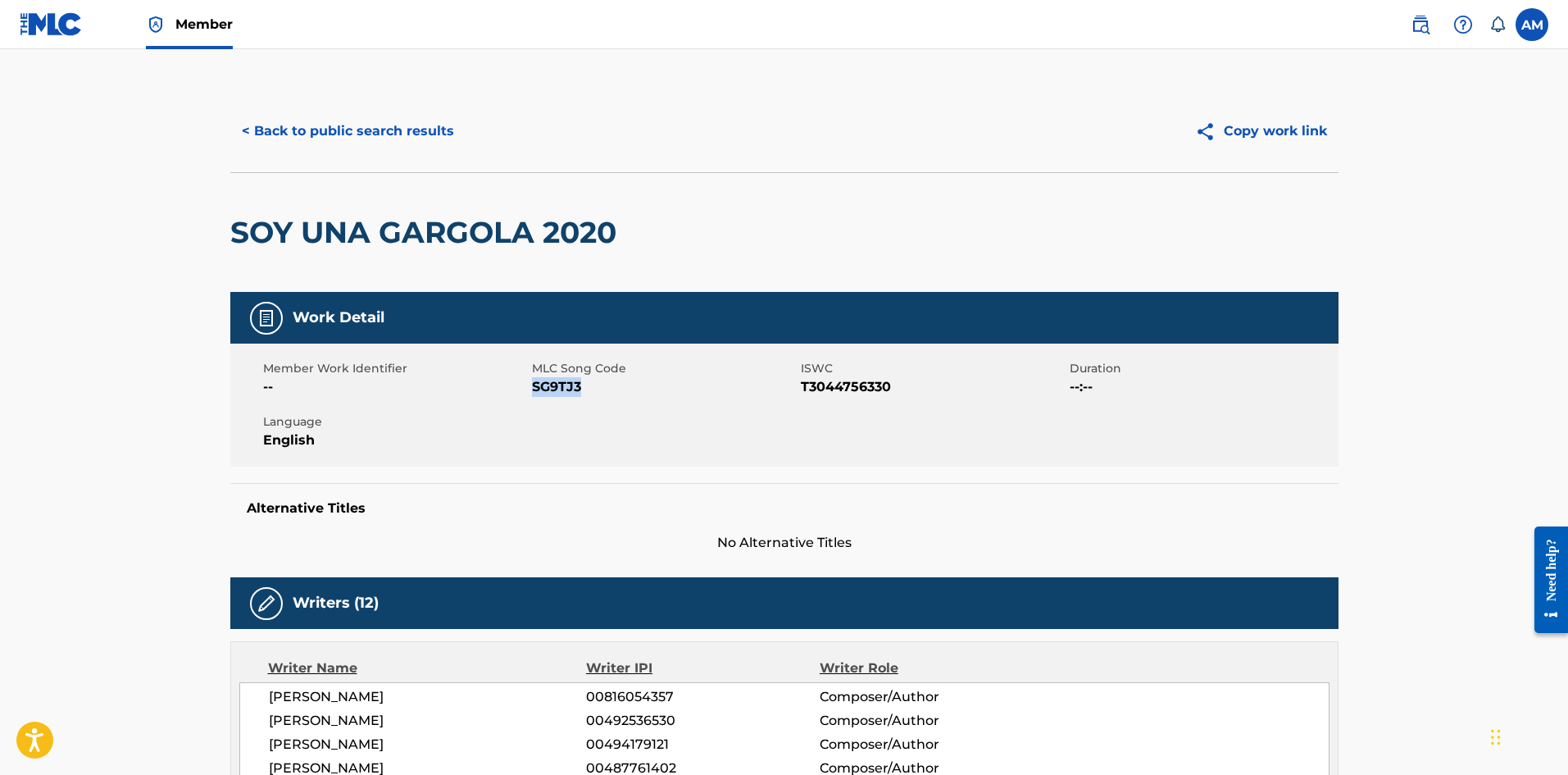
drag, startPoint x: 565, startPoint y: 386, endPoint x: 535, endPoint y: 386, distance: 30.0
click at [535, 386] on span "SG9TJ3" at bounding box center [664, 387] width 264 height 20
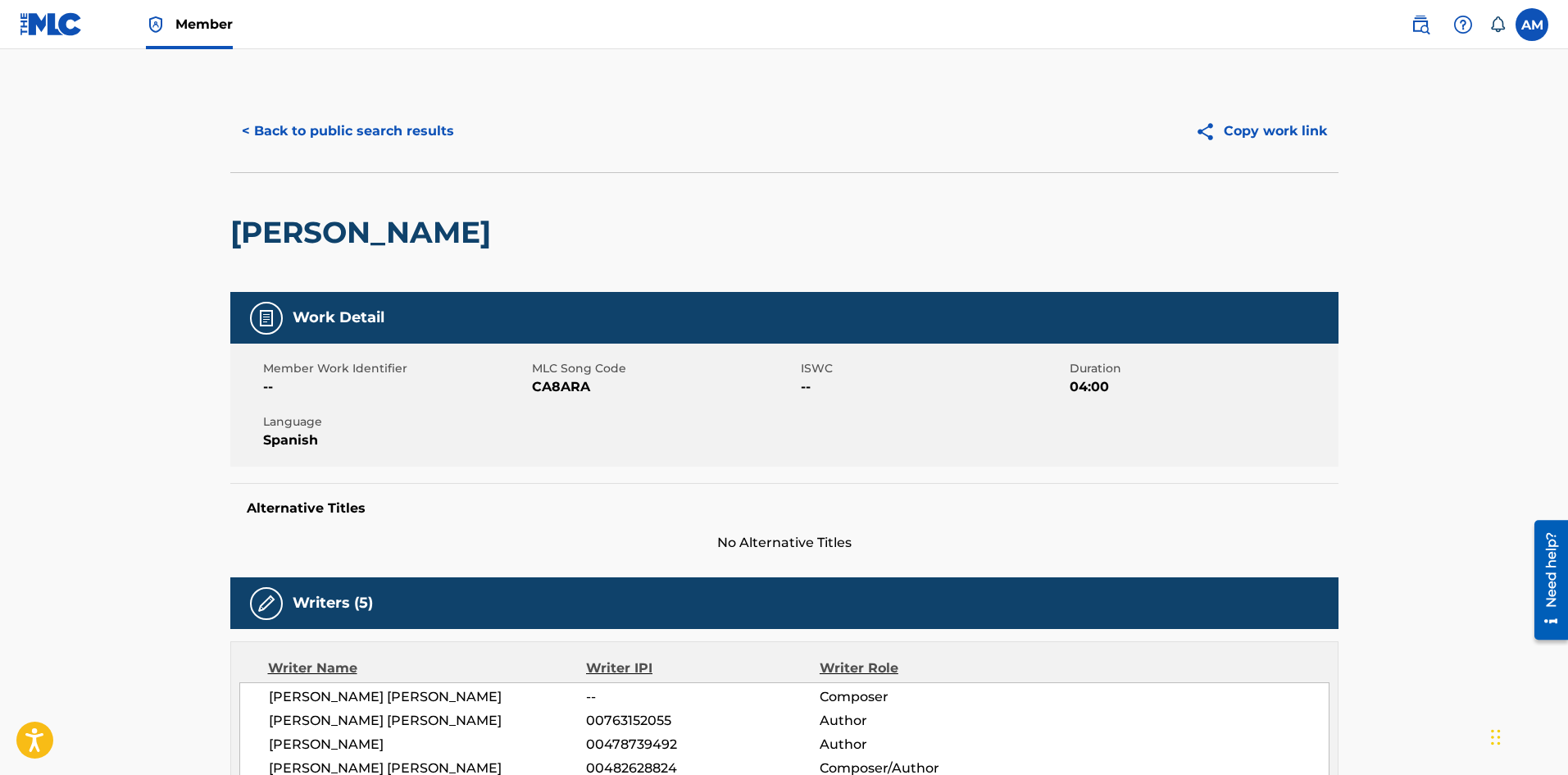
click at [354, 143] on button "< Back to public search results" at bounding box center [348, 131] width 235 height 41
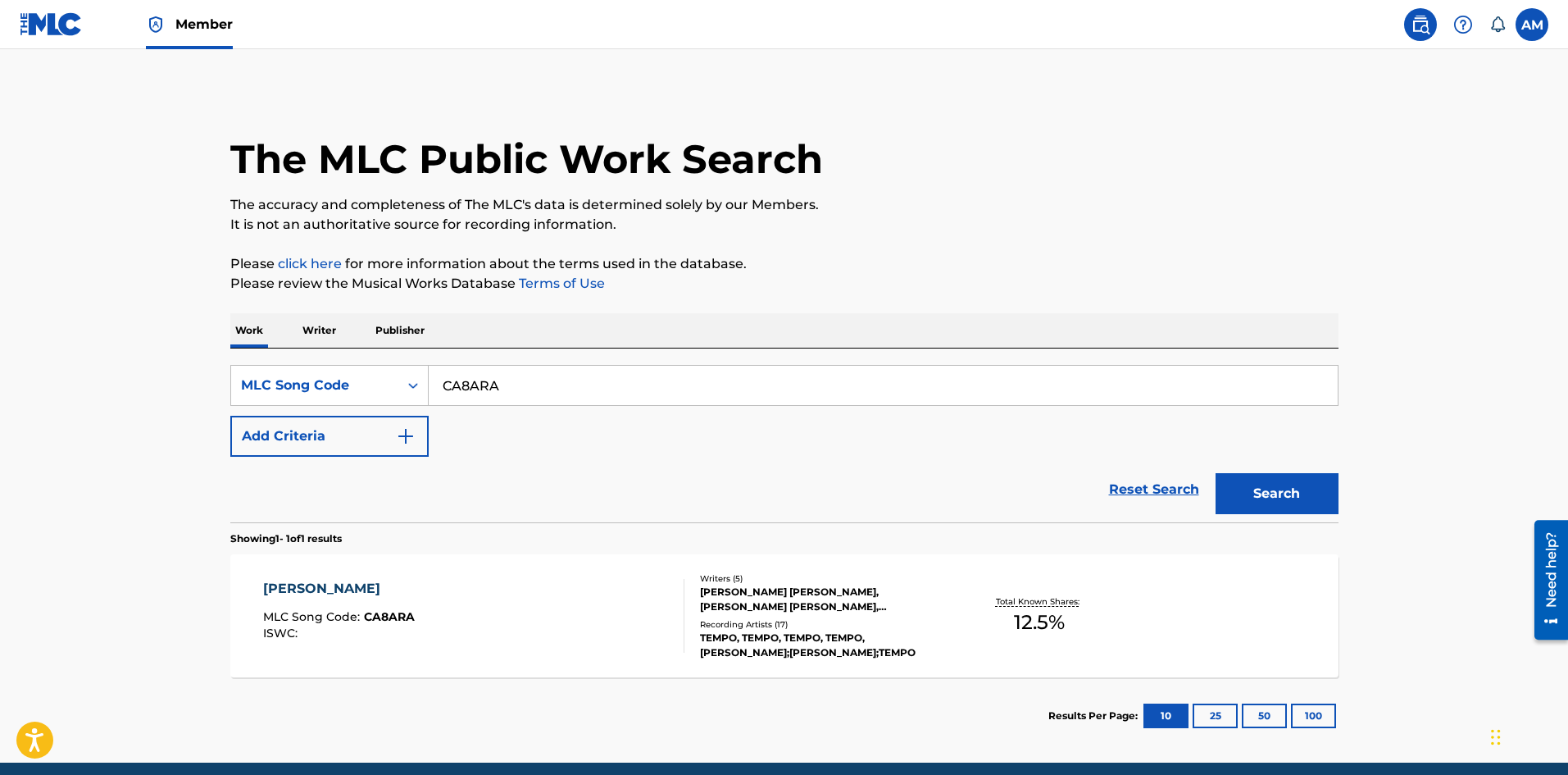
drag, startPoint x: 547, startPoint y: 387, endPoint x: 406, endPoint y: 415, distance: 143.8
click at [266, 398] on div "SearchWithCriteria1788b19f-239b-4867-b2c3-47b723942ed2 MLC Song Code CA8ARA" at bounding box center [784, 385] width 1108 height 41
click at [513, 383] on input "CA8ARA" at bounding box center [883, 385] width 909 height 39
drag, startPoint x: 550, startPoint y: 384, endPoint x: 462, endPoint y: 384, distance: 88.0
click at [0, 383] on html "Accessibility Screen-Reader Guide, Feedback, and Issue Reporting | New window M…" at bounding box center [784, 387] width 1568 height 775
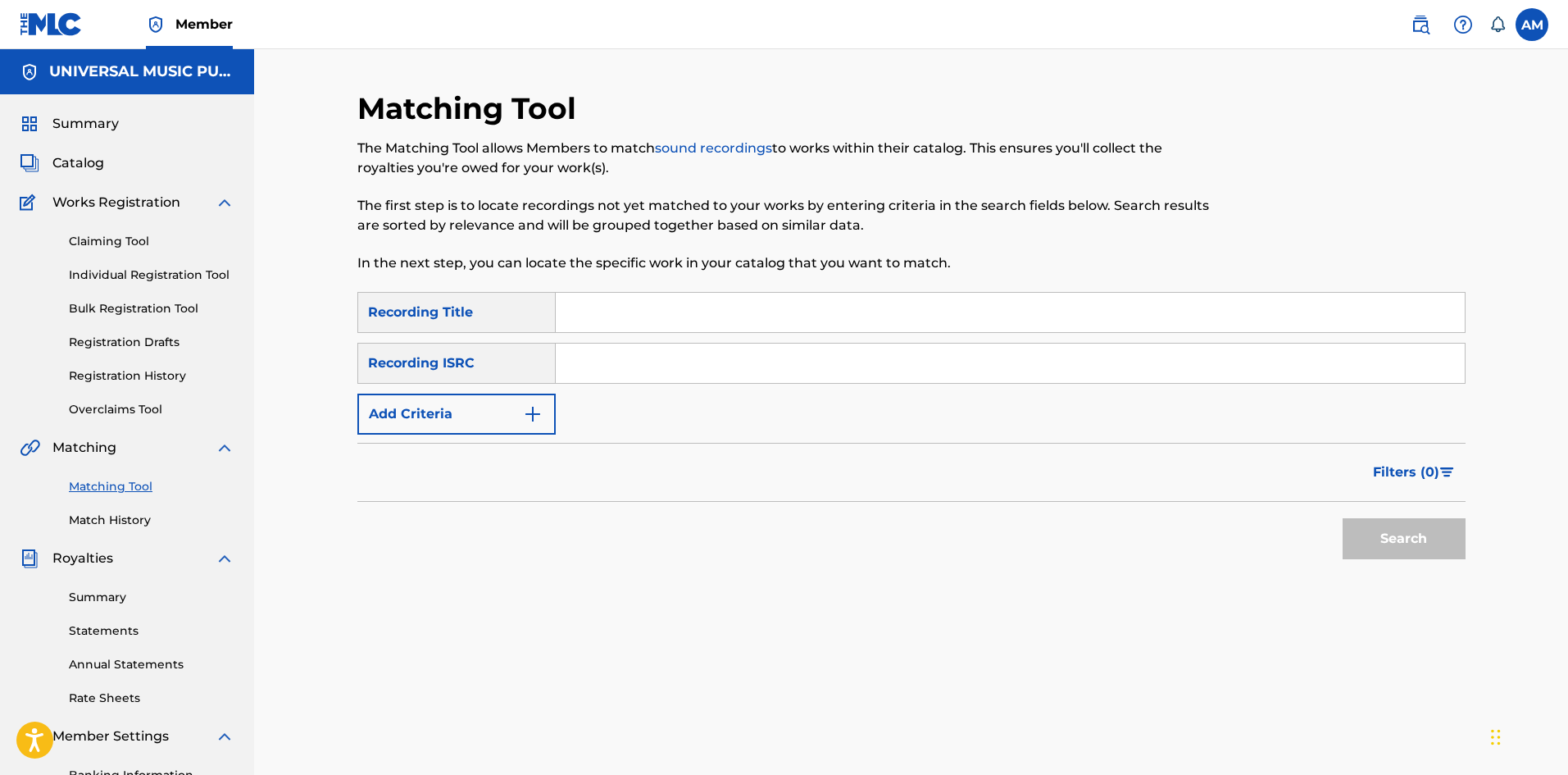
click at [1425, 29] on img at bounding box center [1420, 25] width 20 height 20
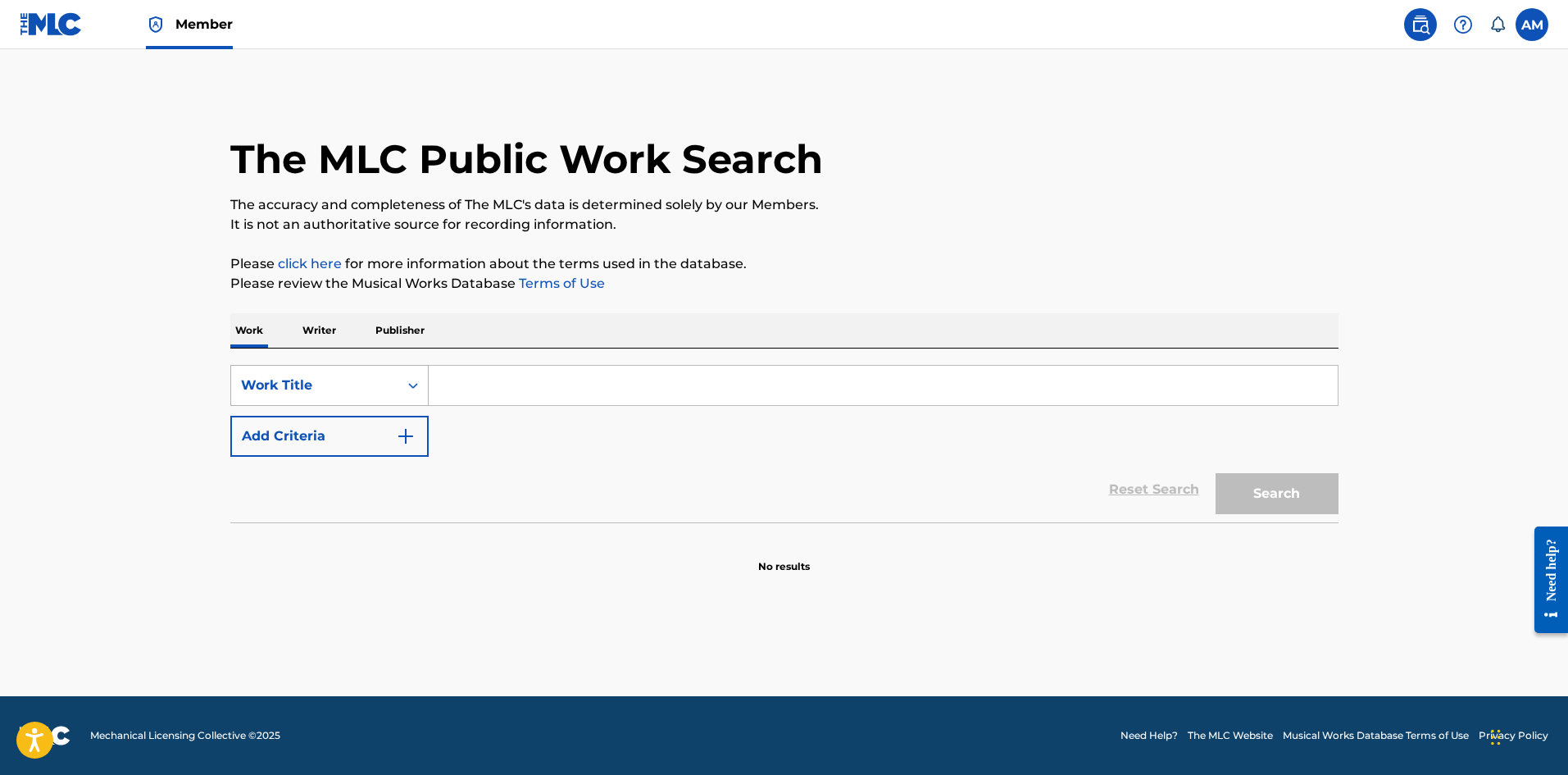
click at [398, 378] on div "Search Form" at bounding box center [412, 385] width 29 height 39
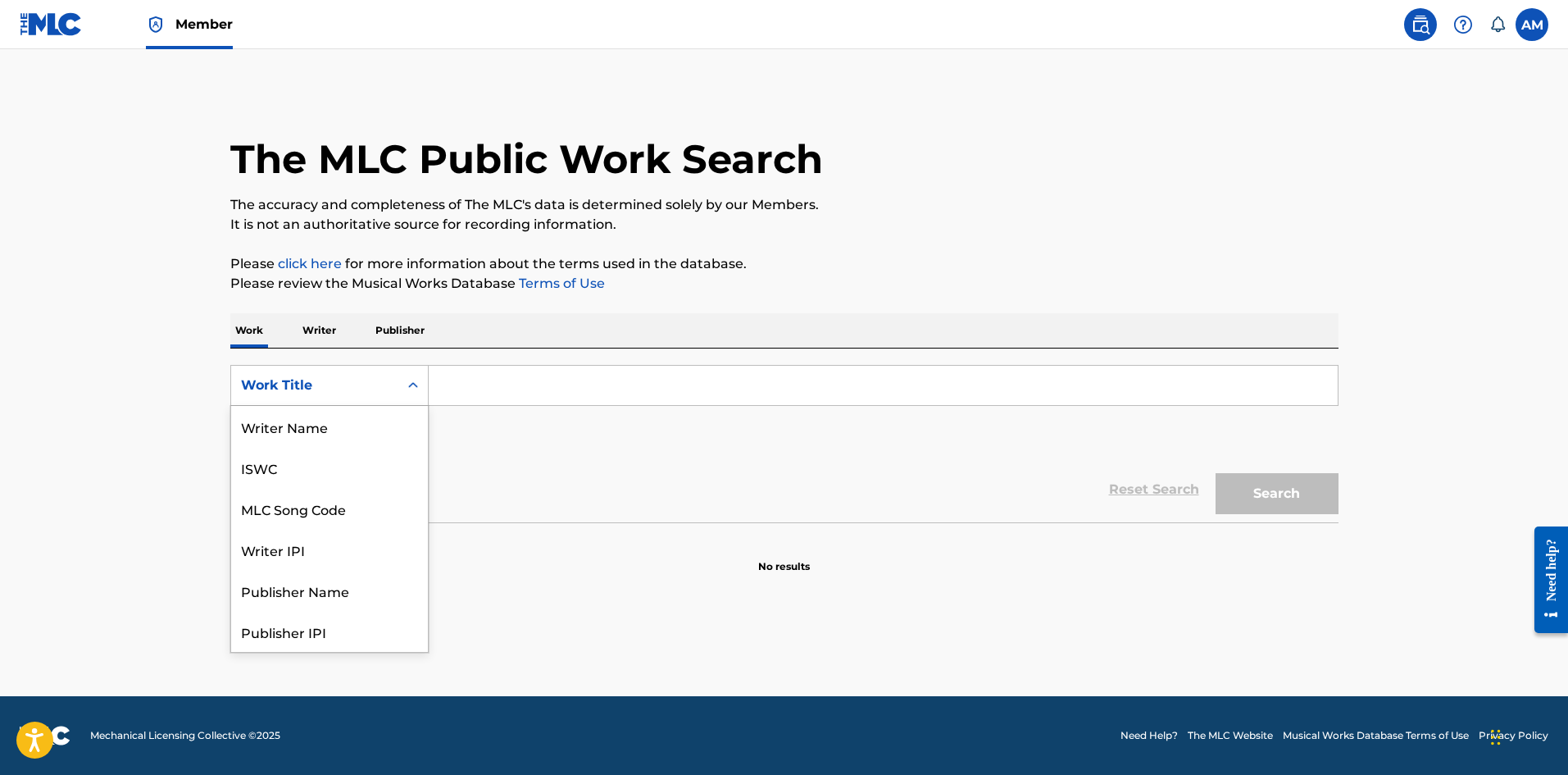
scroll to position [82, 0]
click at [350, 427] on div "MLC Song Code" at bounding box center [329, 426] width 196 height 41
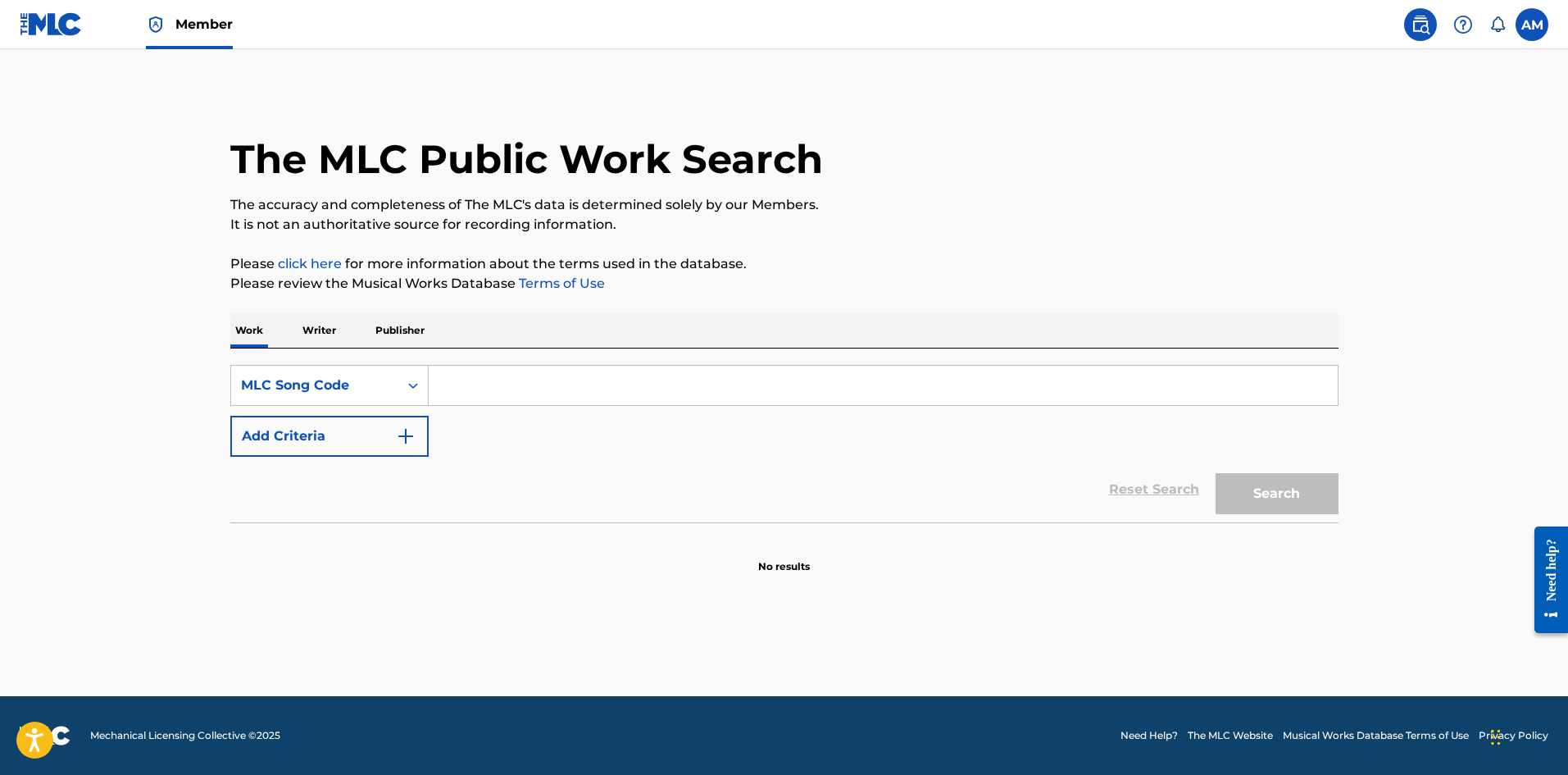
drag, startPoint x: 442, startPoint y: 406, endPoint x: 477, endPoint y: 397, distance: 36.1
click at [470, 397] on input "Search Form" at bounding box center [883, 385] width 909 height 39
paste input "VB7O25"
type input "VB7O25"
click at [1285, 504] on button "Search" at bounding box center [1277, 493] width 123 height 41
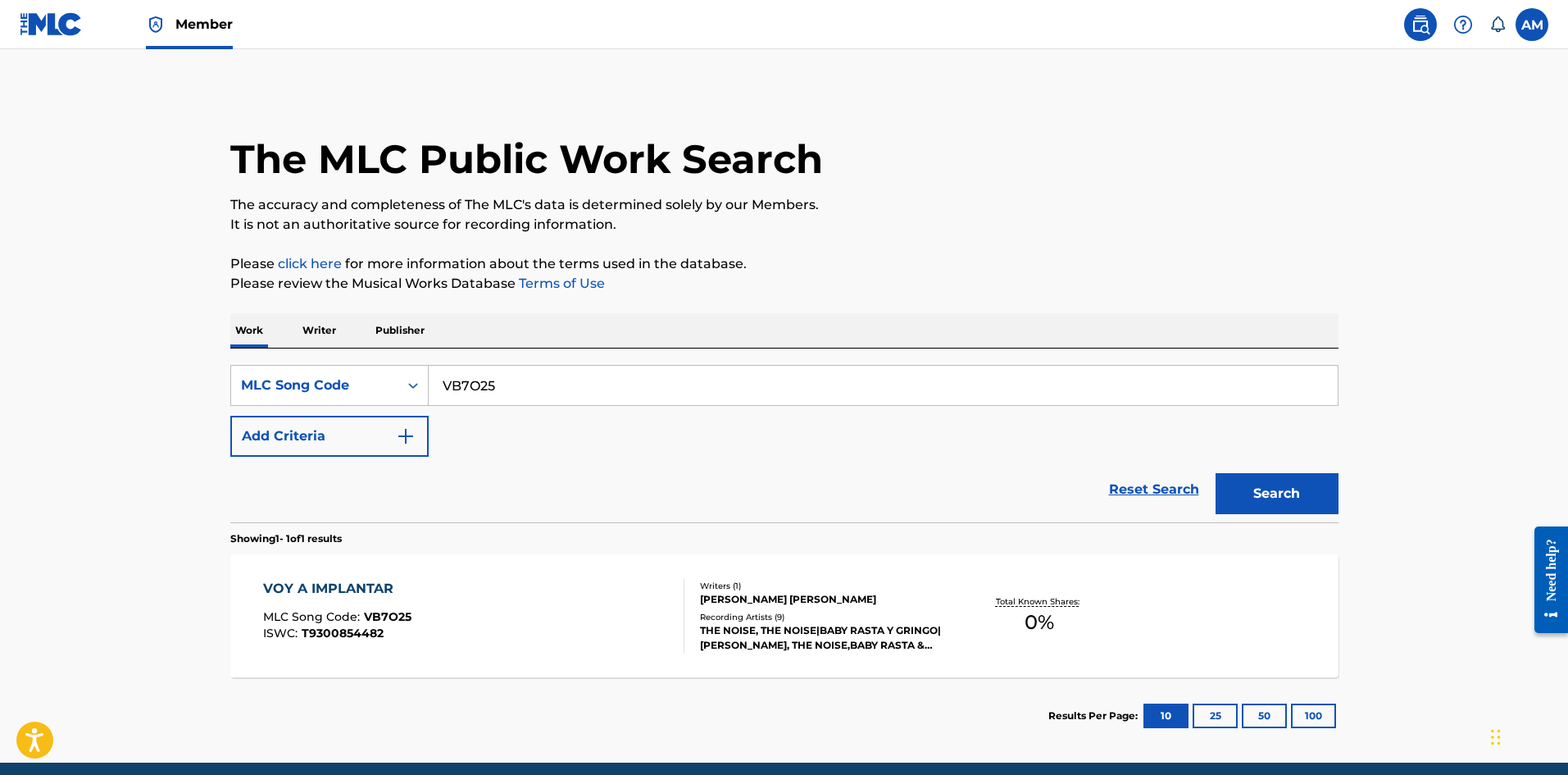
click at [522, 633] on div "VOY A IMPLANTAR MLC Song Code : VB7O25 ISWC : T9300854482" at bounding box center [473, 616] width 421 height 74
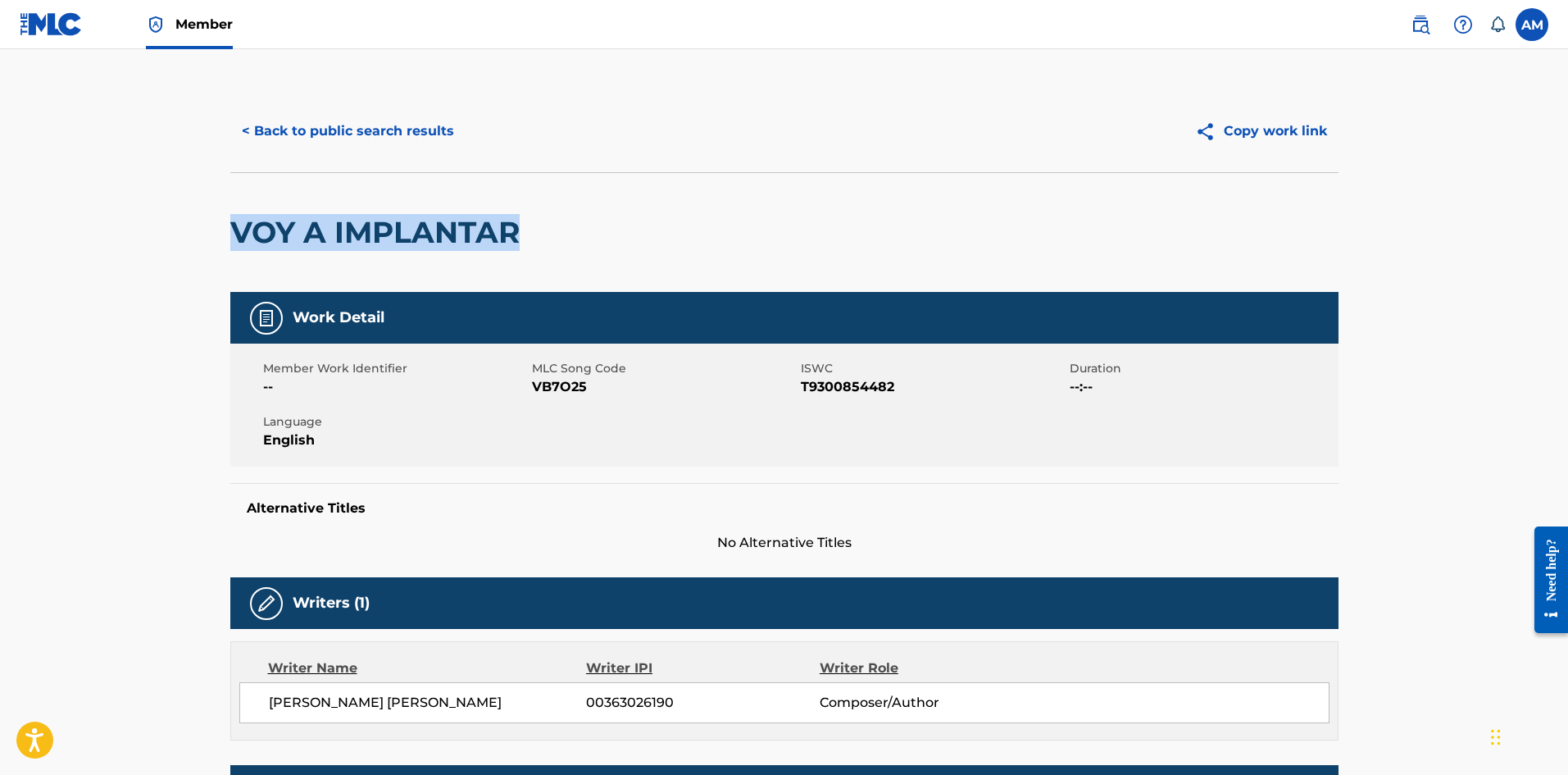
drag, startPoint x: 280, startPoint y: 240, endPoint x: 534, endPoint y: 237, distance: 254.0
click at [534, 237] on div "VOY A IMPLANTAR" at bounding box center [784, 232] width 1108 height 120
click at [398, 125] on button "< Back to public search results" at bounding box center [348, 131] width 235 height 41
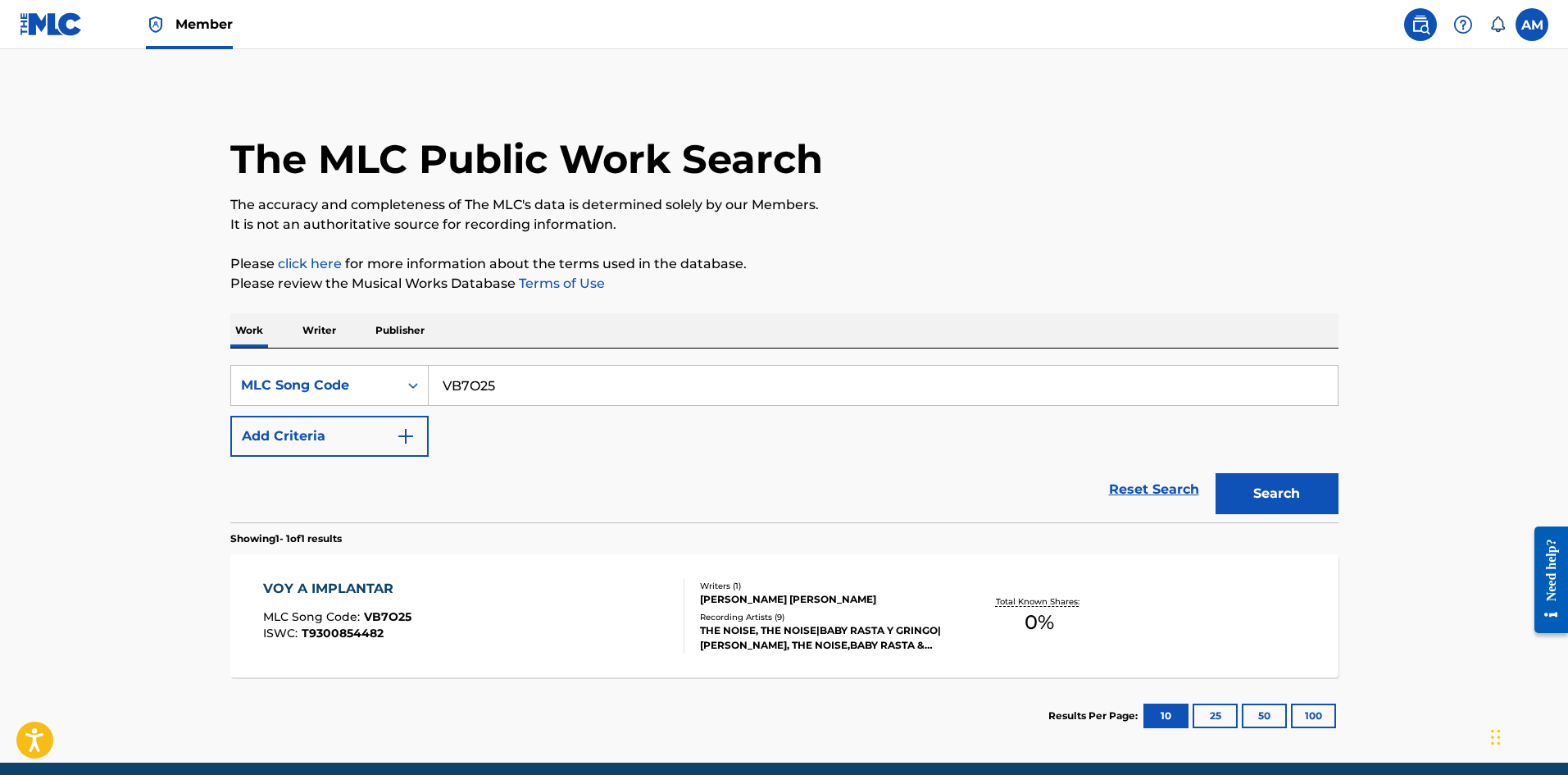
drag, startPoint x: 572, startPoint y: 378, endPoint x: 41, endPoint y: 380, distance: 531.0
click at [41, 380] on main "The MLC Public Work Search The accuracy and completeness of The MLC's data is d…" at bounding box center [784, 406] width 1568 height 713
paste input "PF9HA4"
type input "PF9HA4"
drag, startPoint x: 1296, startPoint y: 498, endPoint x: 46, endPoint y: 401, distance: 1253.8
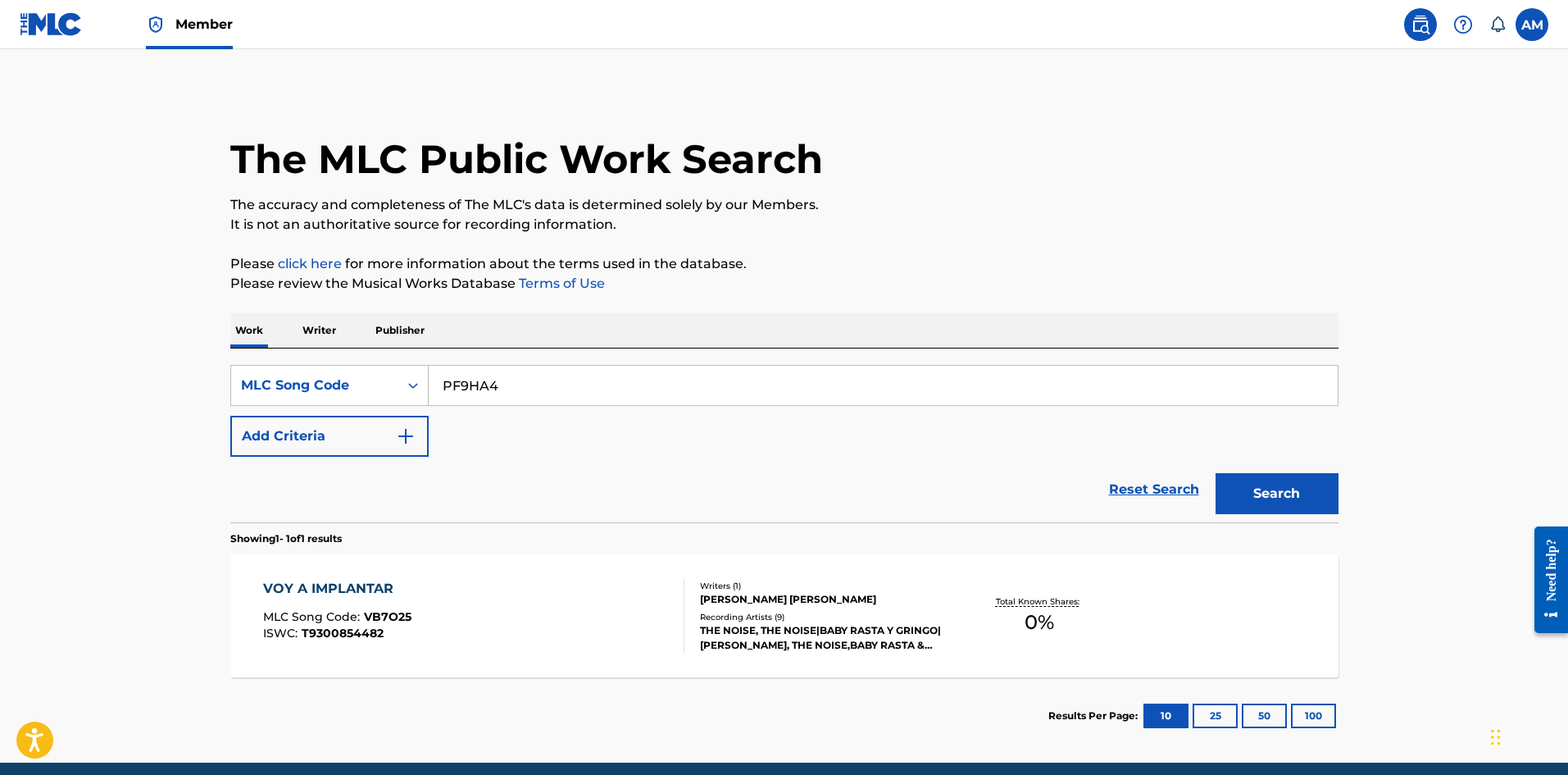
click at [1291, 498] on button "Search" at bounding box center [1277, 493] width 123 height 41
click at [476, 614] on div "PERRIANDO REMIX MLC Song Code : PF9HA4 ISWC :" at bounding box center [473, 616] width 421 height 74
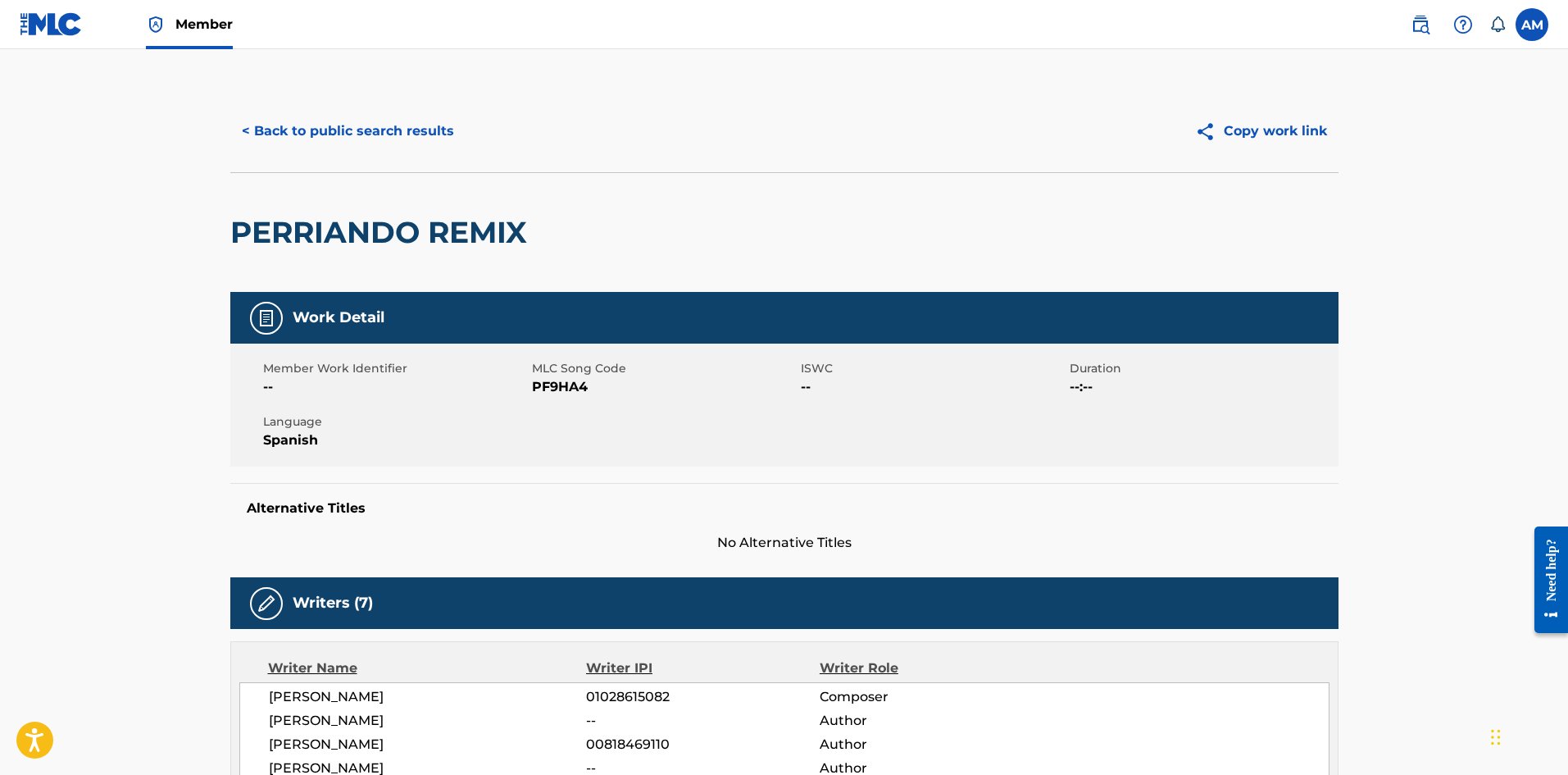
click at [348, 119] on button "< Back to public search results" at bounding box center [348, 131] width 235 height 41
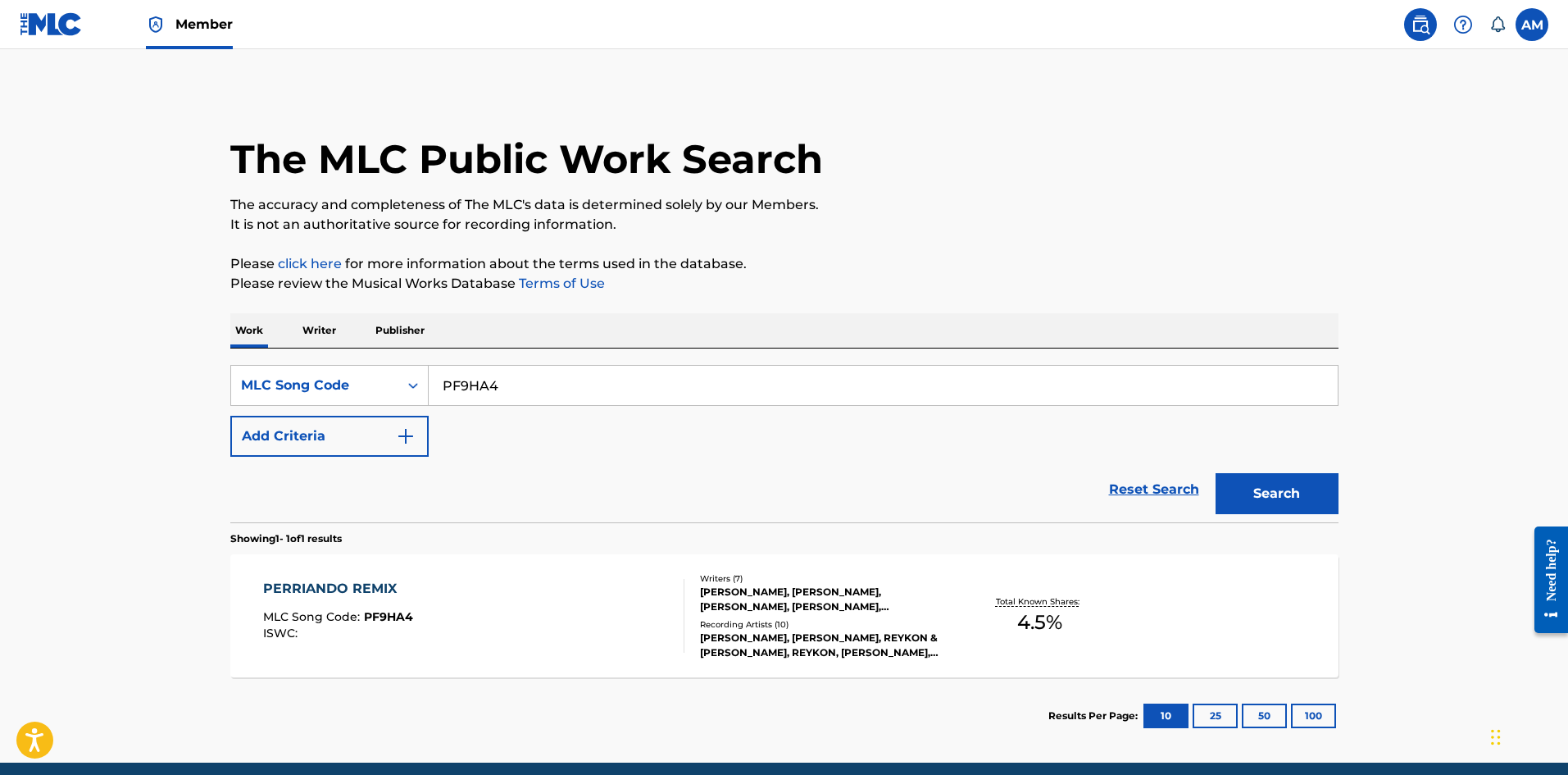
drag, startPoint x: 227, startPoint y: 405, endPoint x: 178, endPoint y: 407, distance: 49.0
click at [177, 407] on main "The MLC Public Work Search The accuracy and completeness of The MLC's data is d…" at bounding box center [784, 406] width 1568 height 713
paste input "AD7PIE"
type input "AD7PIE"
drag, startPoint x: 1271, startPoint y: 489, endPoint x: 1061, endPoint y: 507, distance: 210.8
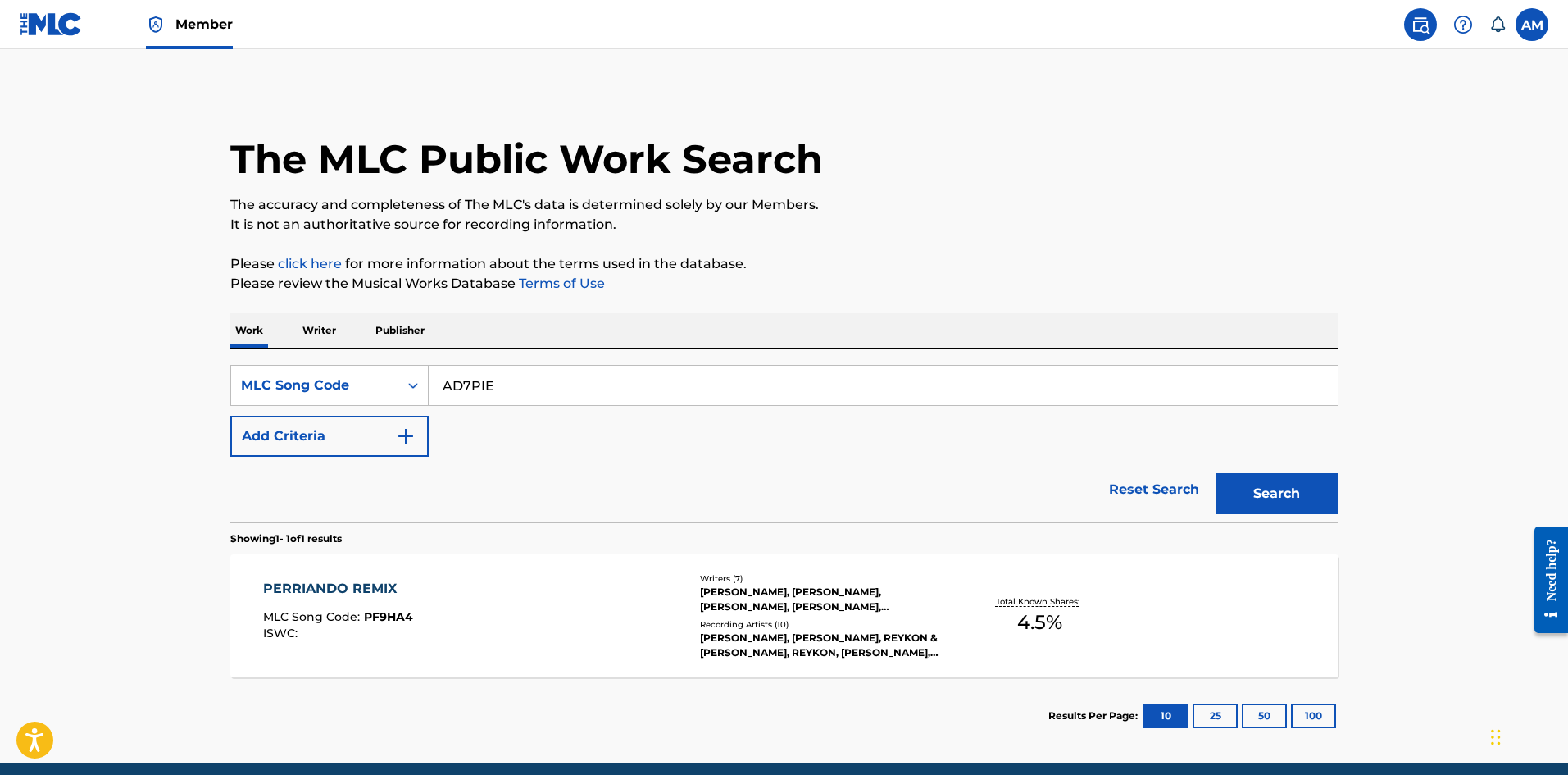
click at [1246, 493] on button "Search" at bounding box center [1277, 493] width 123 height 41
click at [667, 617] on div "AVE MARIA MLC Song Code : AD7PIE ISWC :" at bounding box center [473, 616] width 421 height 74
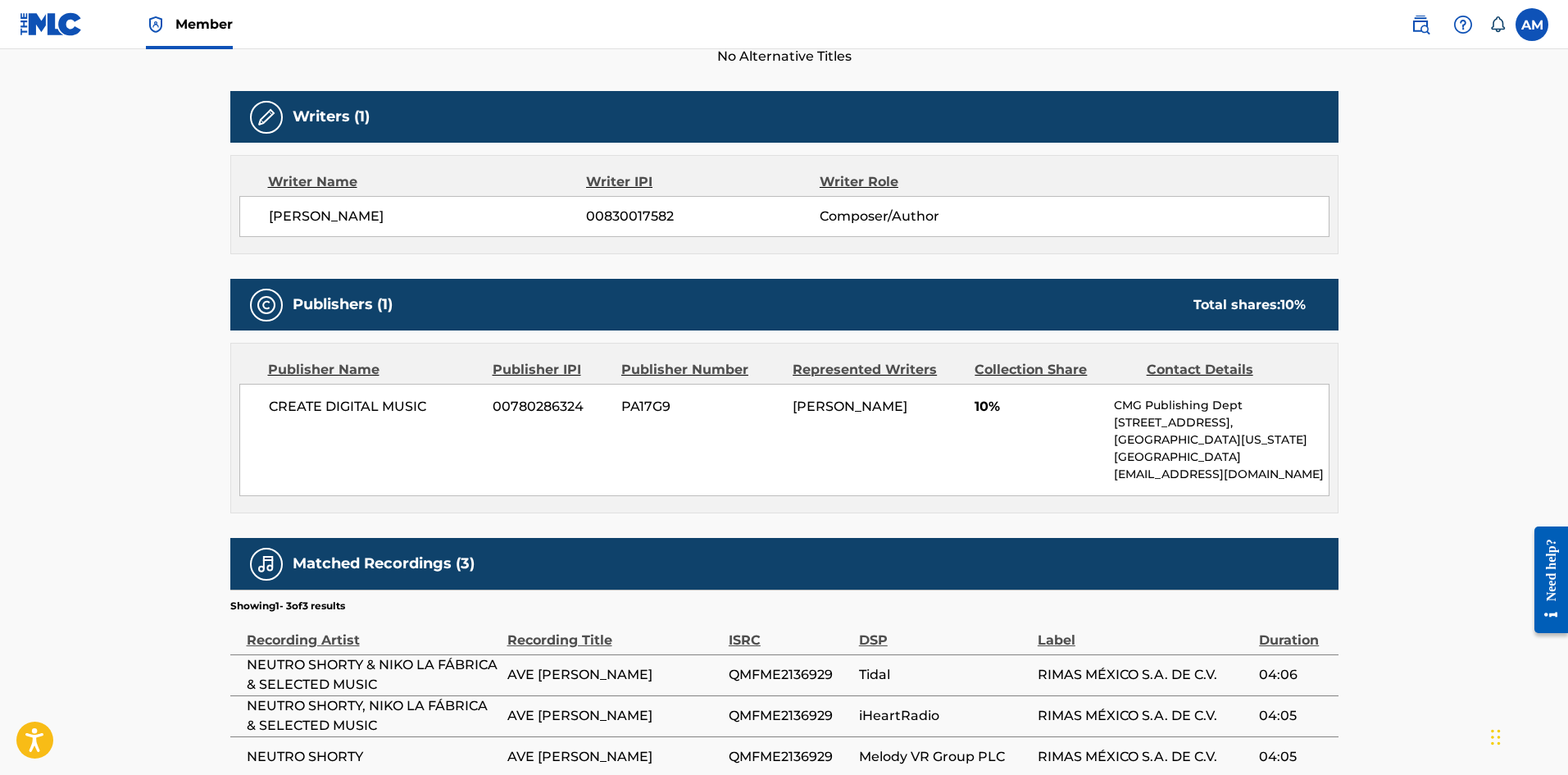
scroll to position [593, 0]
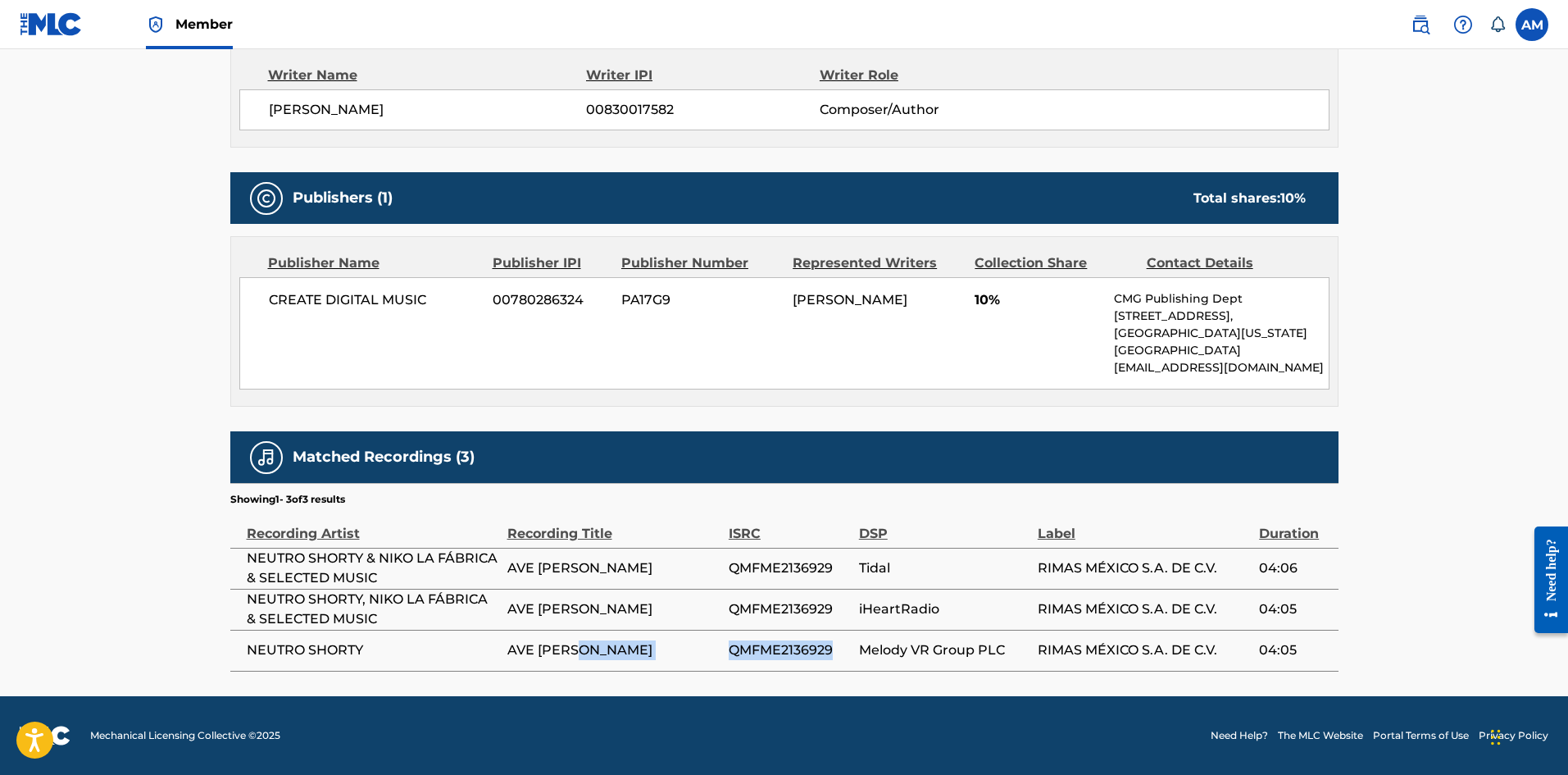
drag, startPoint x: 830, startPoint y: 646, endPoint x: 724, endPoint y: 650, distance: 106.1
click at [724, 650] on tr "NEUTRO SHORTY AVE MARÍA QMFME2136929 Melody VR Group PLC RIMAS MÉXICO S.A. DE C…" at bounding box center [784, 650] width 1108 height 41
copy tr "AVE MARÍA QMFME2136929"
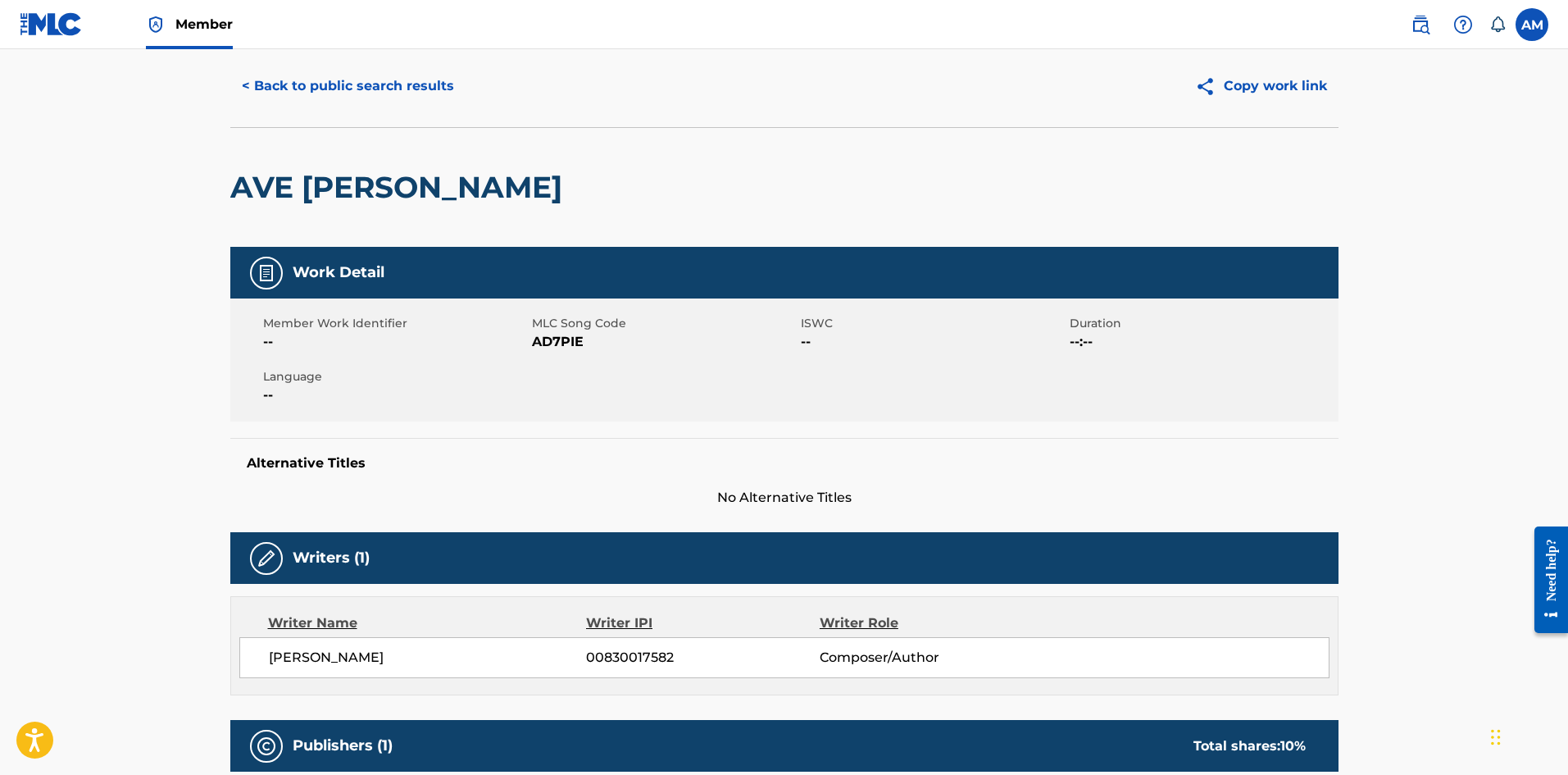
scroll to position [0, 0]
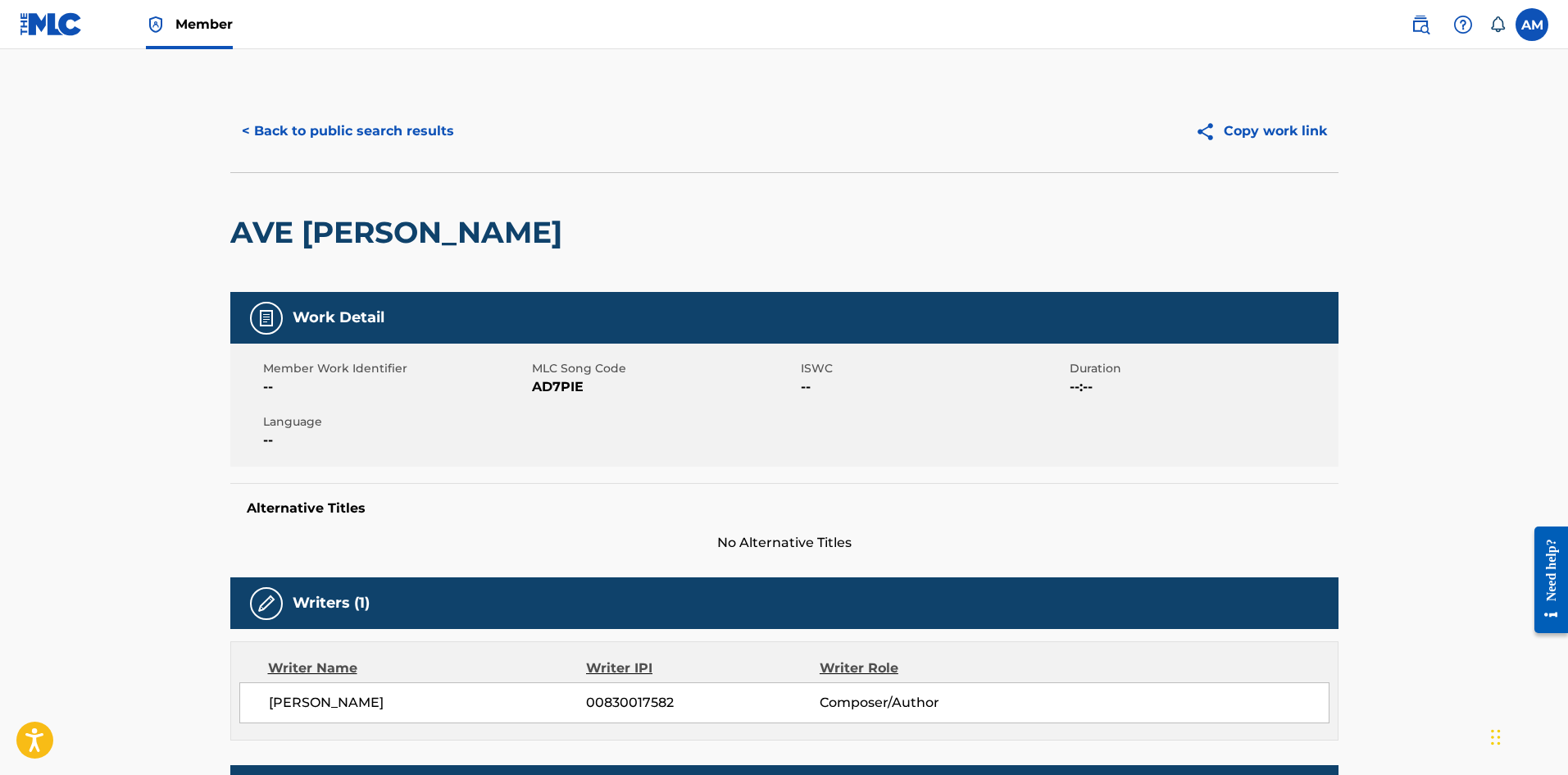
click at [376, 119] on button "< Back to public search results" at bounding box center [348, 131] width 235 height 41
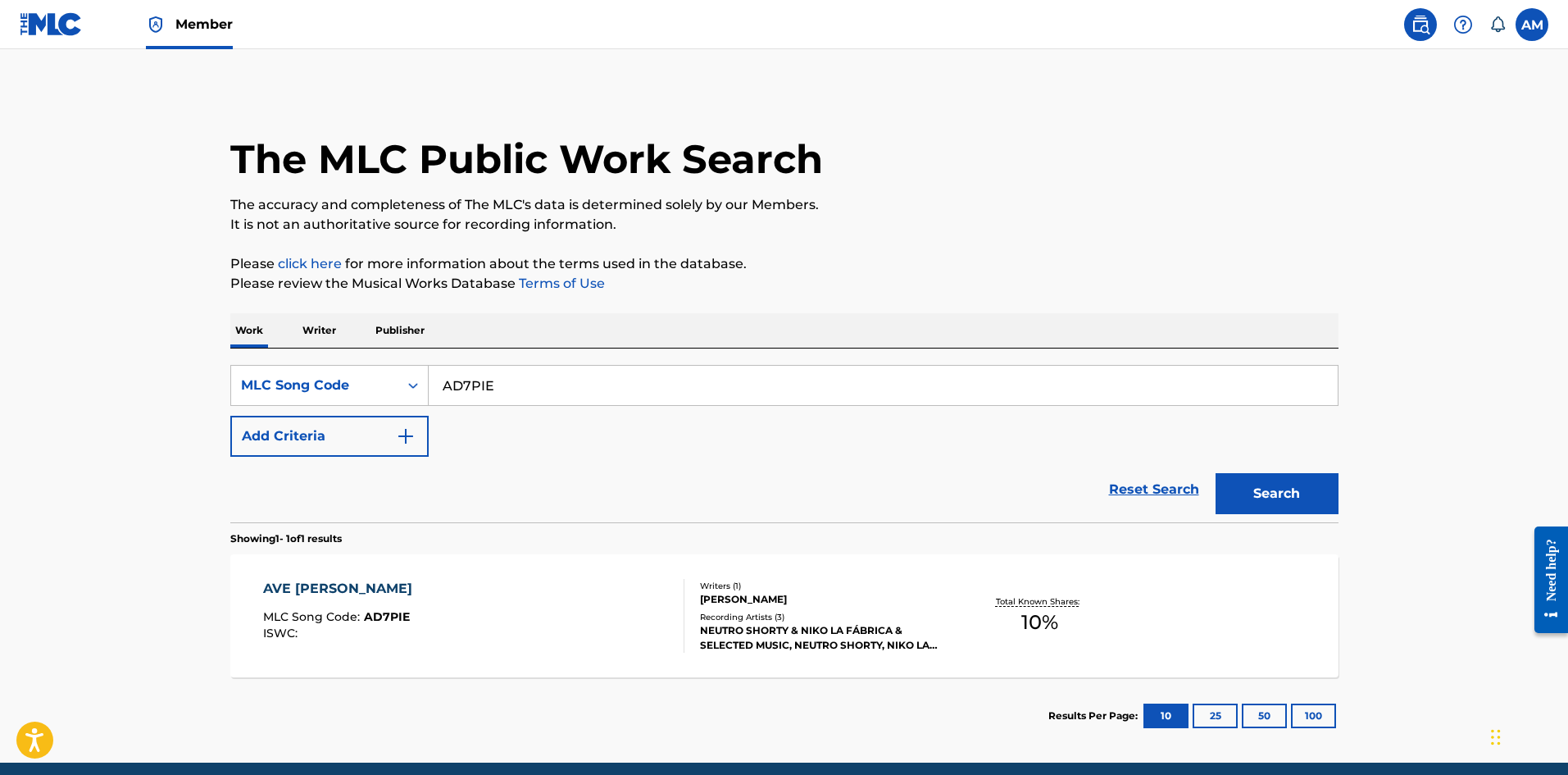
drag, startPoint x: 522, startPoint y: 385, endPoint x: 114, endPoint y: 379, distance: 408.0
click at [114, 379] on main "The MLC Public Work Search The accuracy and completeness of The MLC's data is d…" at bounding box center [784, 406] width 1568 height 713
paste input "BE7FKZ"
type input "BE7FKZ"
click at [1287, 489] on button "Search" at bounding box center [1277, 493] width 123 height 41
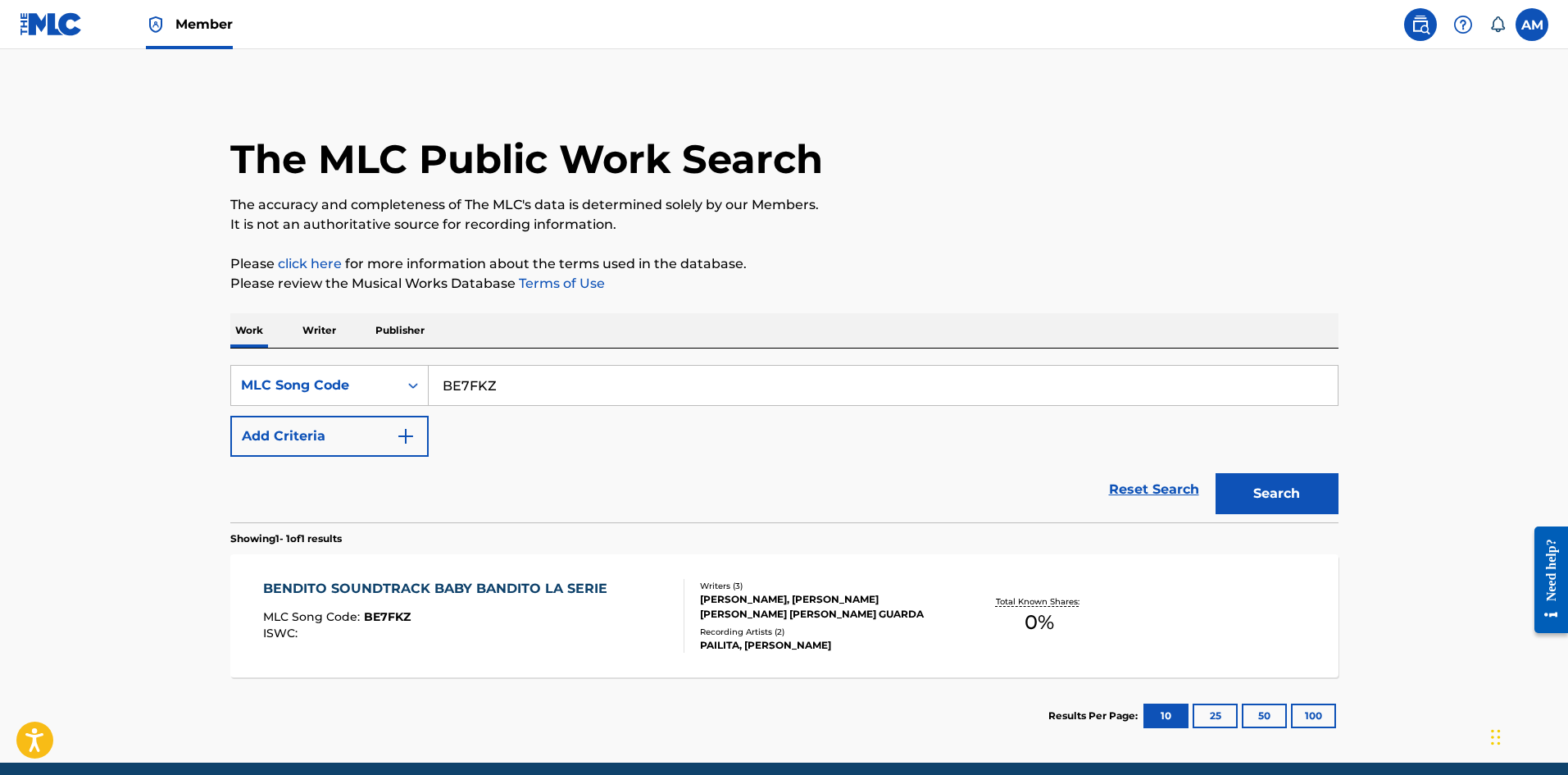
click at [608, 638] on div "ISWC :" at bounding box center [439, 633] width 353 height 12
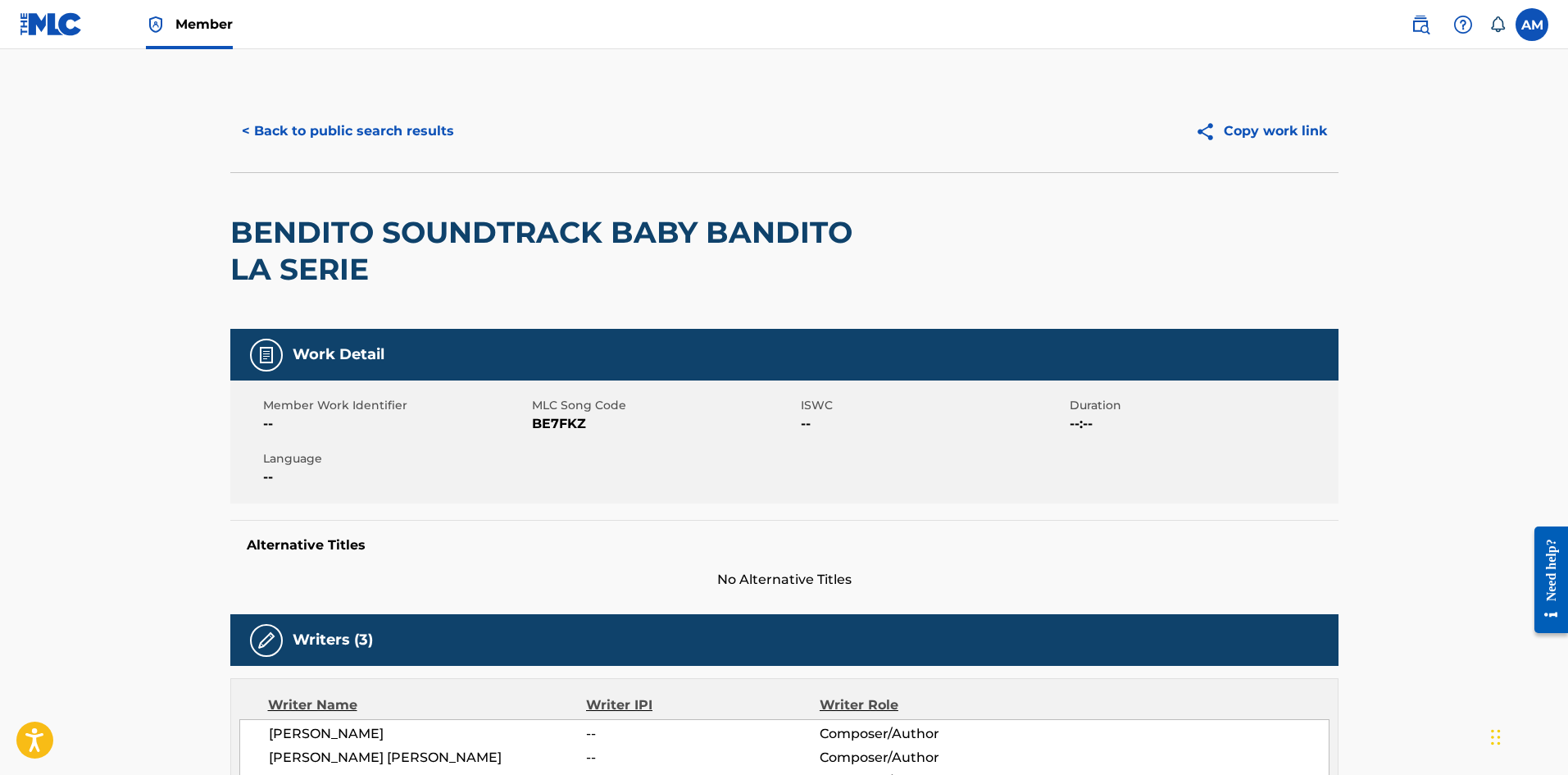
drag, startPoint x: 344, startPoint y: 104, endPoint x: 351, endPoint y: 138, distance: 34.7
click at [344, 106] on div "< Back to public search results Copy work link" at bounding box center [784, 131] width 1108 height 82
click at [353, 138] on button "< Back to public search results" at bounding box center [348, 131] width 235 height 41
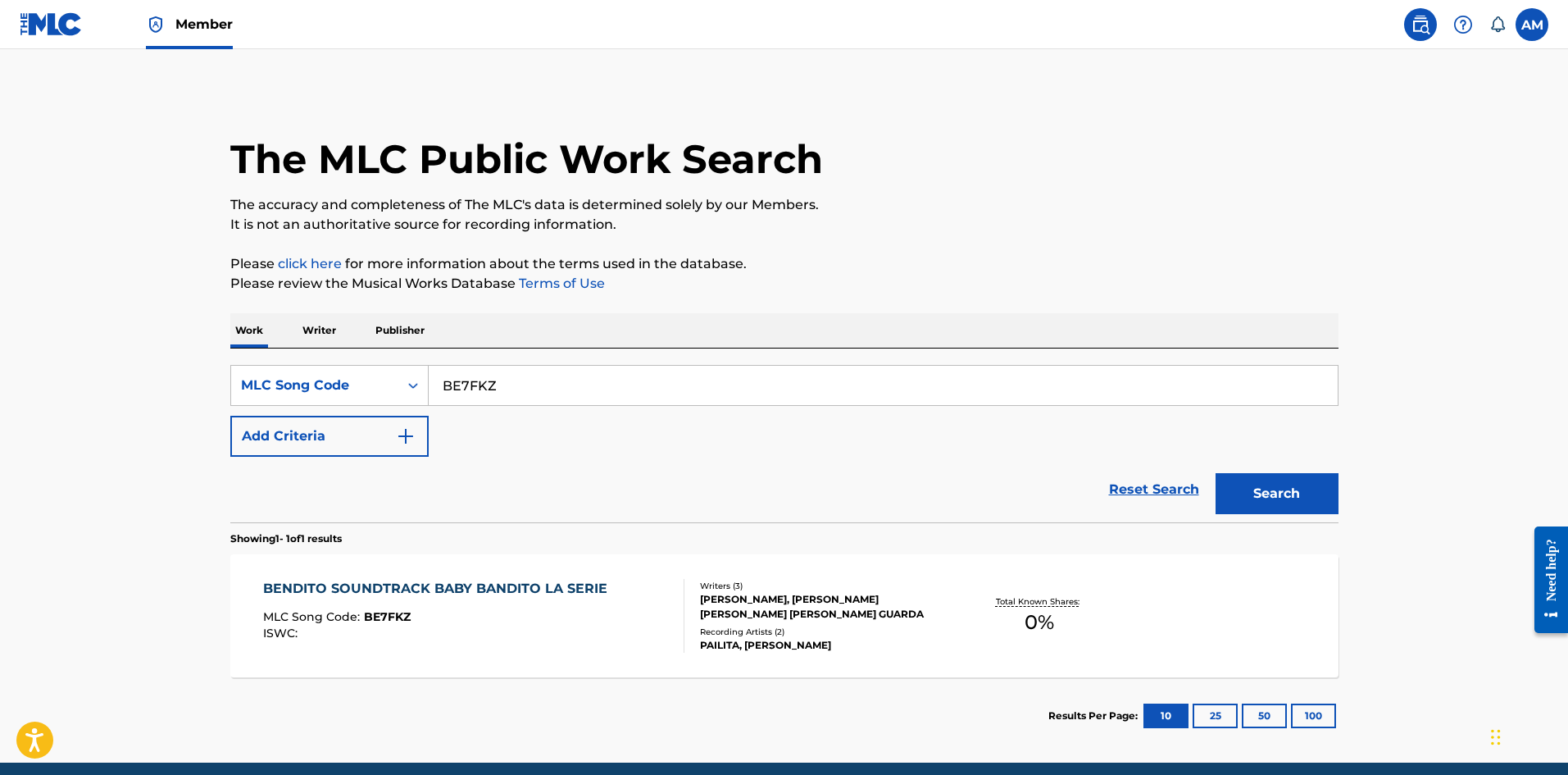
drag, startPoint x: 526, startPoint y: 392, endPoint x: -15, endPoint y: 378, distance: 541.2
click at [0, 378] on html "Accessibility Screen-Reader Guide, Feedback, and Issue Reporting | New window M…" at bounding box center [784, 387] width 1568 height 775
paste input "AX4SZT"
type input "AX4SZT"
drag, startPoint x: 1261, startPoint y: 498, endPoint x: 356, endPoint y: 492, distance: 905.0
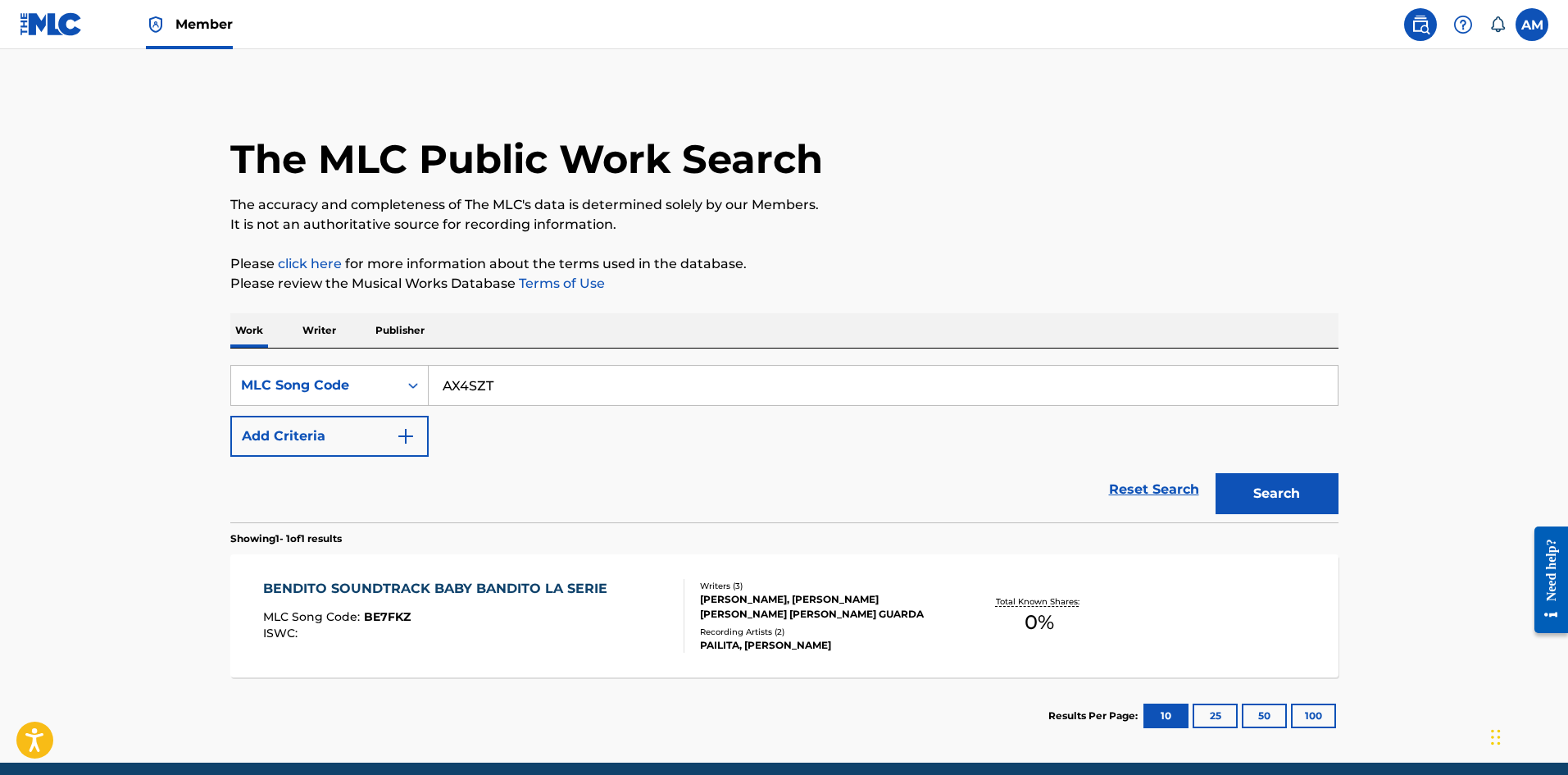
click at [1248, 499] on button "Search" at bounding box center [1277, 493] width 123 height 41
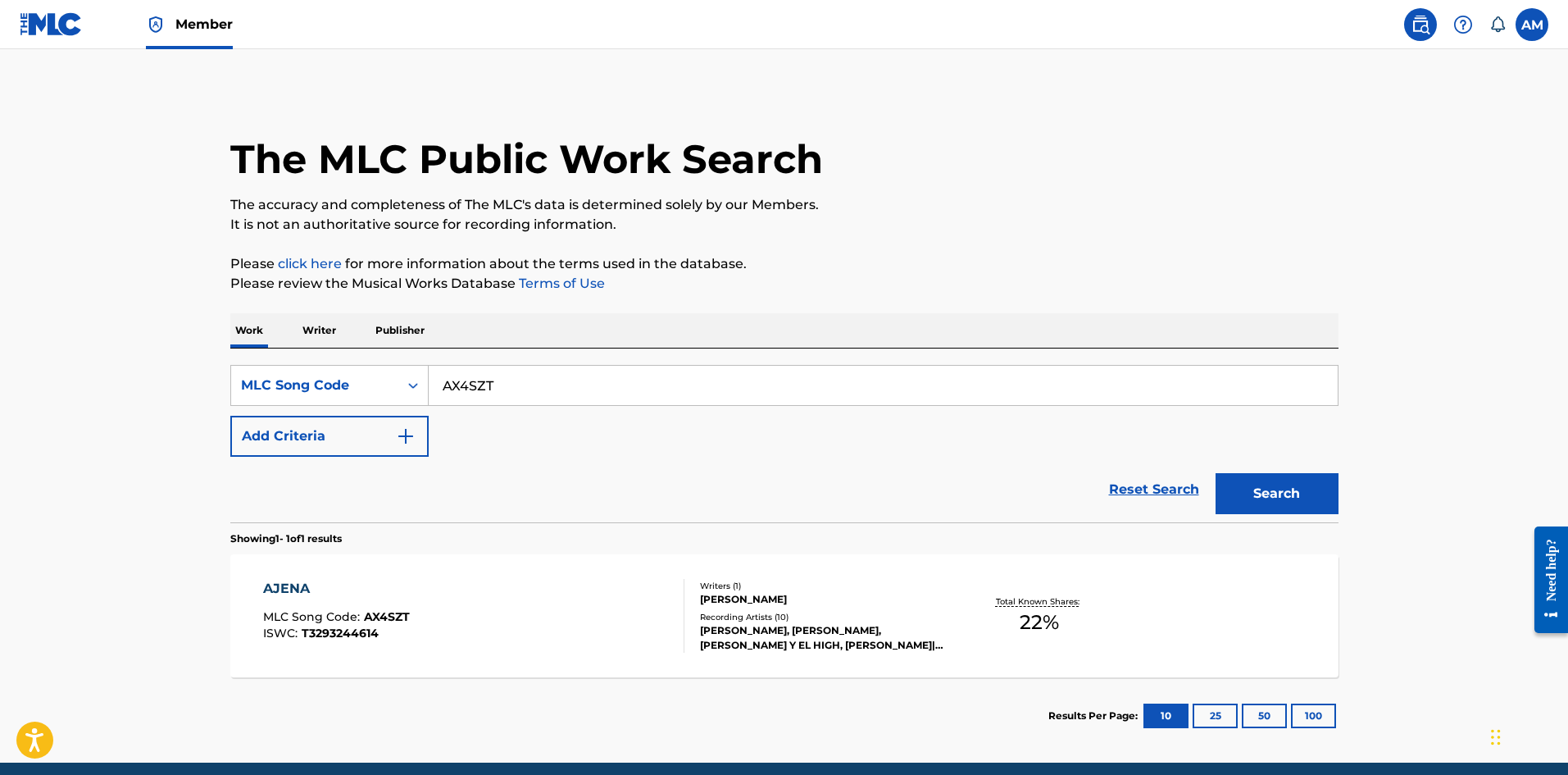
click at [581, 590] on div "AJENA MLC Song Code : AX4SZT ISWC : T3293244614" at bounding box center [473, 616] width 421 height 74
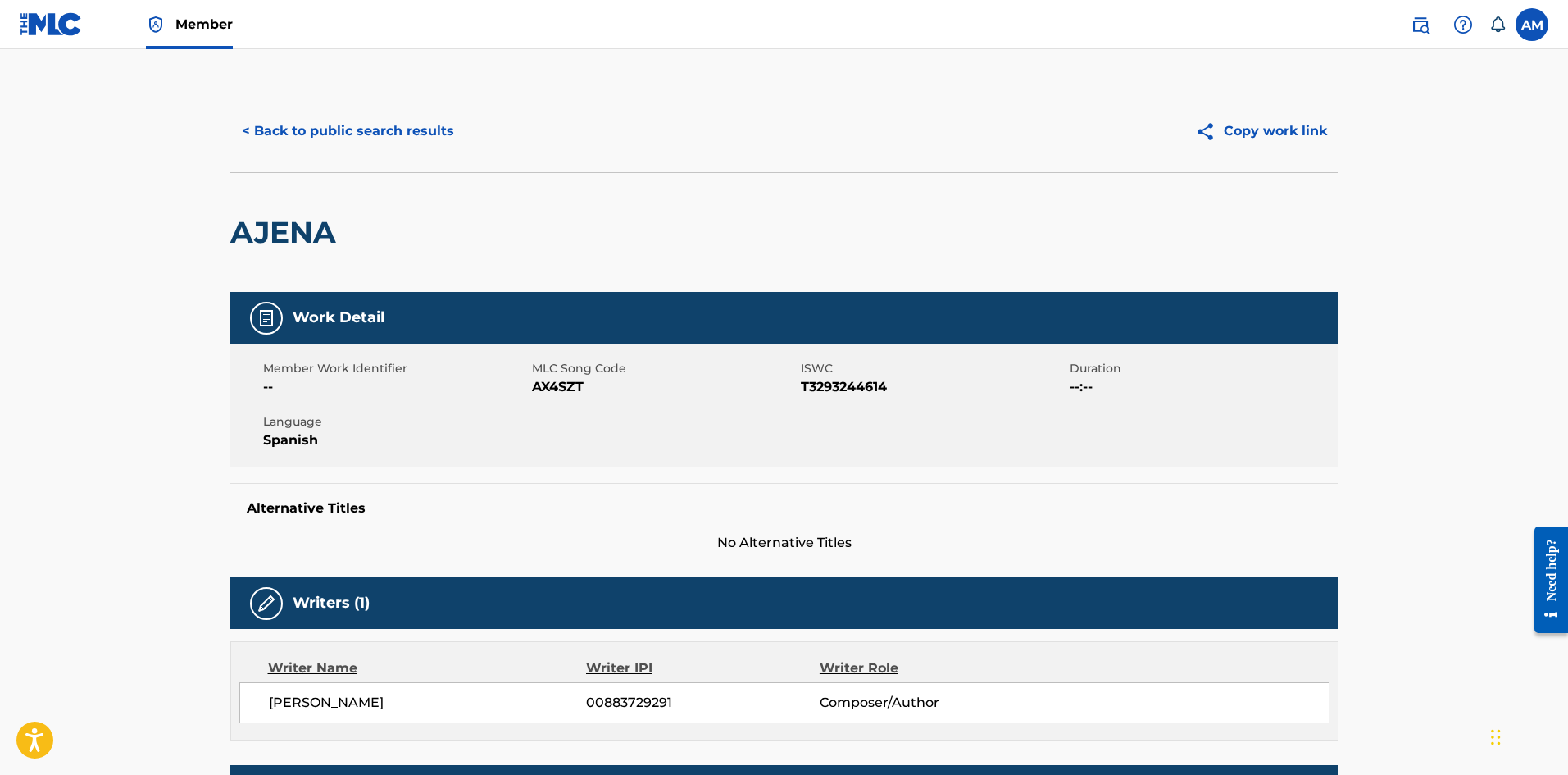
click at [388, 127] on button "< Back to public search results" at bounding box center [348, 131] width 235 height 41
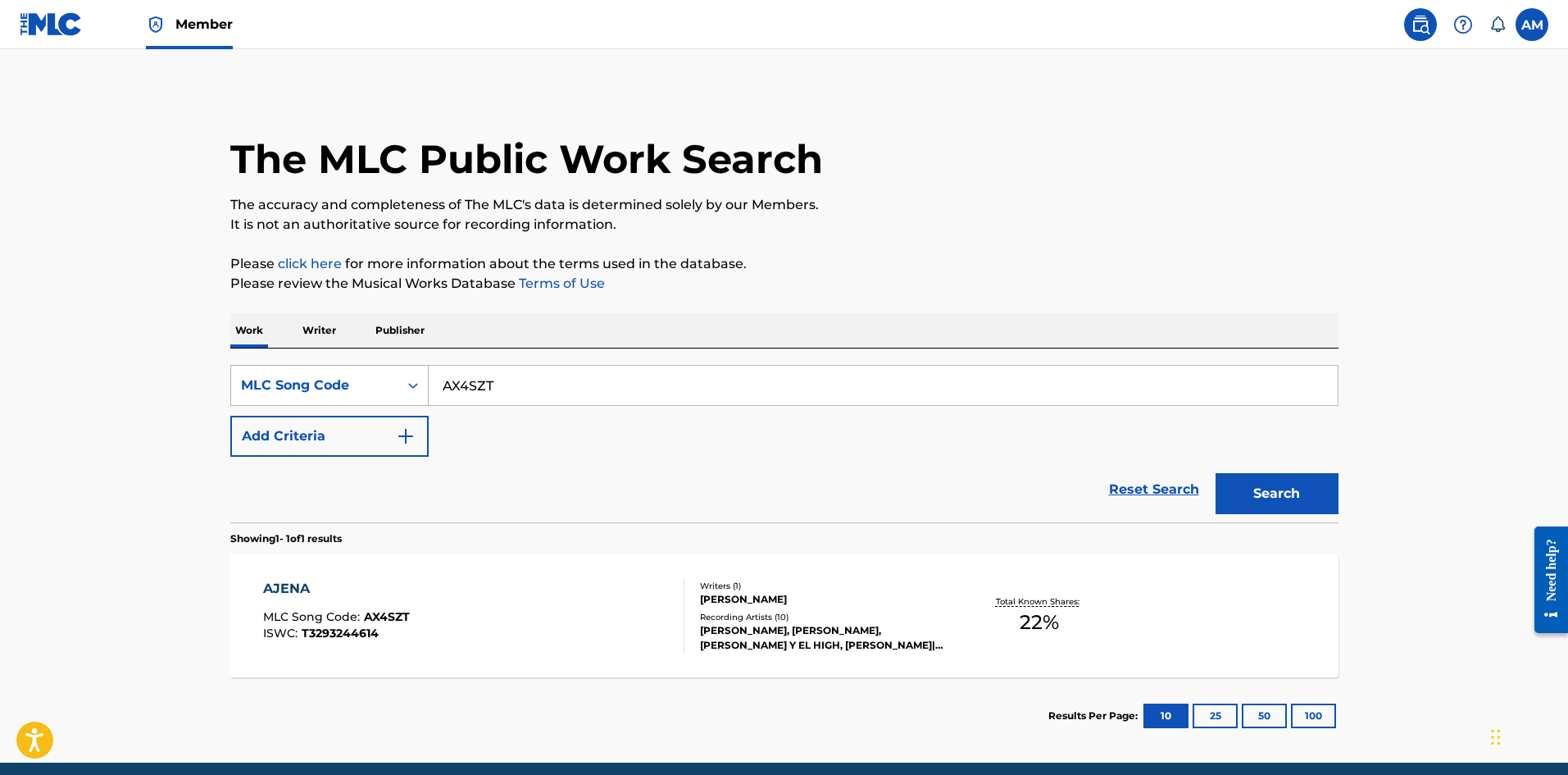
drag, startPoint x: 538, startPoint y: 397, endPoint x: 408, endPoint y: 405, distance: 130.2
click at [161, 411] on main "The MLC Public Work Search The accuracy and completeness of The MLC's data is d…" at bounding box center [784, 406] width 1568 height 713
paste input "LS1YZ4"
type input "LS1YZ4"
click at [1277, 492] on button "Search" at bounding box center [1277, 493] width 123 height 41
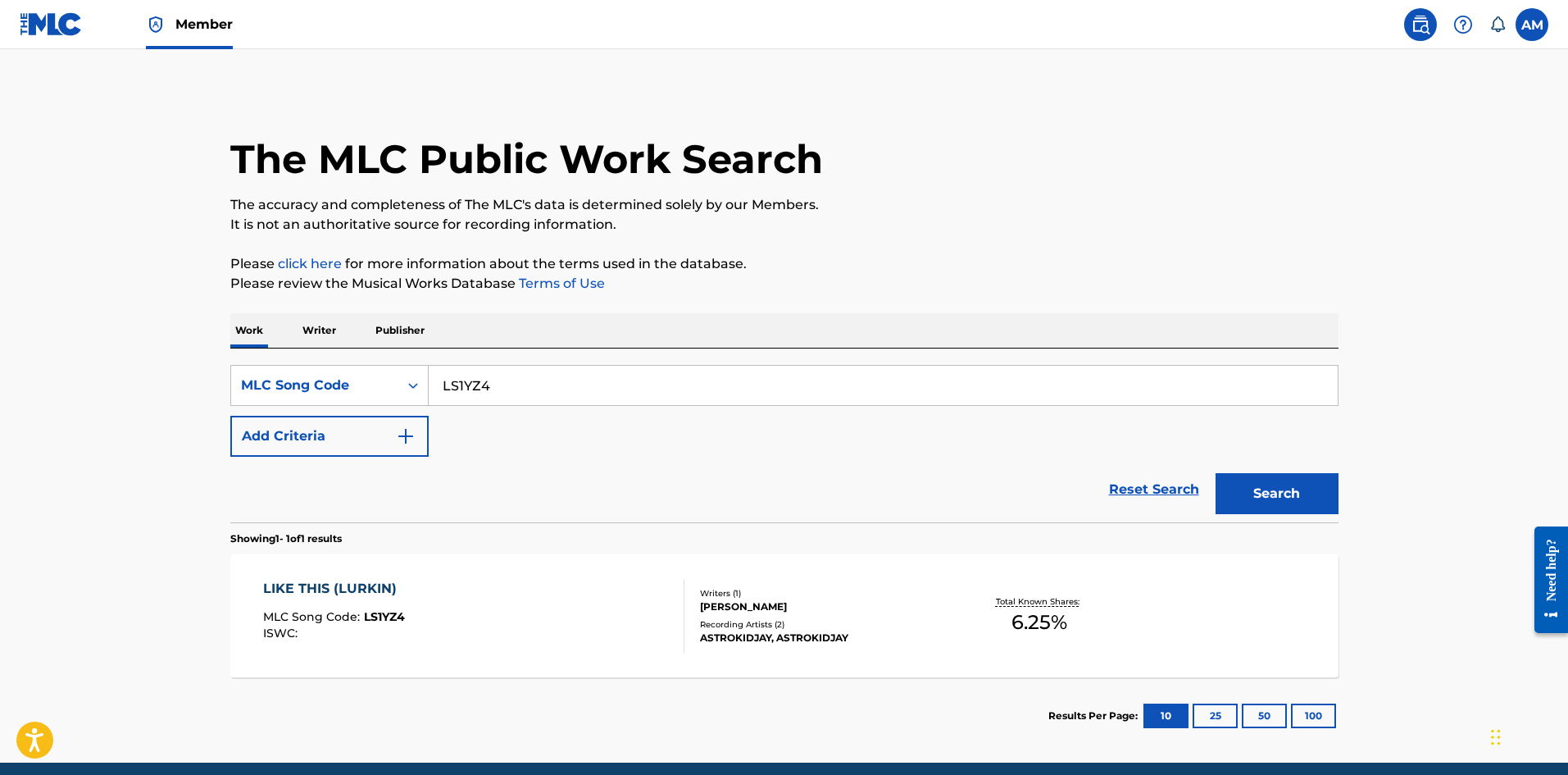
click at [662, 637] on div "LIKE THIS (LURKIN) MLC Song Code : LS1YZ4 ISWC :" at bounding box center [473, 616] width 421 height 74
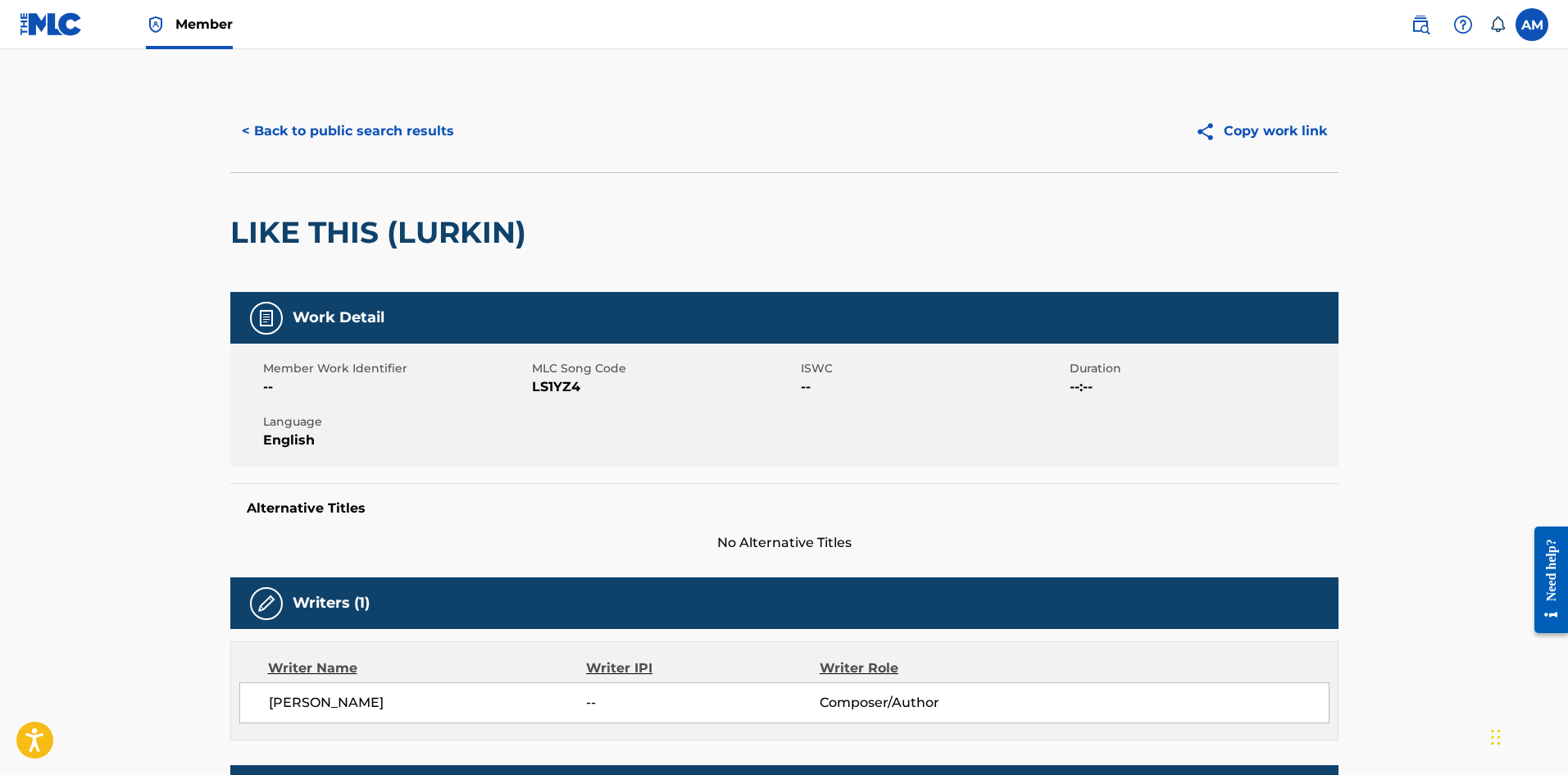
click at [354, 143] on button "< Back to public search results" at bounding box center [348, 131] width 235 height 41
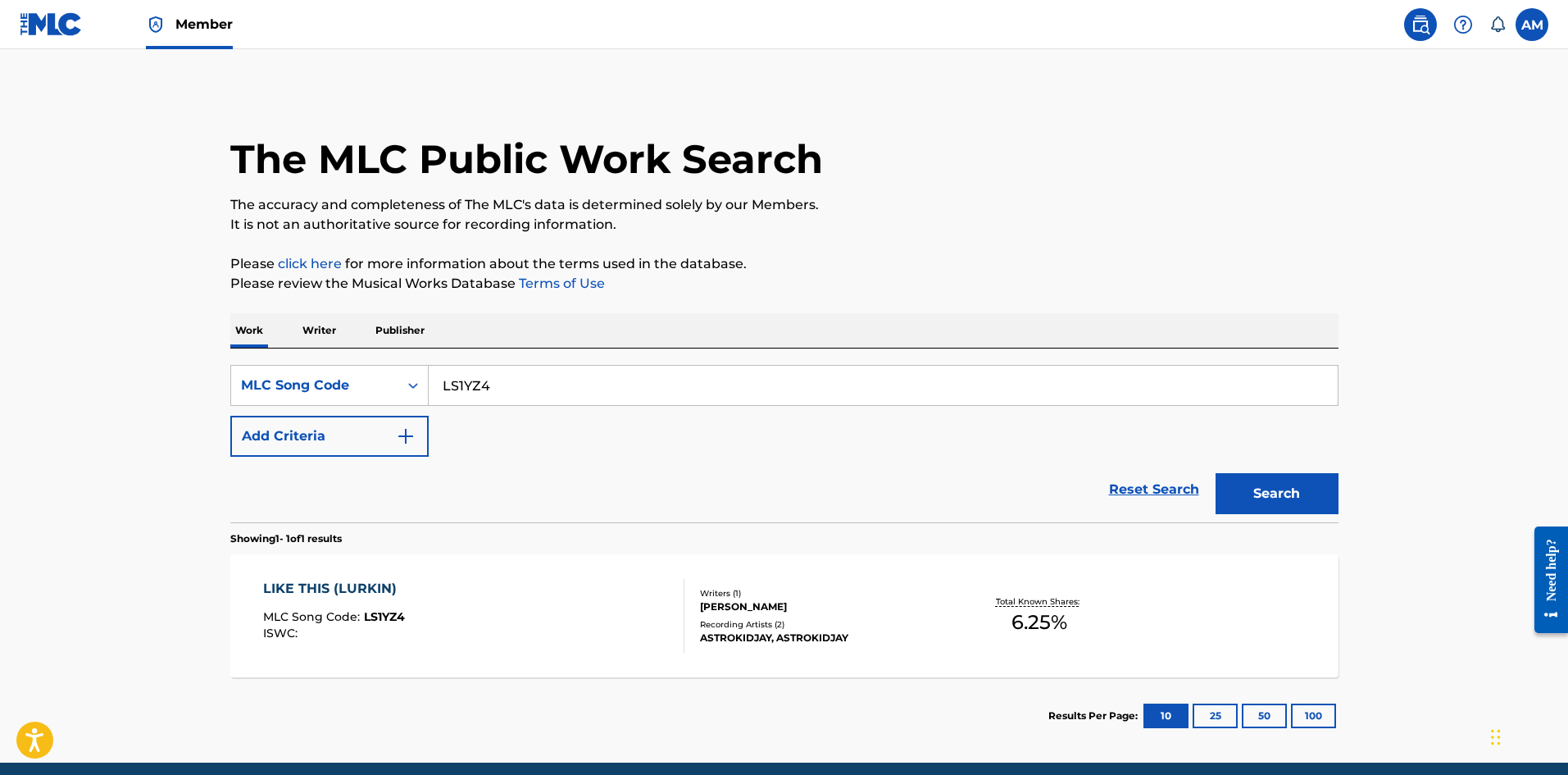
drag, startPoint x: 572, startPoint y: 377, endPoint x: 747, endPoint y: 471, distance: 198.6
click at [93, 406] on main "The MLC Public Work Search The accuracy and completeness of The MLC's data is d…" at bounding box center [784, 406] width 1568 height 713
paste input "S65IIW"
type input "S65IIW"
click at [1291, 507] on button "Search" at bounding box center [1277, 493] width 123 height 41
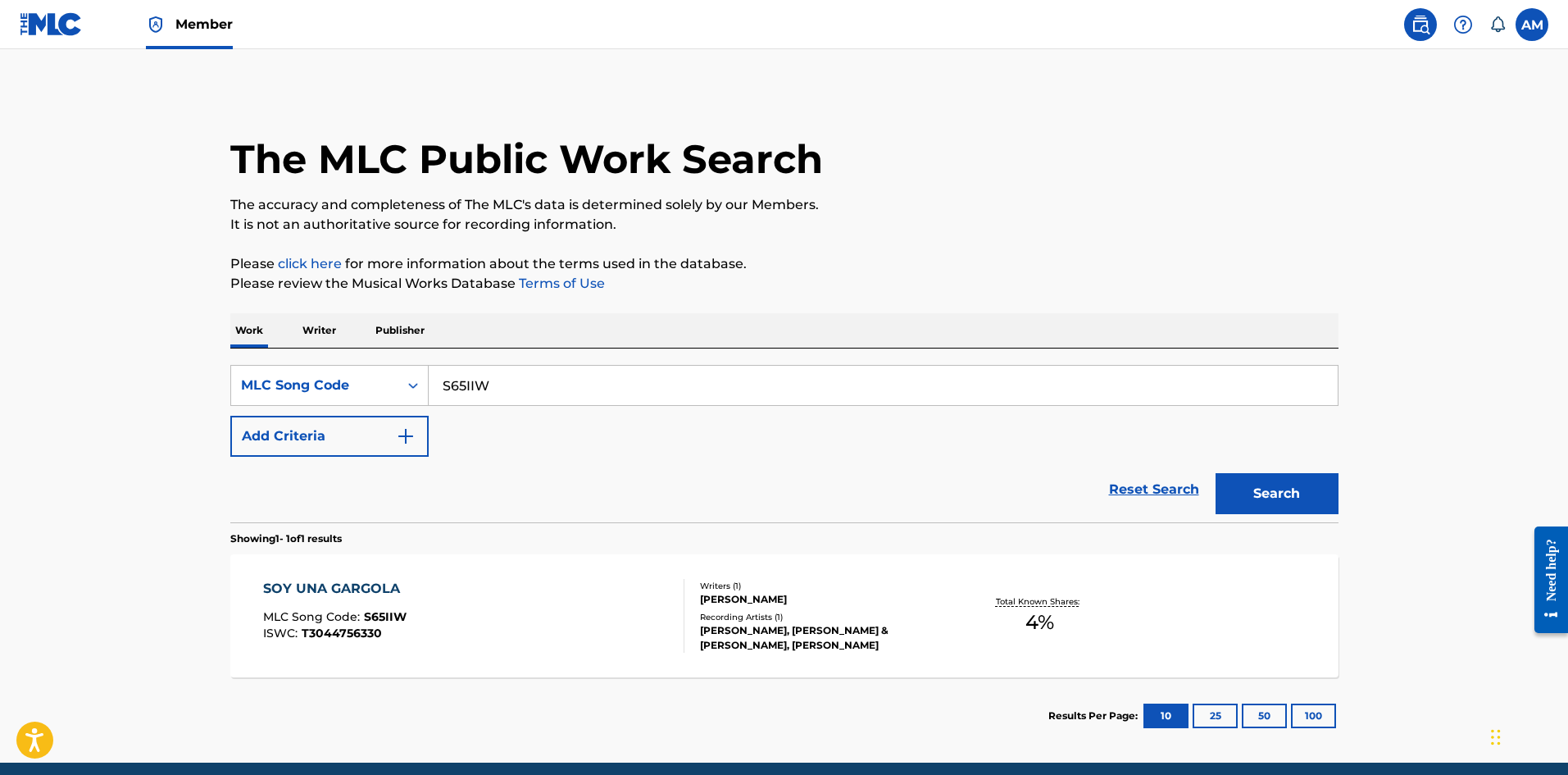
click at [629, 611] on div "SOY UNA GARGOLA MLC Song Code : S65IIW ISWC : T3044756330" at bounding box center [473, 616] width 421 height 74
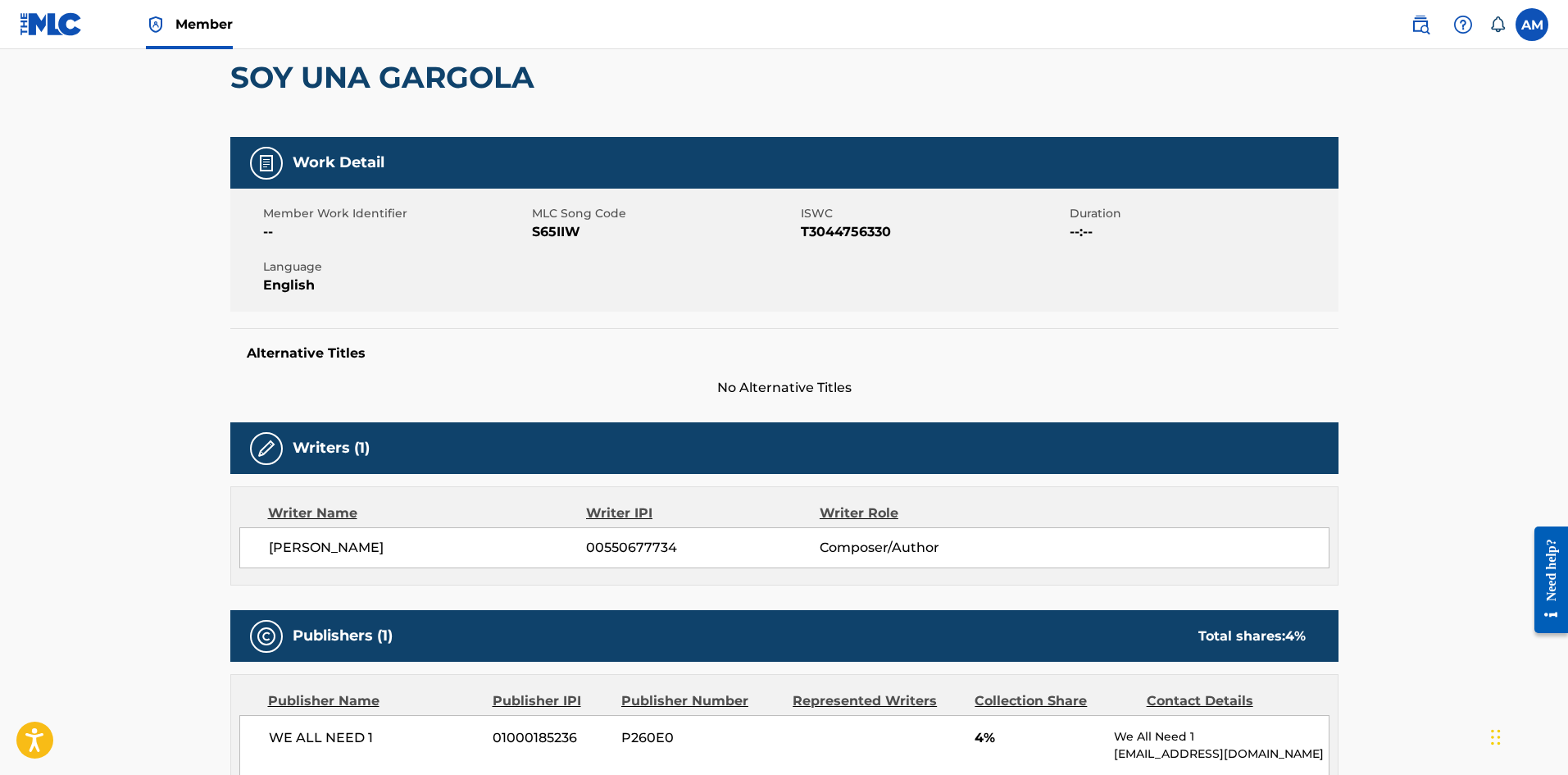
scroll to position [459, 0]
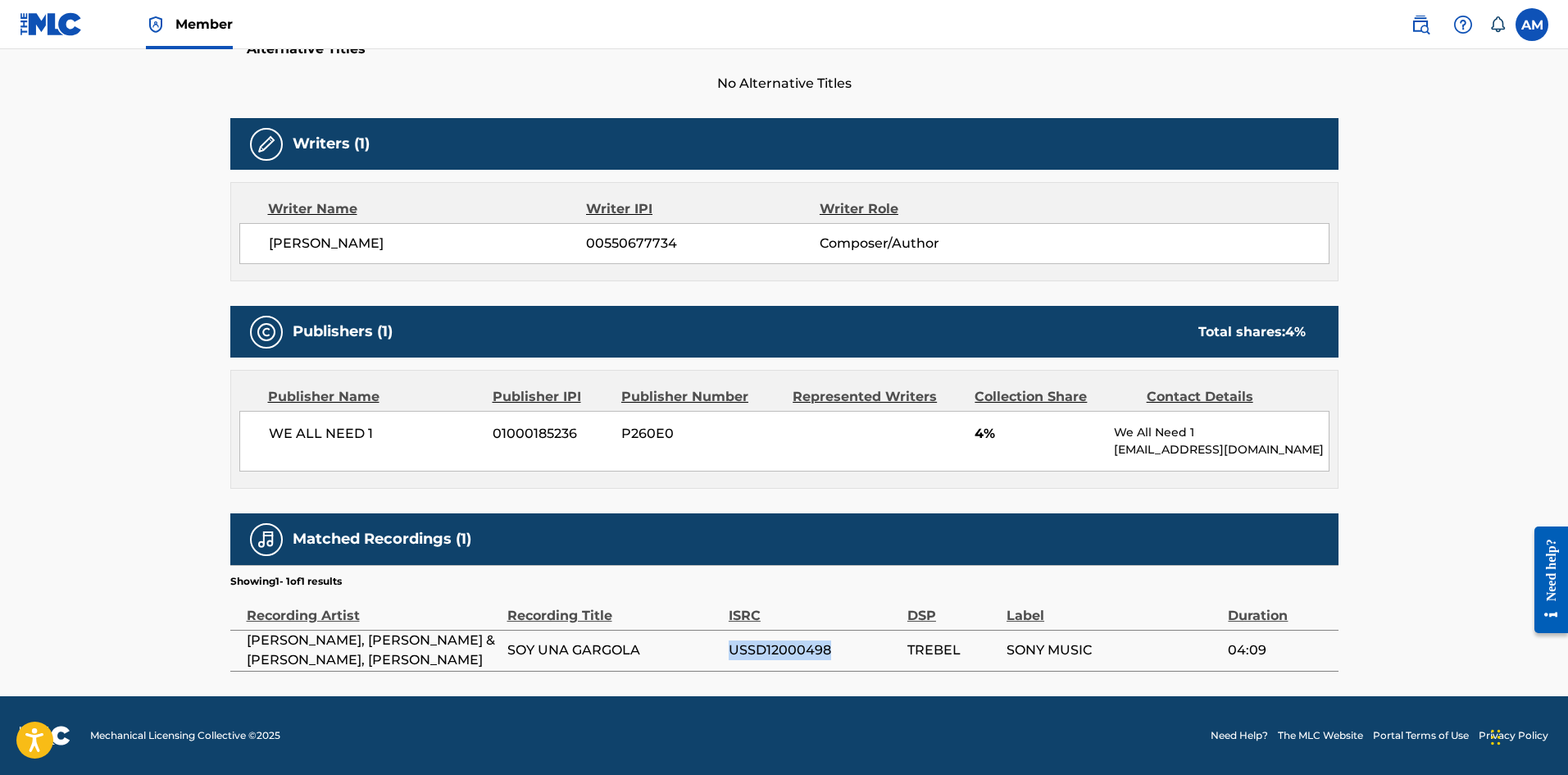
drag, startPoint x: 838, startPoint y: 651, endPoint x: 729, endPoint y: 654, distance: 109.0
click at [729, 654] on span "USSD12000498" at bounding box center [814, 650] width 171 height 20
copy span "USSD12000498"
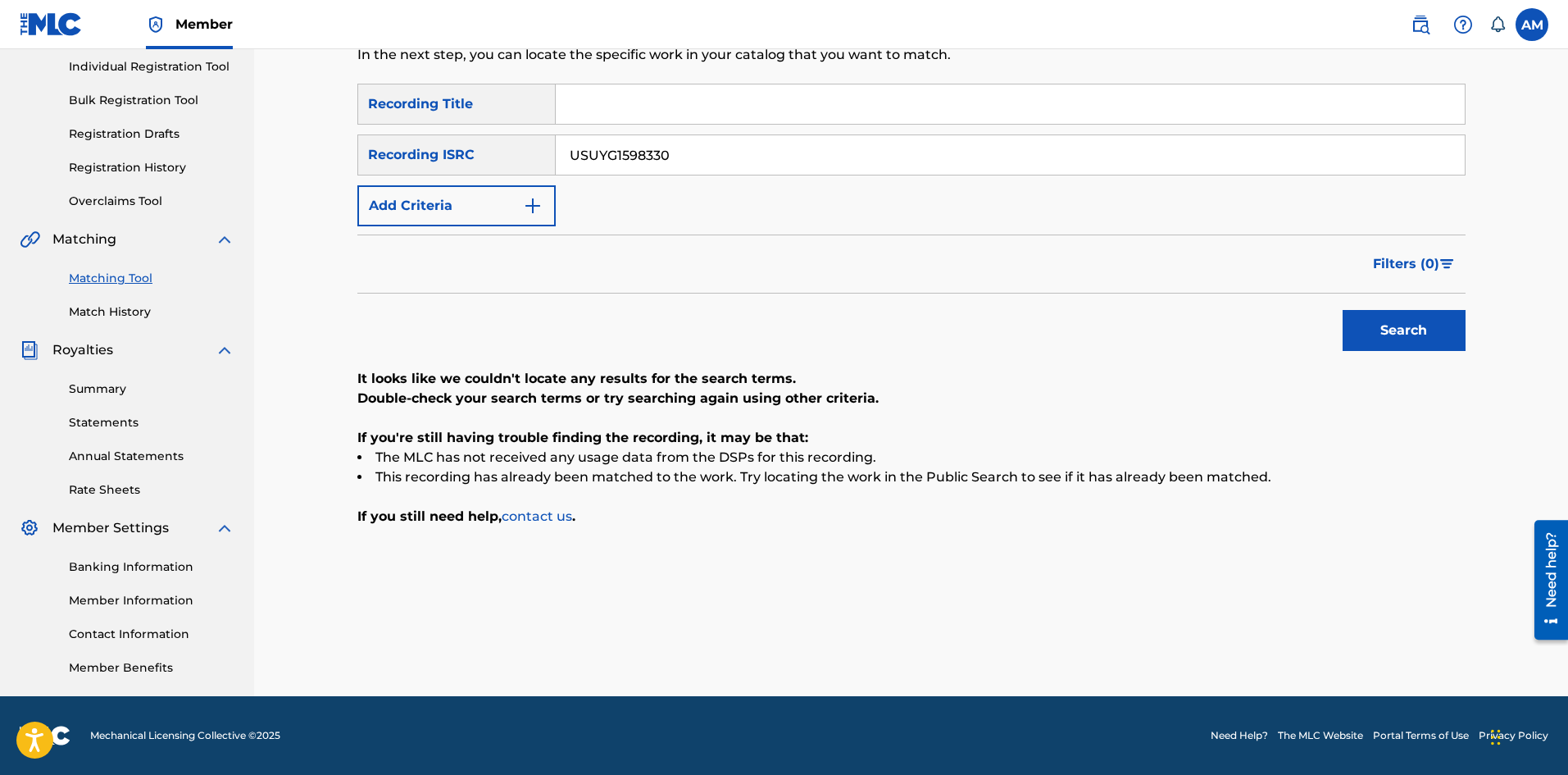
drag, startPoint x: 733, startPoint y: 155, endPoint x: 124, endPoint y: 144, distance: 609.1
click at [124, 144] on main "UNIVERSAL MUSIC PUB GROUP Summary Catalog Works Registration Claiming Tool Indi…" at bounding box center [784, 268] width 1568 height 856
paste input "QMFME2136929"
type input "QMFME2136929"
click at [1448, 321] on button "Search" at bounding box center [1404, 330] width 123 height 41
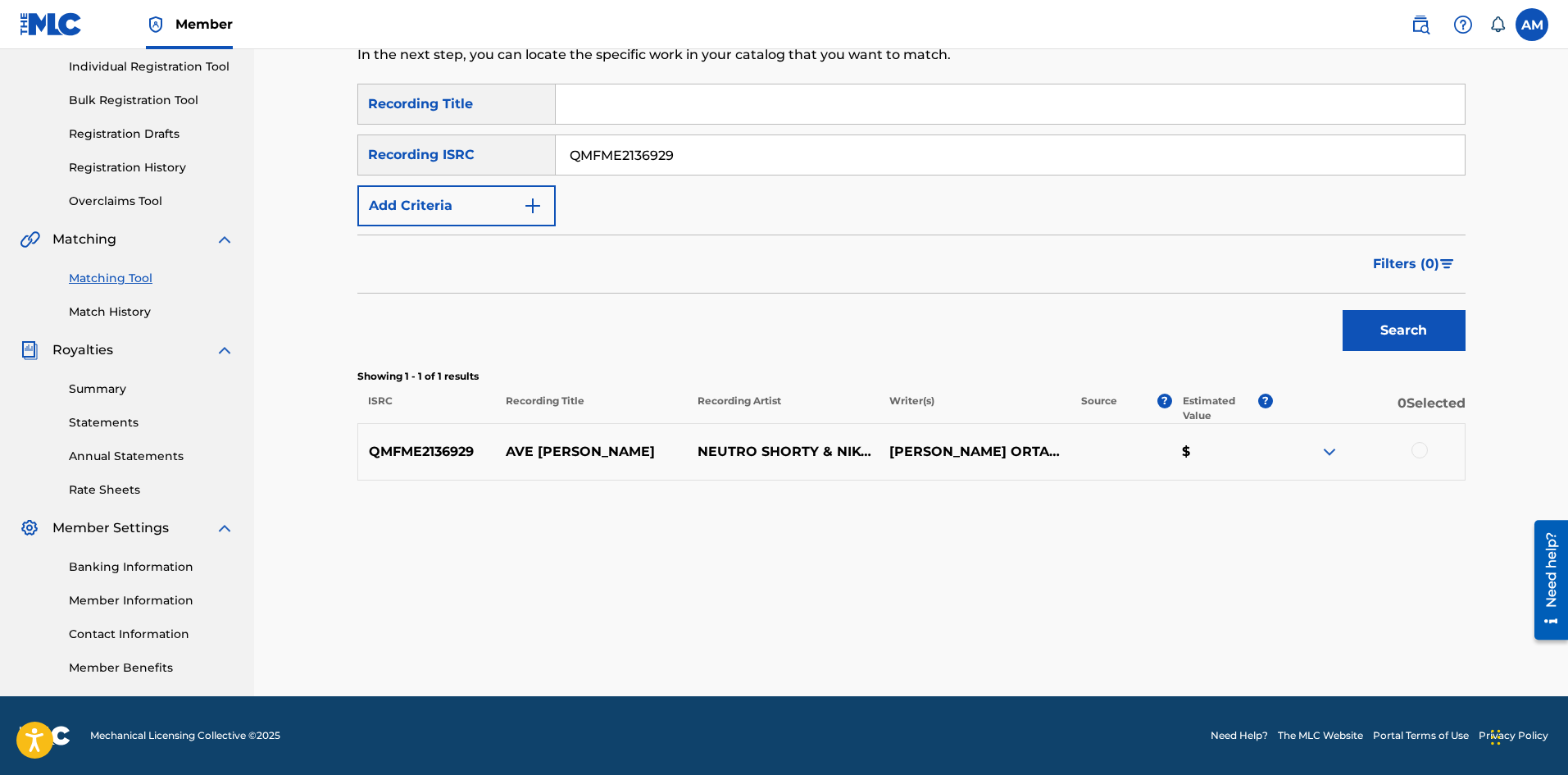
click at [1416, 452] on div at bounding box center [1419, 450] width 16 height 16
click at [1158, 644] on button "Match 1 Group" at bounding box center [1151, 640] width 181 height 41
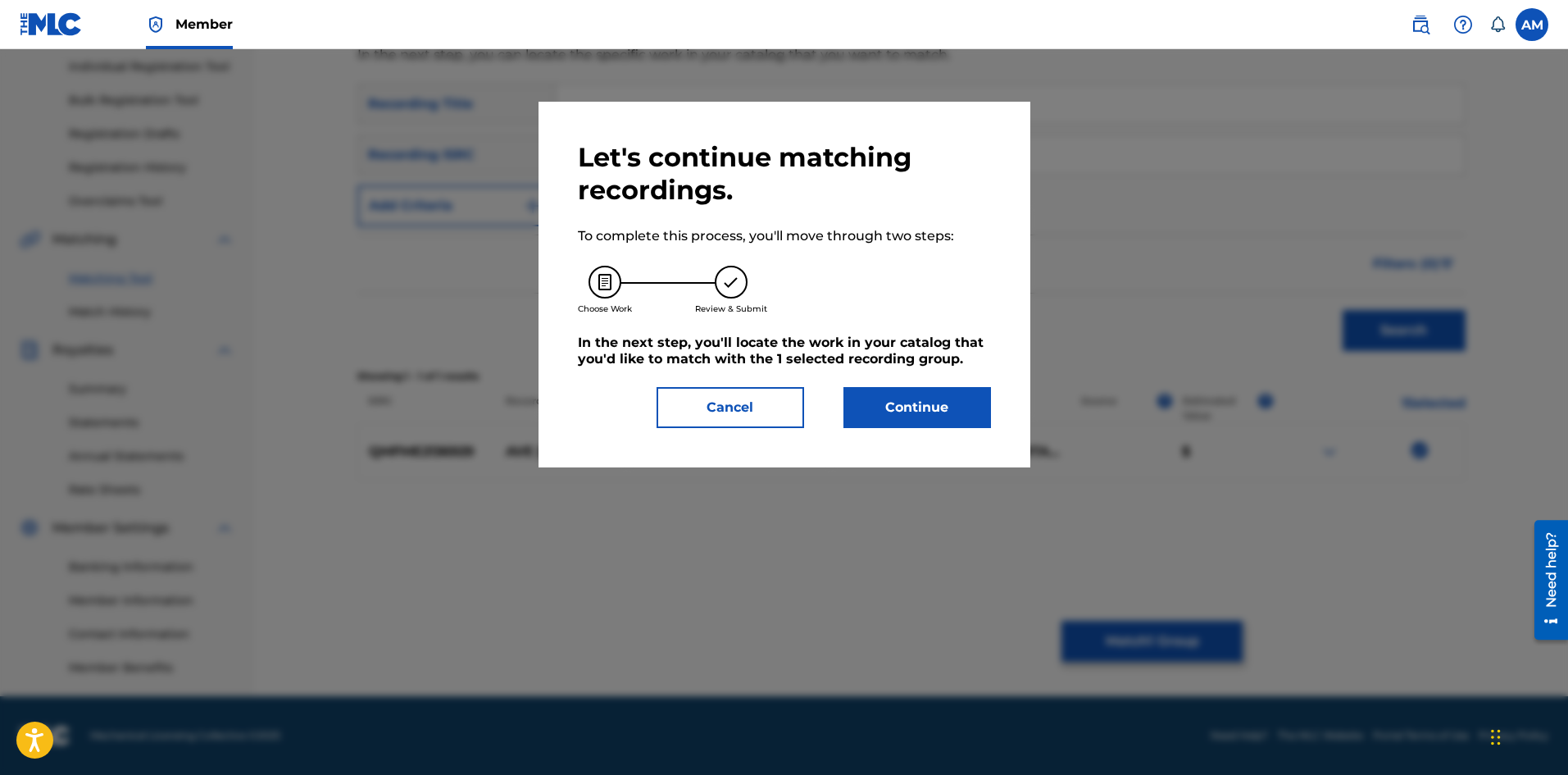
click at [915, 415] on button "Continue" at bounding box center [918, 407] width 148 height 41
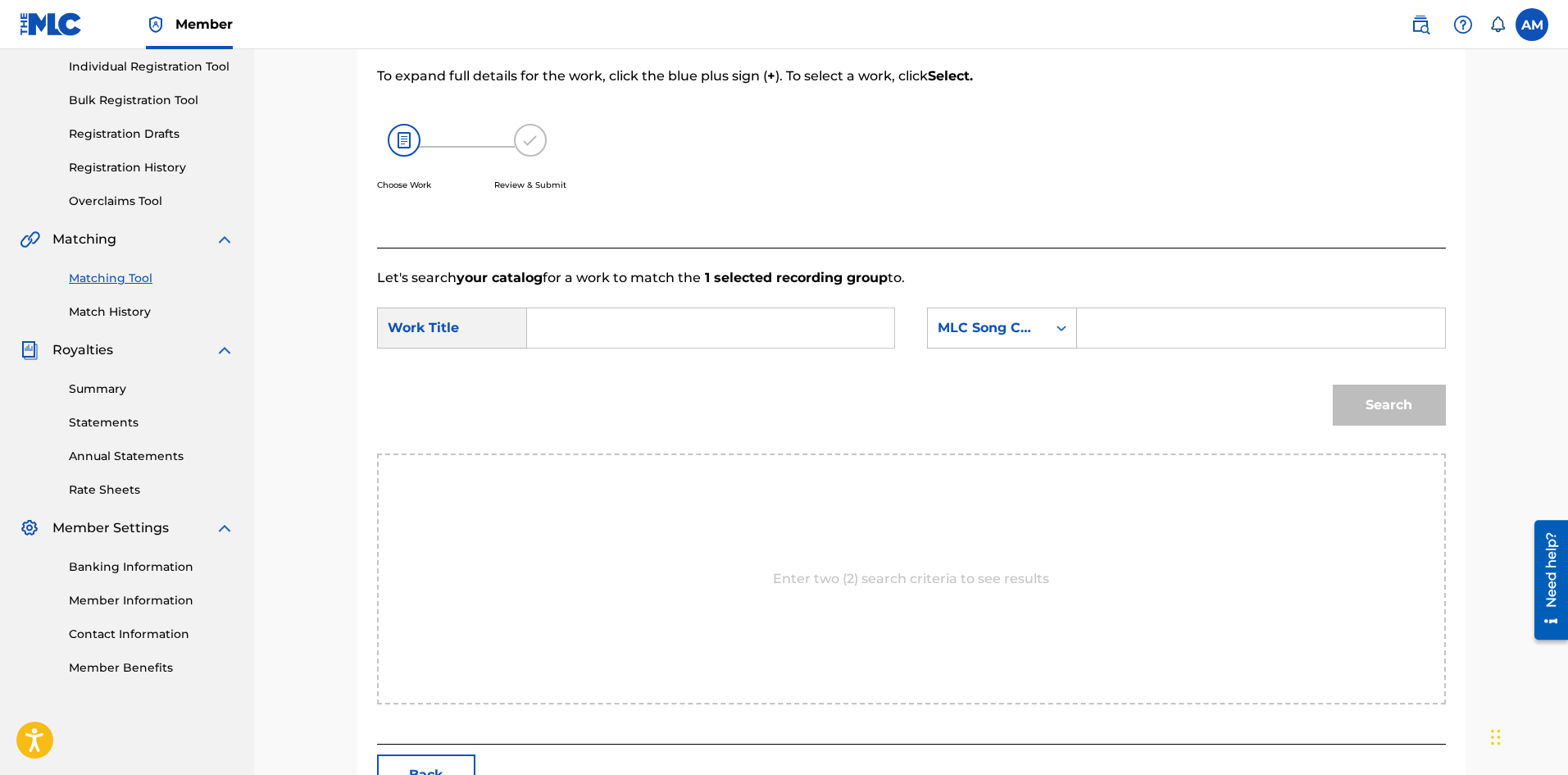
click at [1132, 322] on input "Search Form" at bounding box center [1261, 327] width 339 height 39
paste input "AB7LQG"
type input "AB7LQG"
click at [680, 332] on input "Search Form" at bounding box center [711, 327] width 339 height 39
paste input "AVE [PERSON_NAME]"
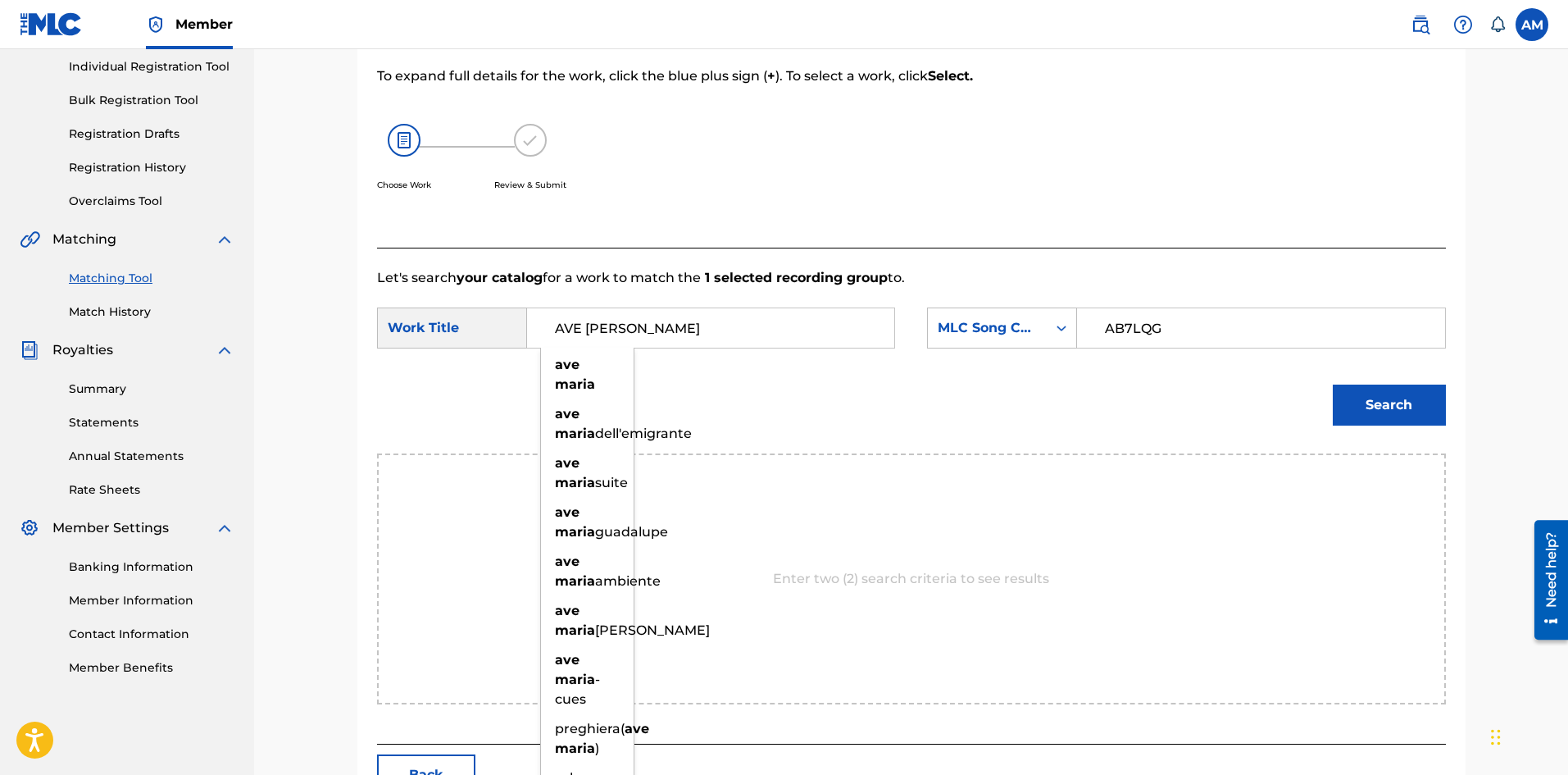
type input "AVE [PERSON_NAME]"
click at [1418, 405] on button "Search" at bounding box center [1389, 404] width 113 height 41
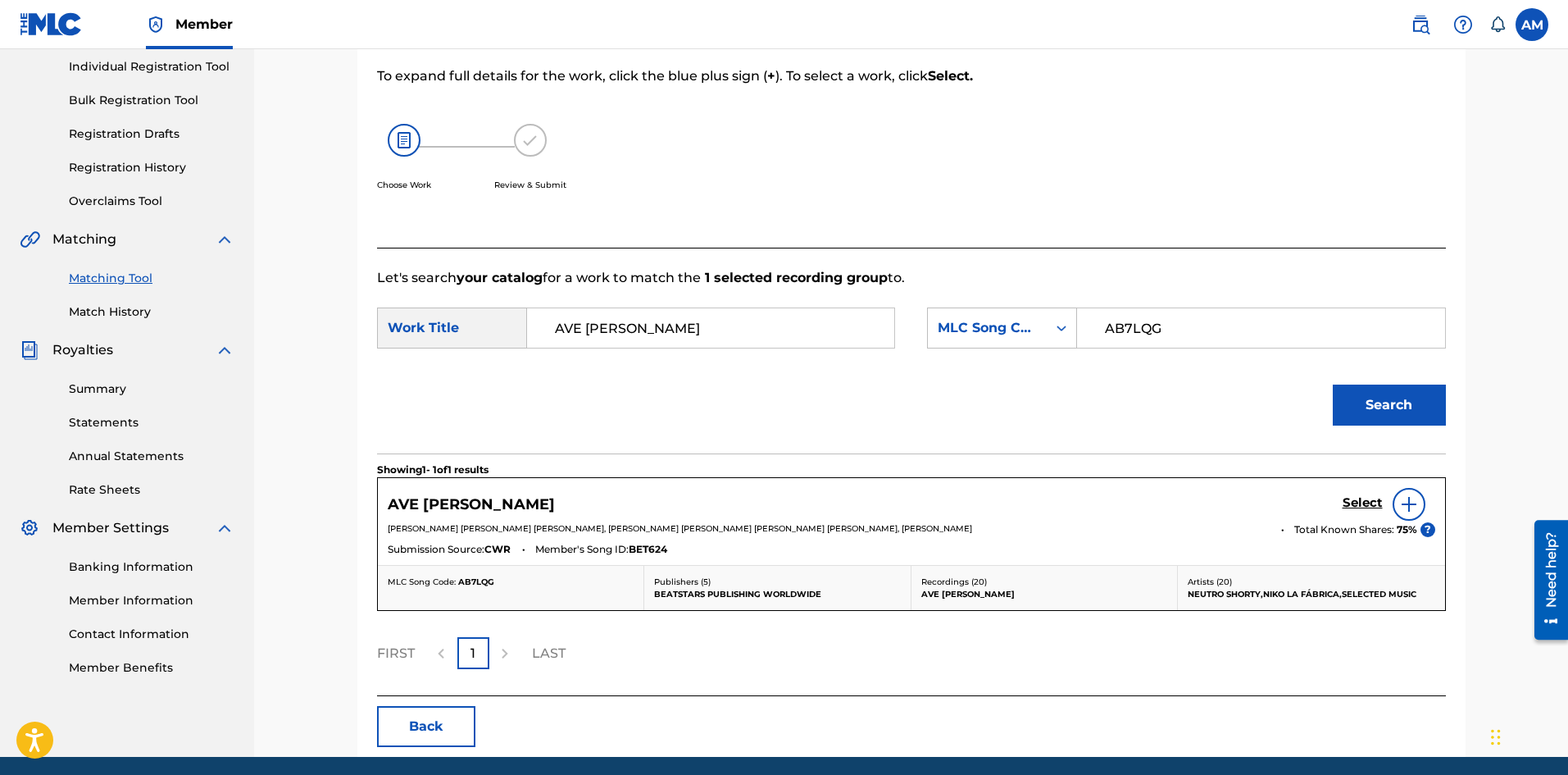
click at [1362, 503] on h5 "Select" at bounding box center [1362, 503] width 40 height 15
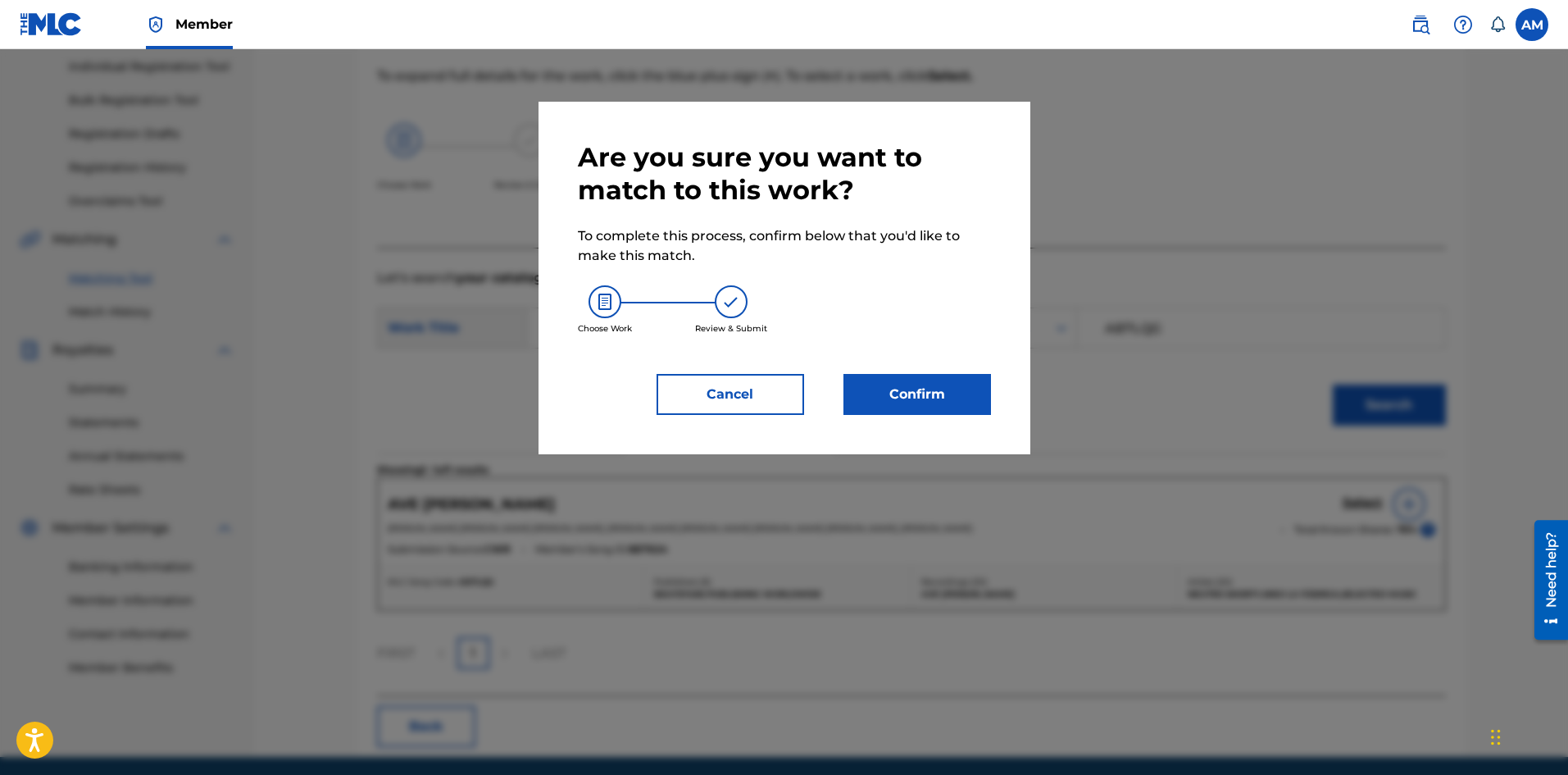
click at [895, 399] on button "Confirm" at bounding box center [918, 394] width 148 height 41
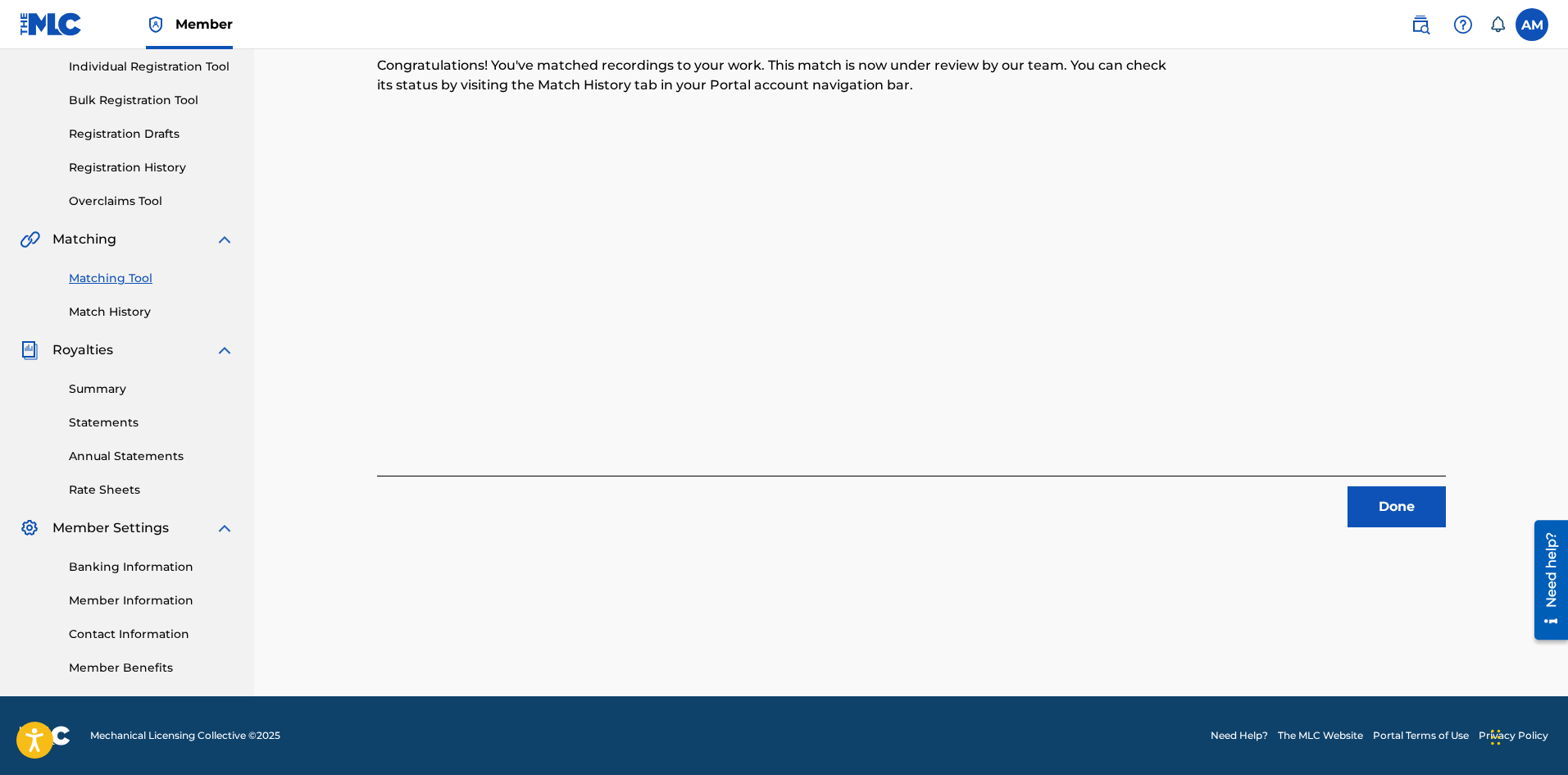
click at [1415, 517] on button "Done" at bounding box center [1396, 507] width 99 height 41
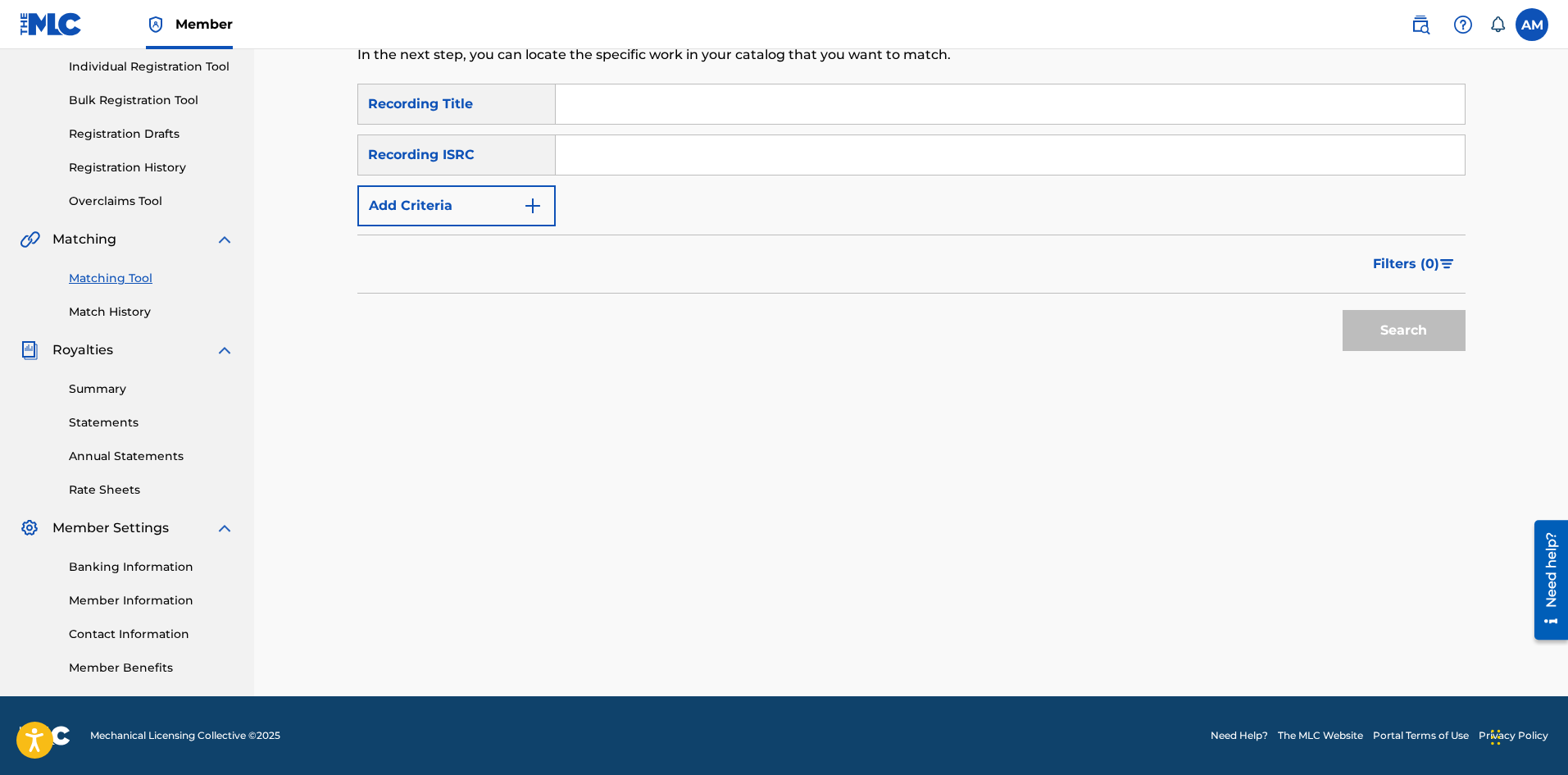
click at [608, 170] on input "Search Form" at bounding box center [1010, 155] width 909 height 39
paste input "USSD12000498"
type input "USSD12000498"
click at [1440, 340] on button "Search" at bounding box center [1404, 330] width 123 height 41
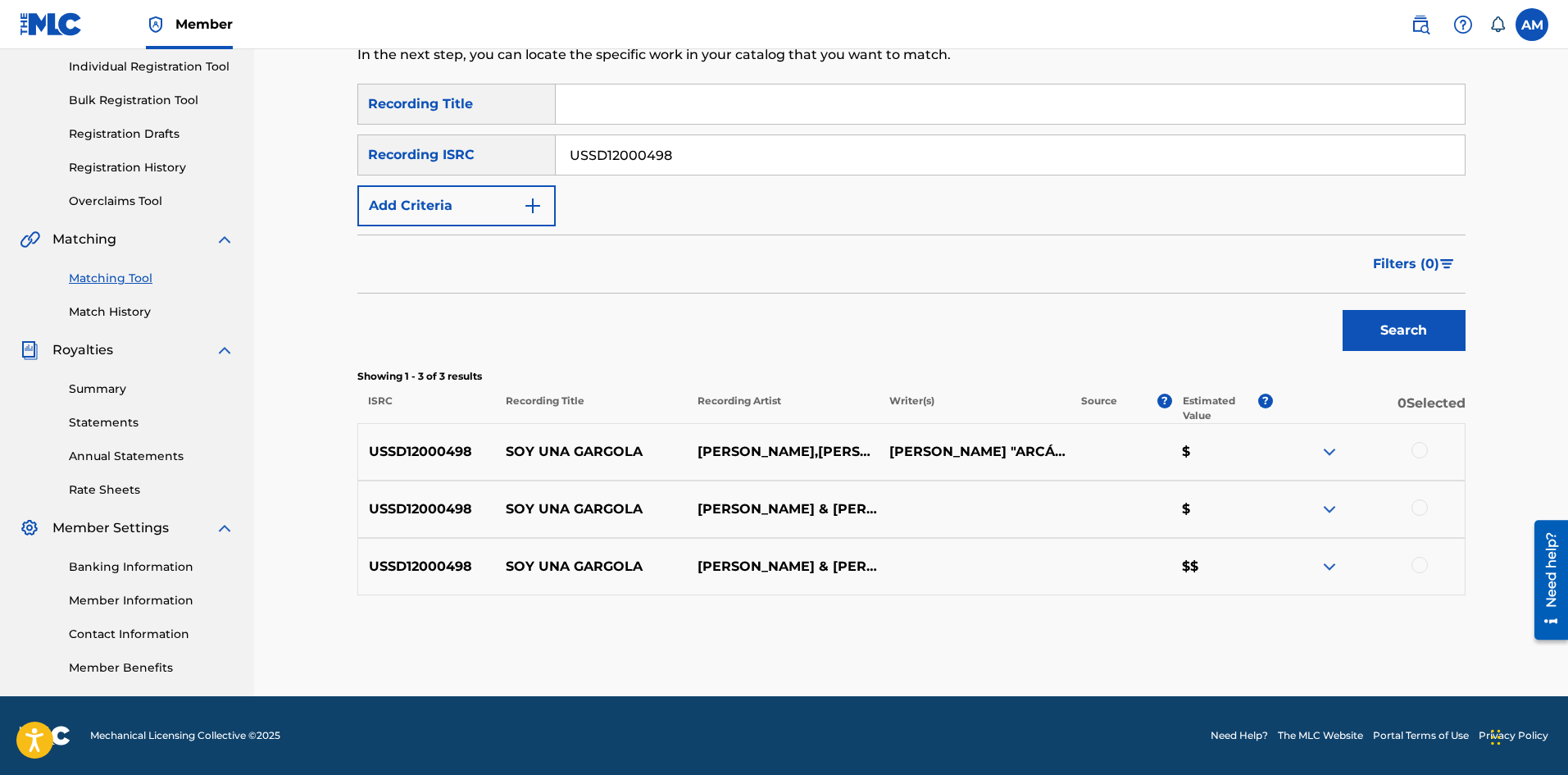
click at [1425, 447] on div at bounding box center [1419, 450] width 16 height 16
drag, startPoint x: 1420, startPoint y: 506, endPoint x: 1427, endPoint y: 563, distance: 57.4
click at [1420, 507] on div at bounding box center [1419, 507] width 16 height 16
click at [1420, 568] on div at bounding box center [1419, 564] width 16 height 16
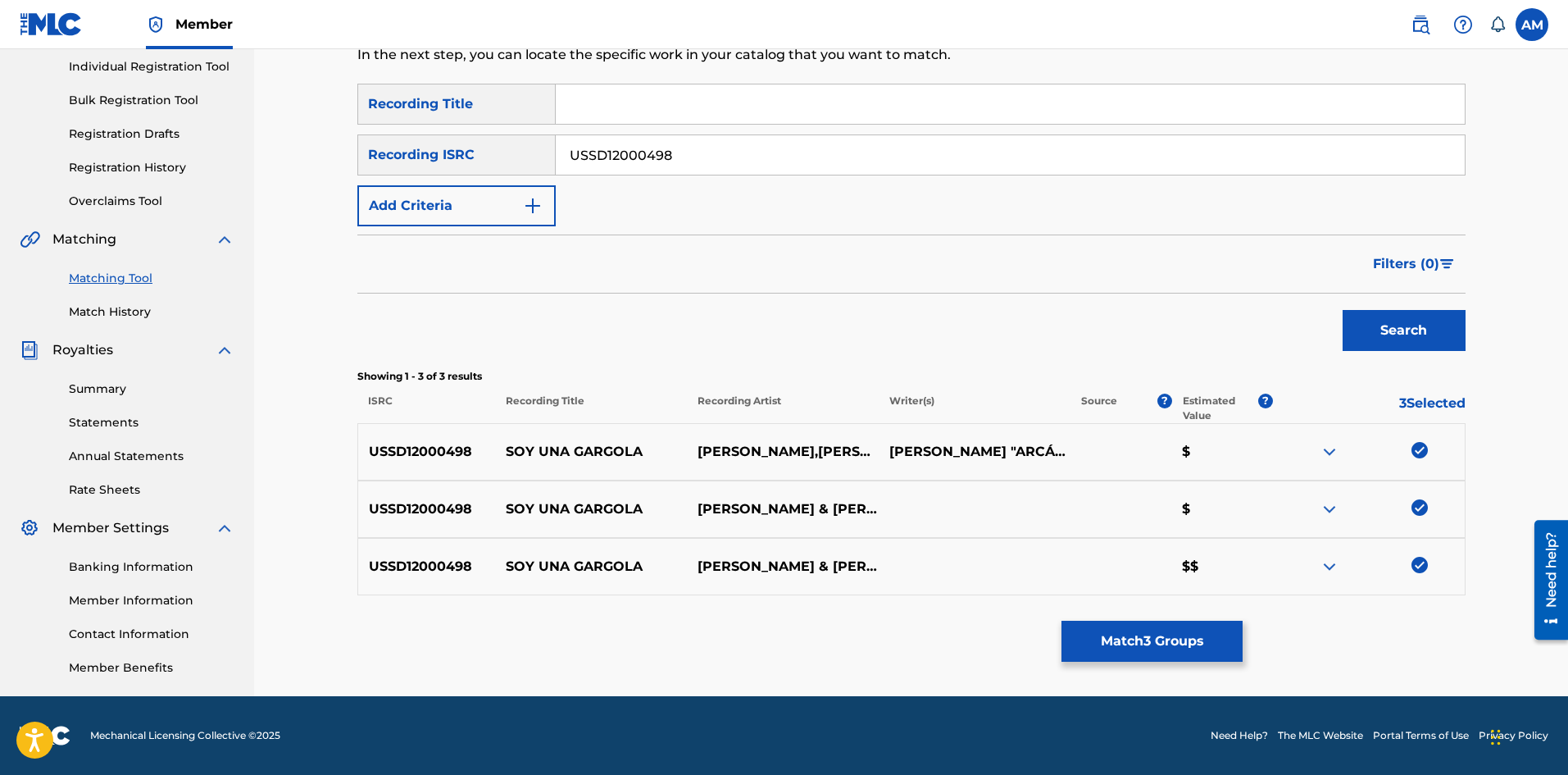
click at [1085, 629] on button "Match 3 Groups" at bounding box center [1151, 640] width 181 height 41
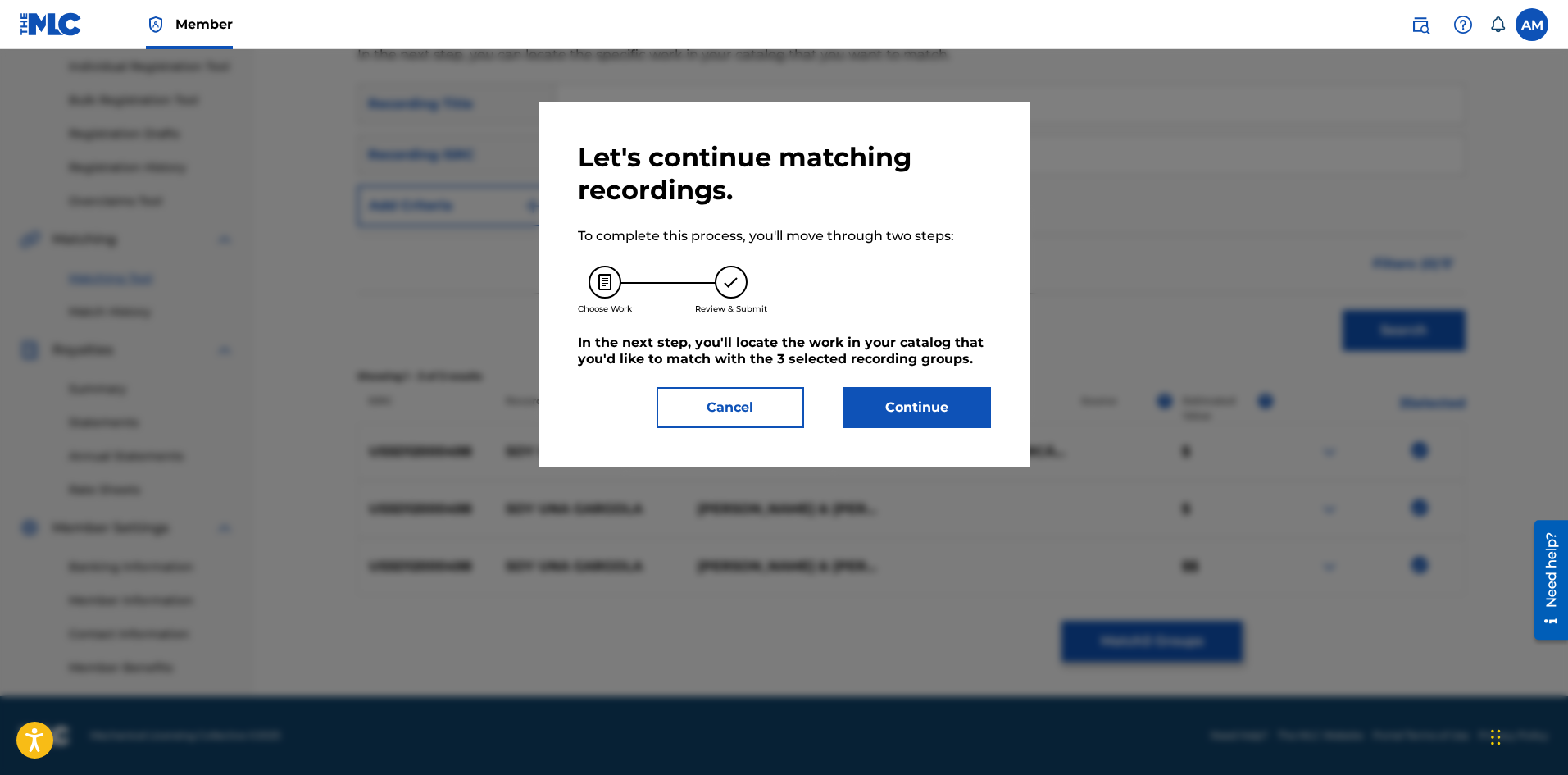
click at [912, 424] on button "Continue" at bounding box center [918, 407] width 148 height 41
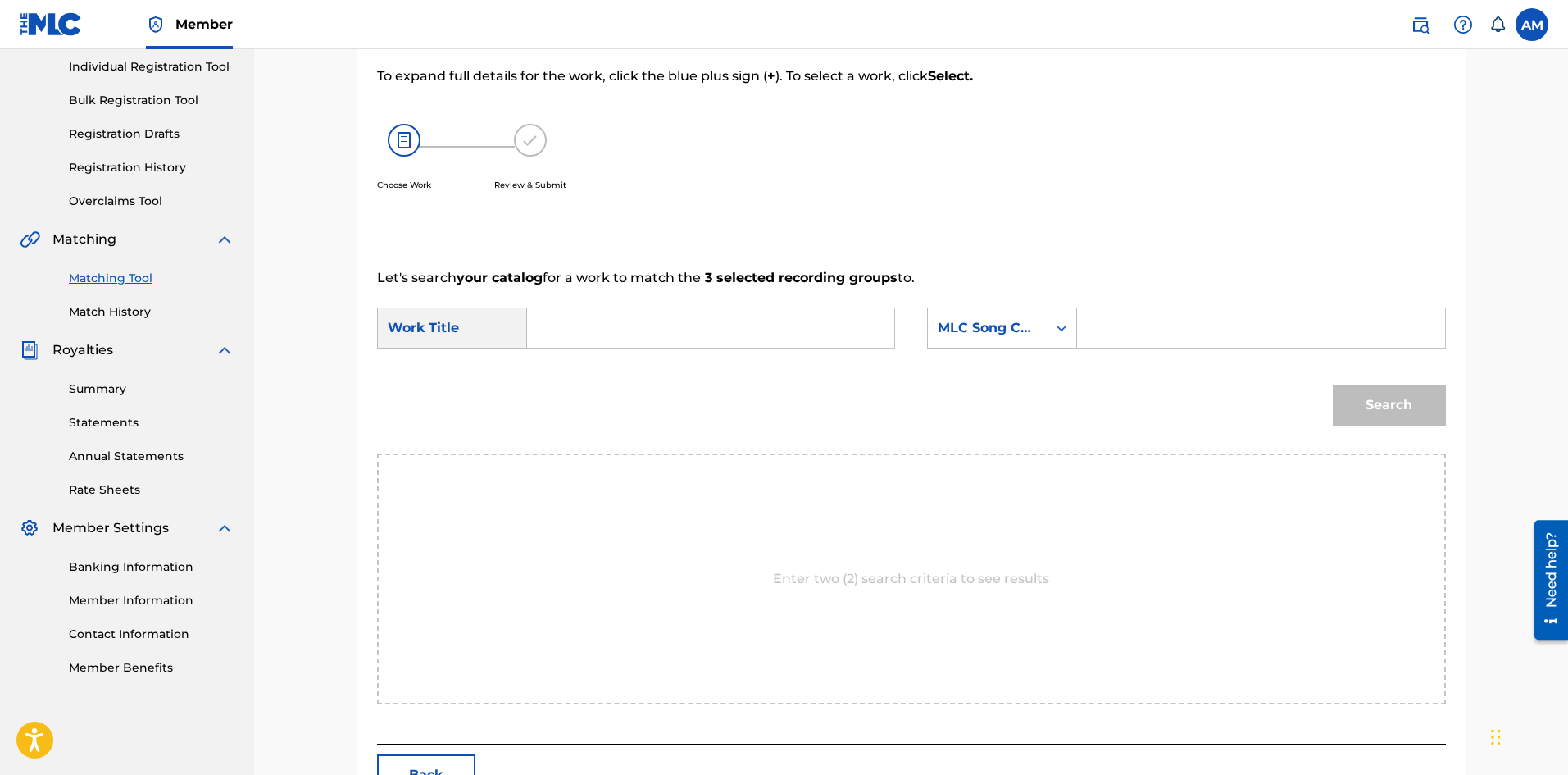
click at [655, 340] on input "Search Form" at bounding box center [711, 327] width 339 height 39
paste input "SOY UNA GARGOLA"
type input "SOY UNA GARGOLA"
click at [1153, 330] on input "Search Form" at bounding box center [1261, 327] width 339 height 39
paste input "SG9TJ3"
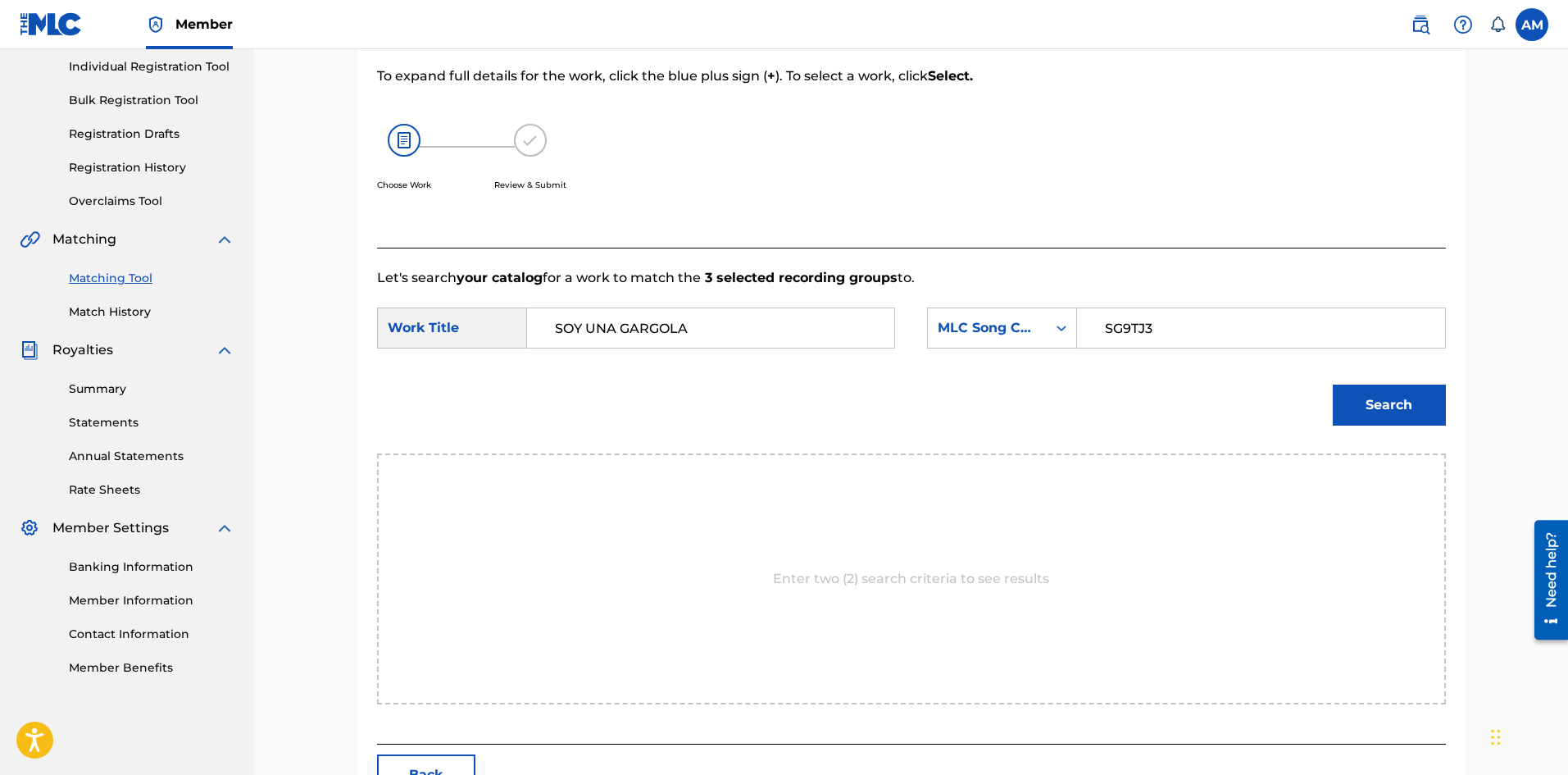
type input "SG9TJ3"
click at [1372, 397] on button "Search" at bounding box center [1389, 404] width 113 height 41
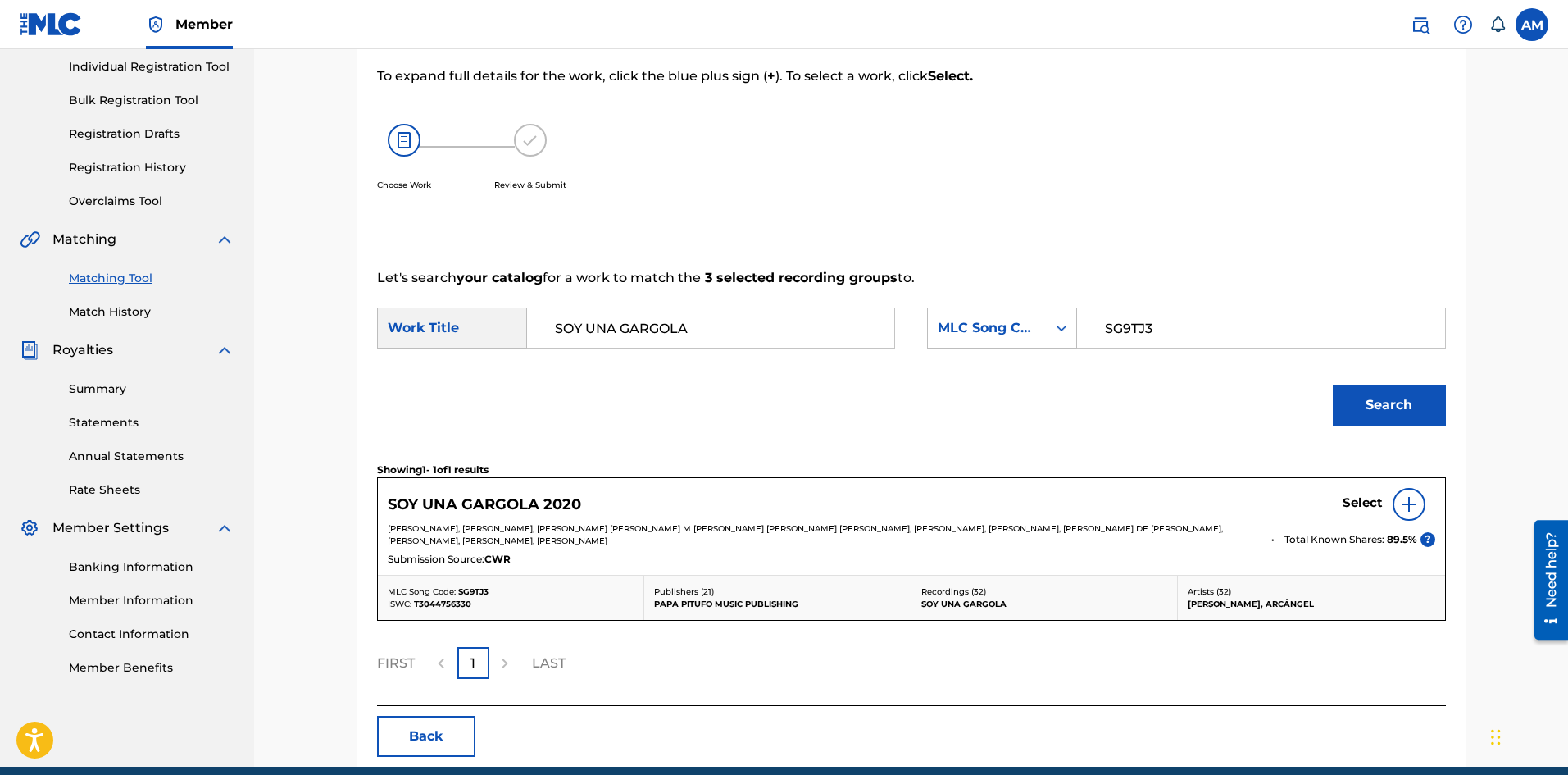
click at [1368, 503] on h5 "Select" at bounding box center [1362, 503] width 40 height 15
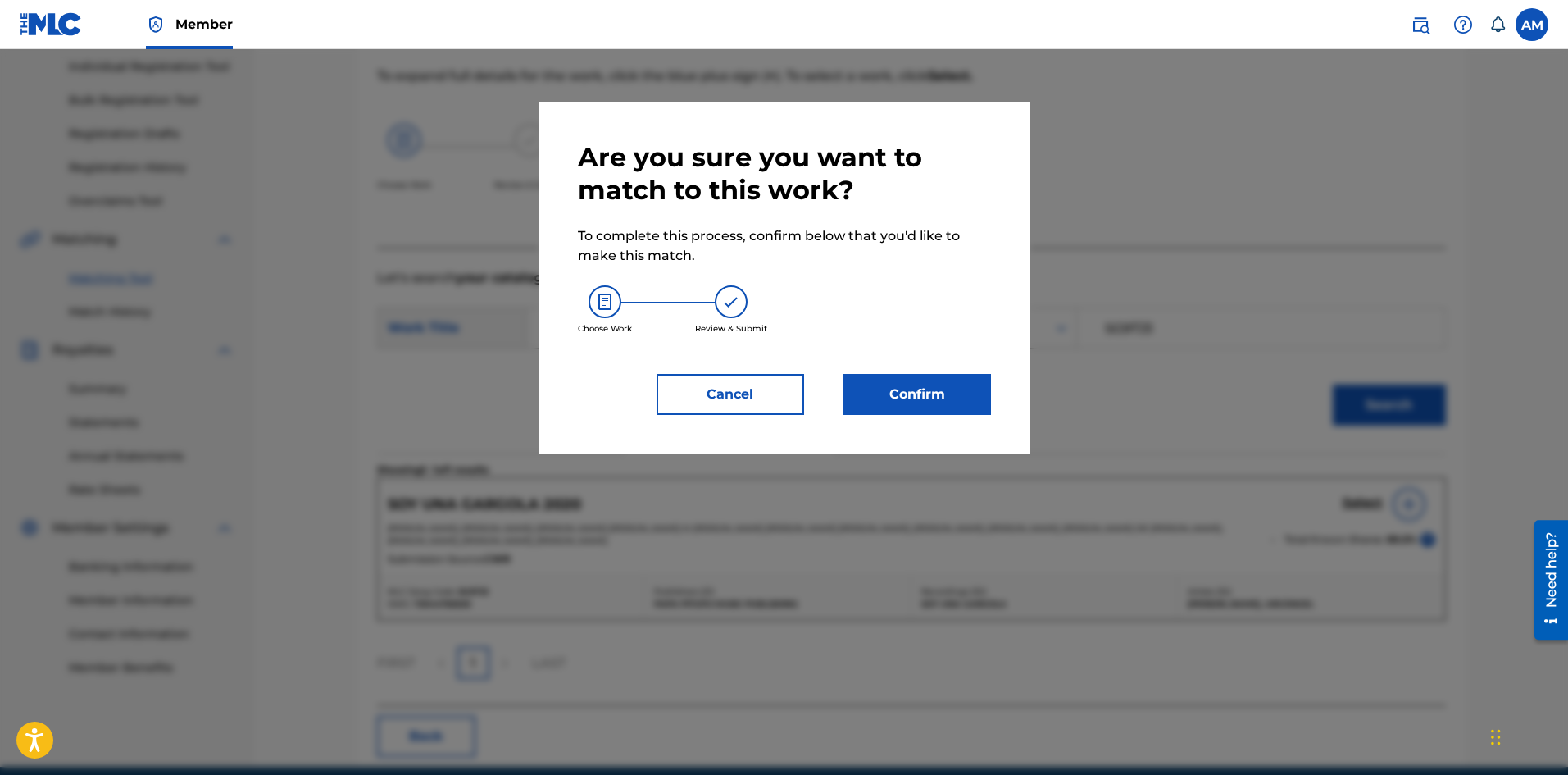
click at [931, 395] on button "Confirm" at bounding box center [918, 394] width 148 height 41
